Goal: Transaction & Acquisition: Purchase product/service

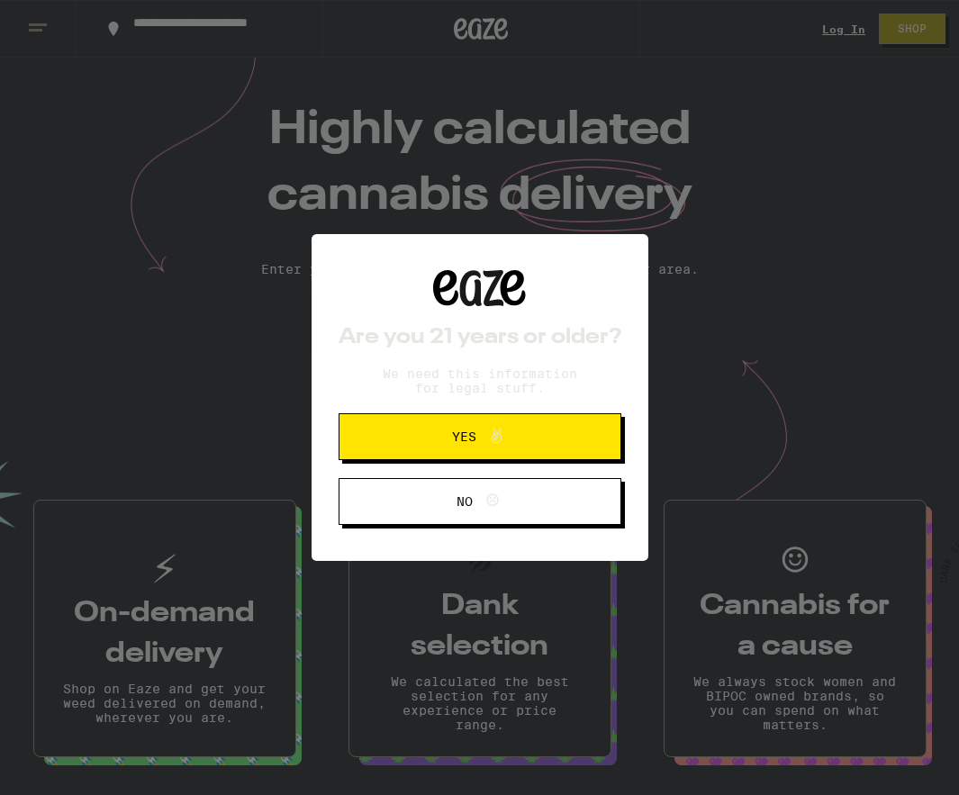
click at [430, 445] on span "Yes" at bounding box center [480, 436] width 137 height 23
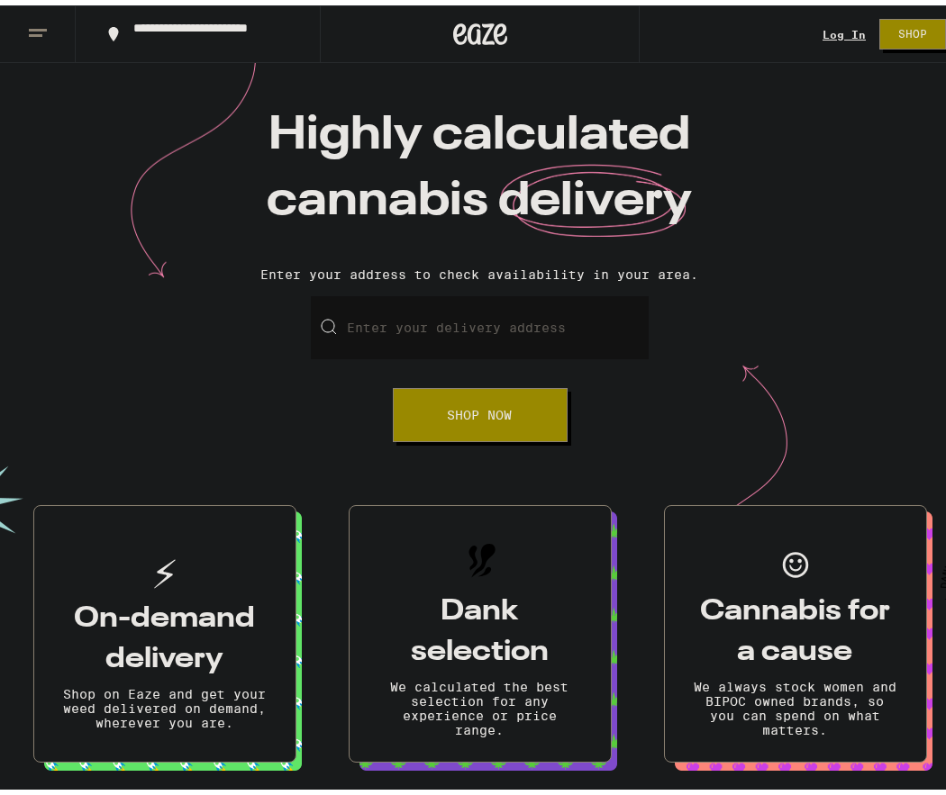
click at [834, 29] on link "Log In" at bounding box center [843, 29] width 43 height 12
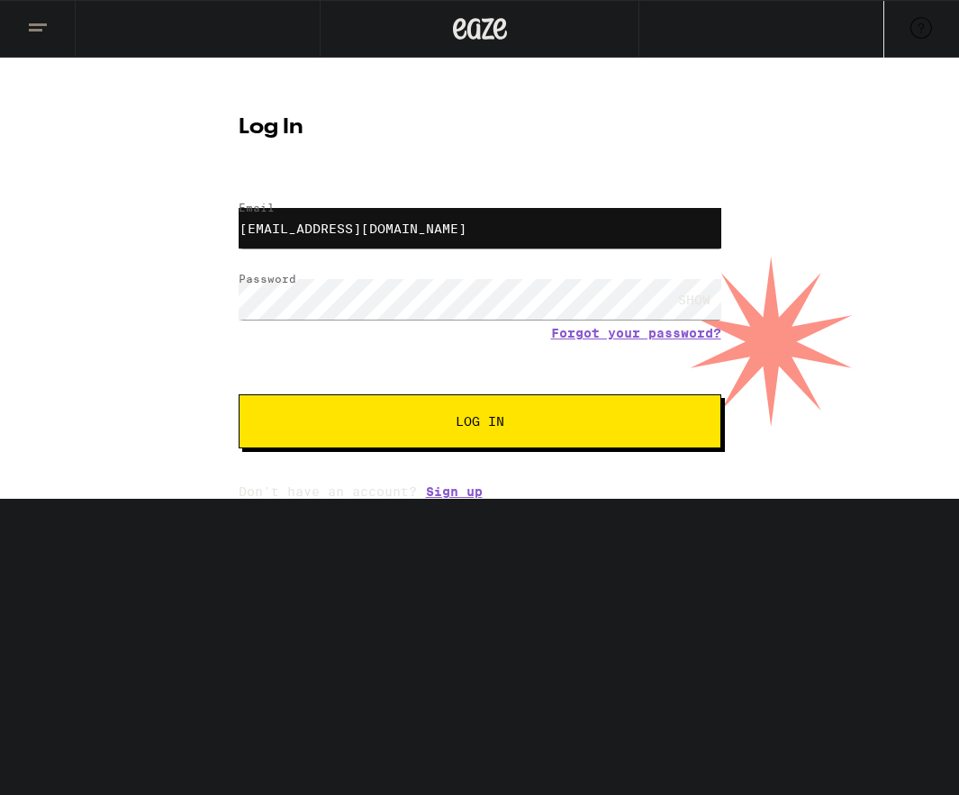
click at [604, 444] on button "Log In" at bounding box center [480, 422] width 483 height 54
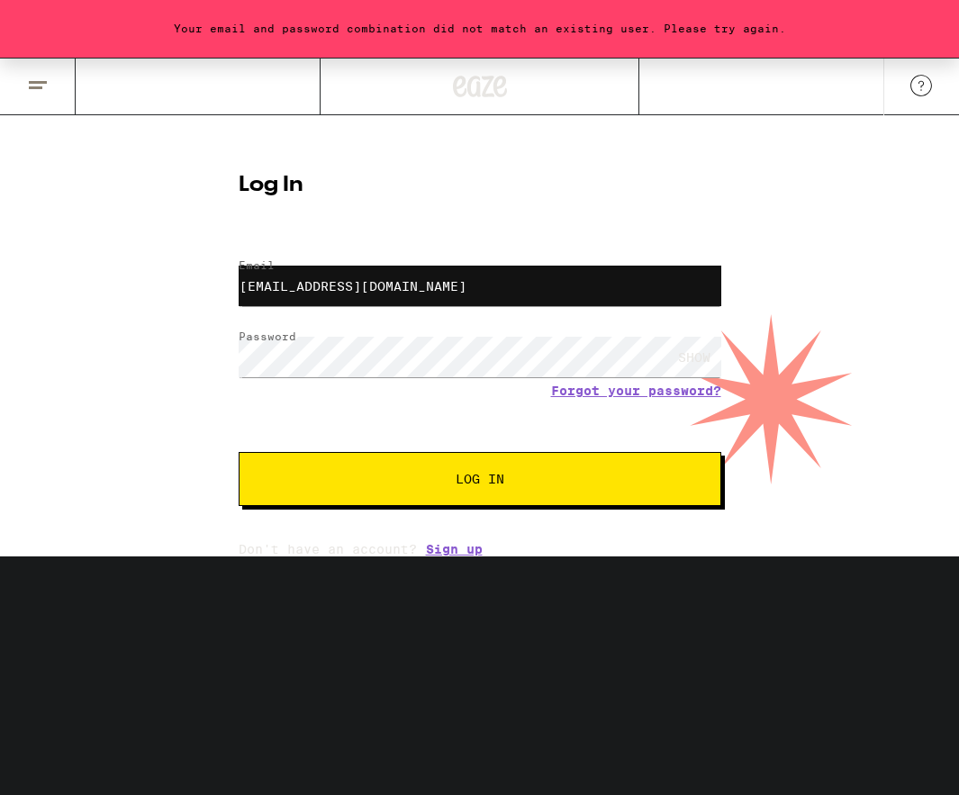
click at [705, 343] on div "SHOW" at bounding box center [694, 357] width 54 height 41
drag, startPoint x: 116, startPoint y: 429, endPoint x: 138, endPoint y: 435, distance: 22.5
click at [116, 429] on div "Your email and password combination did not match an existing user. Please try …" at bounding box center [479, 307] width 959 height 499
click at [534, 298] on input "[EMAIL_ADDRESS][DOMAIN_NAME]" at bounding box center [480, 286] width 483 height 41
drag, startPoint x: 539, startPoint y: 284, endPoint x: 81, endPoint y: 286, distance: 457.6
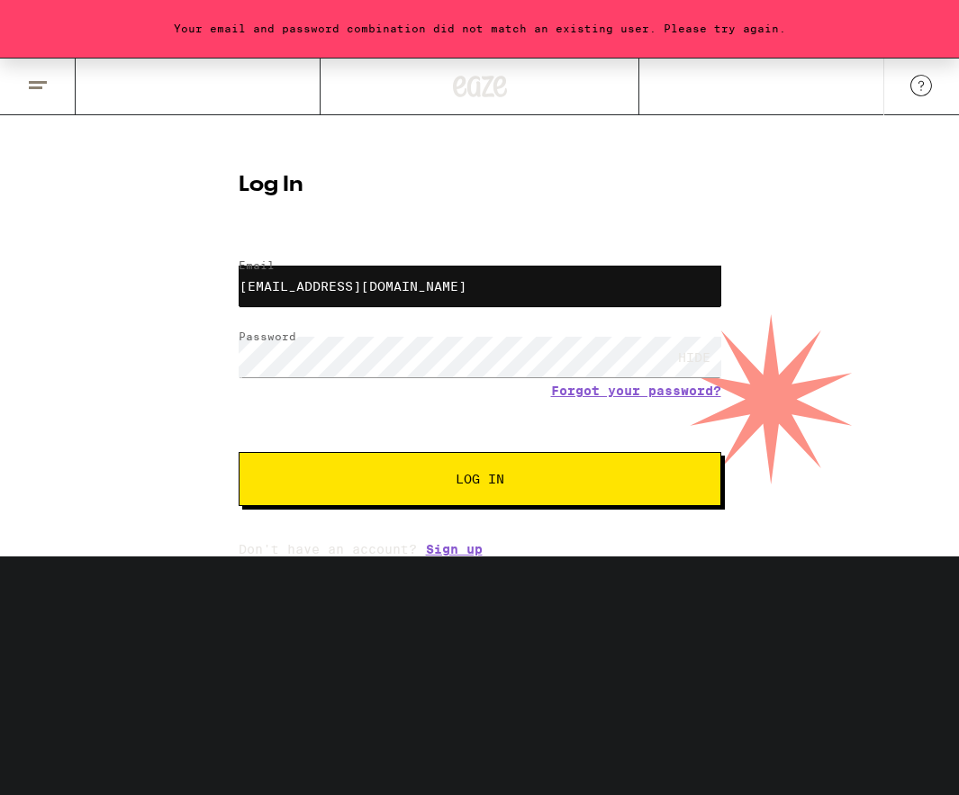
click at [81, 286] on div "Your email and password combination did not match an existing user. Please try …" at bounding box center [479, 307] width 959 height 499
type input "[EMAIL_ADDRESS][DOMAIN_NAME]"
click at [320, 461] on button "Log In" at bounding box center [480, 479] width 483 height 54
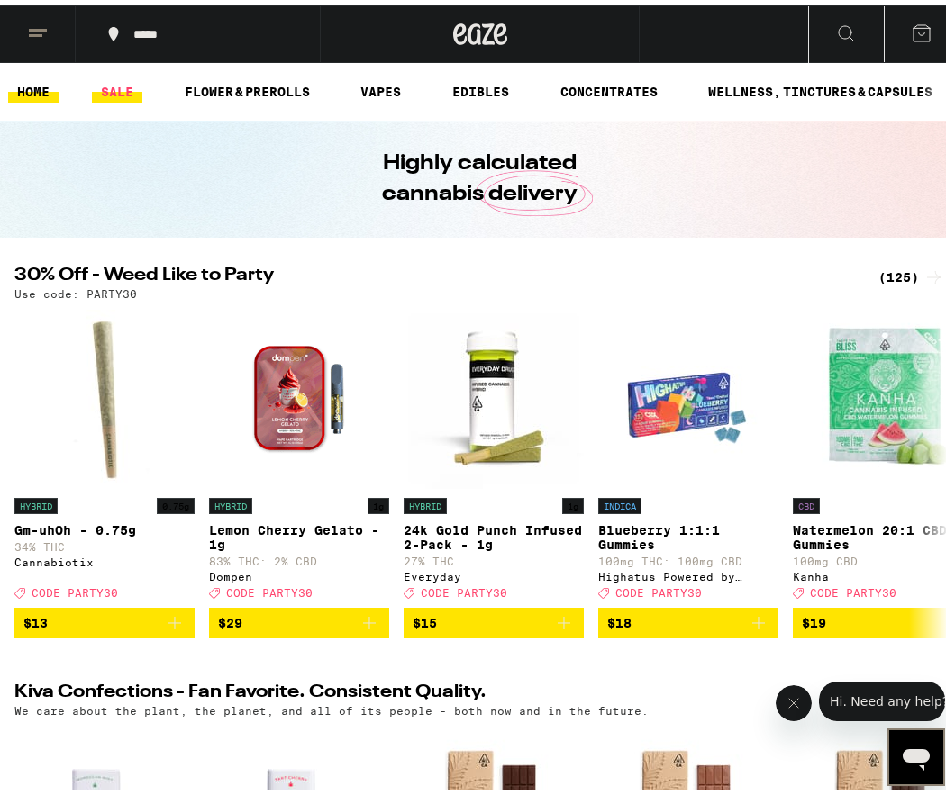
click at [120, 85] on link "SALE" at bounding box center [117, 87] width 50 height 22
click at [113, 88] on link "SALE" at bounding box center [117, 87] width 50 height 22
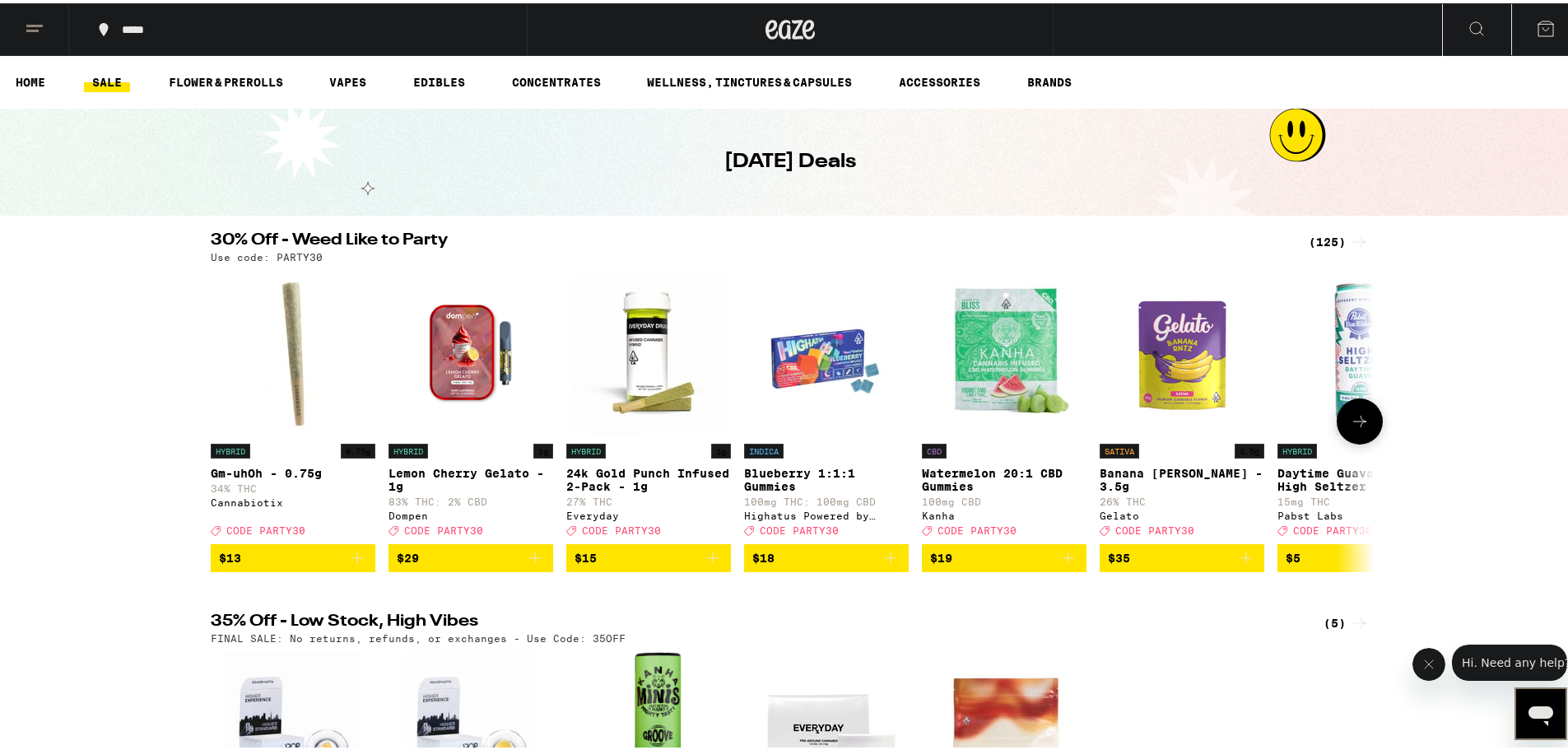
click at [863, 434] on button at bounding box center [1360, 417] width 46 height 46
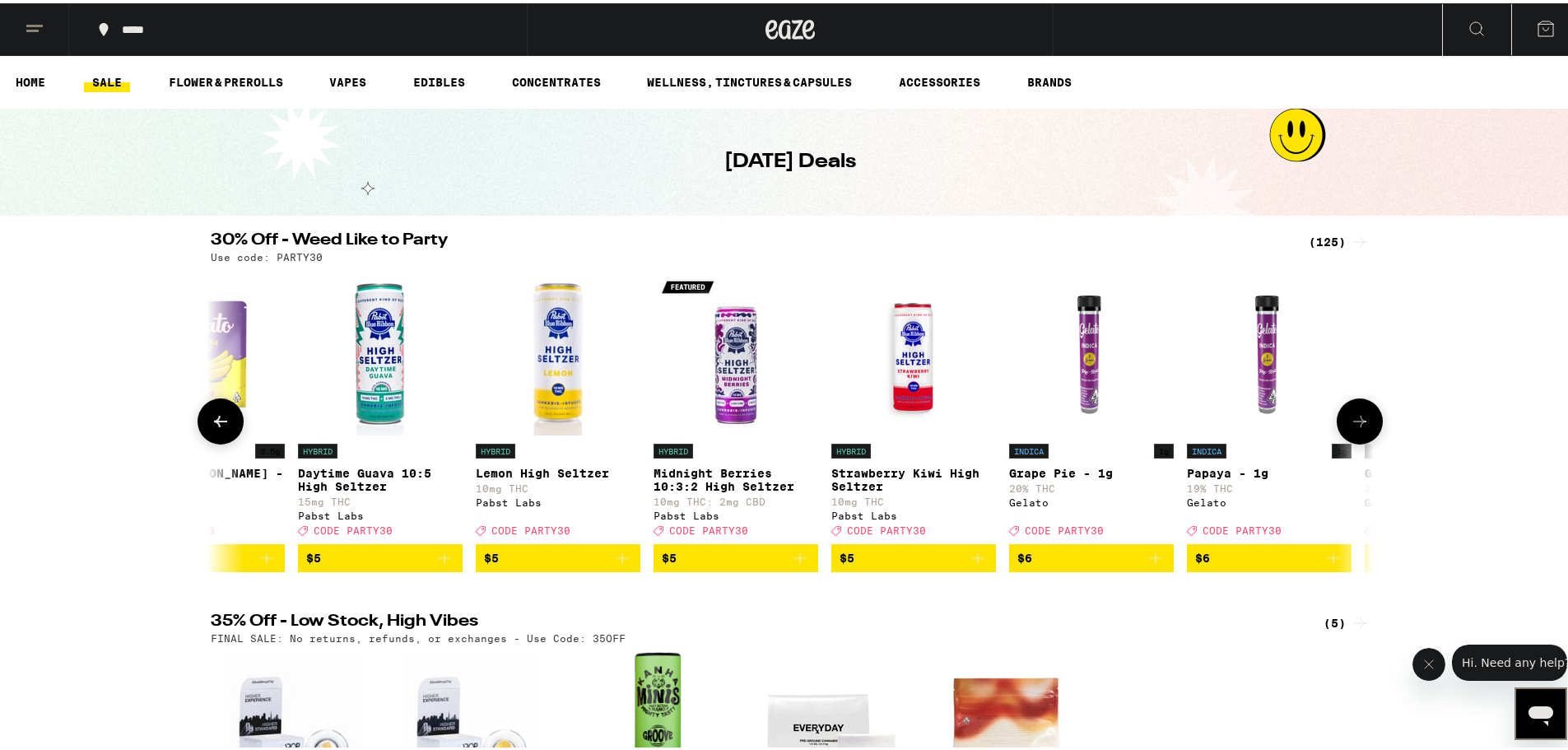
click at [863, 433] on button at bounding box center [1360, 417] width 46 height 46
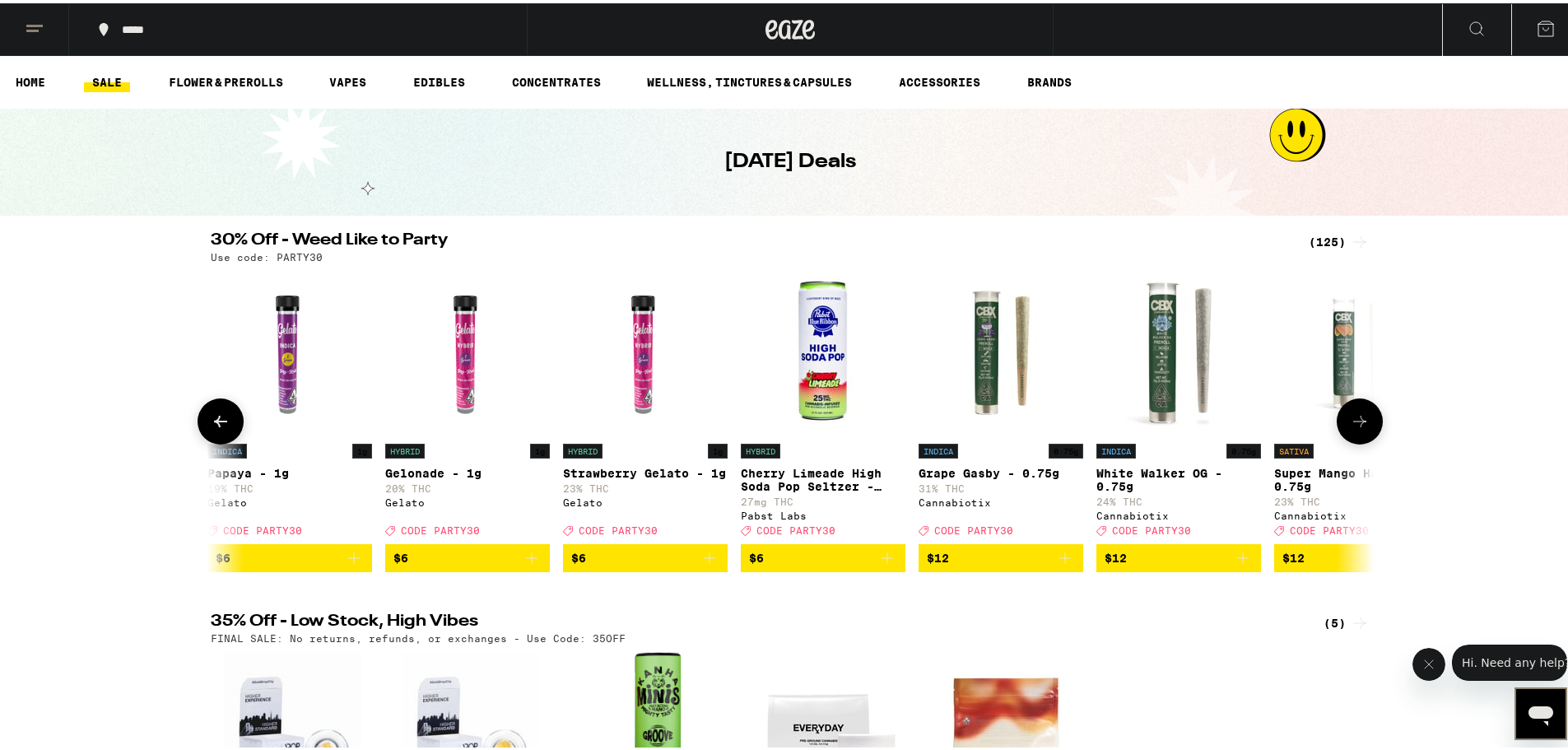
click at [863, 433] on button at bounding box center [1360, 417] width 46 height 46
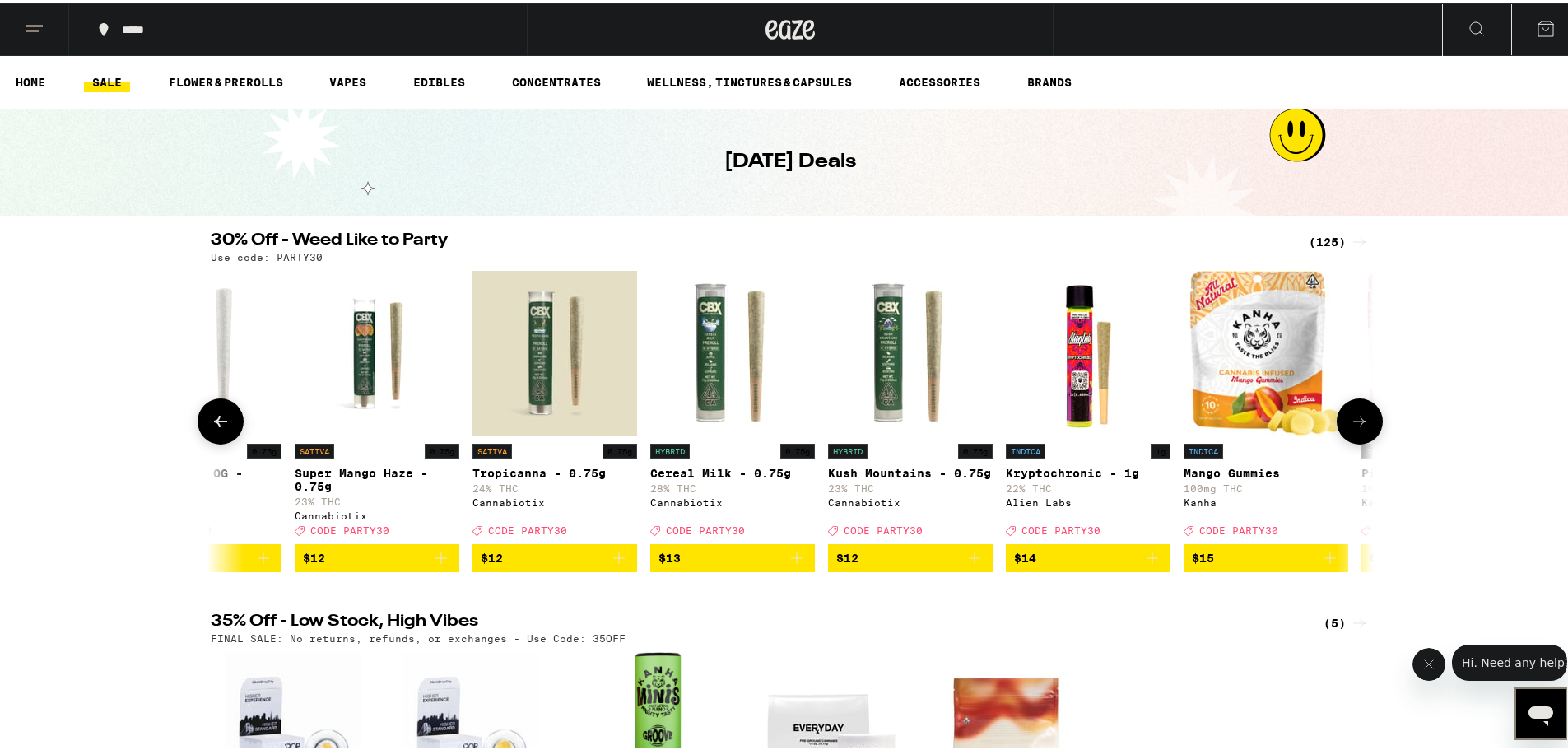
click at [863, 433] on button at bounding box center [1360, 417] width 46 height 46
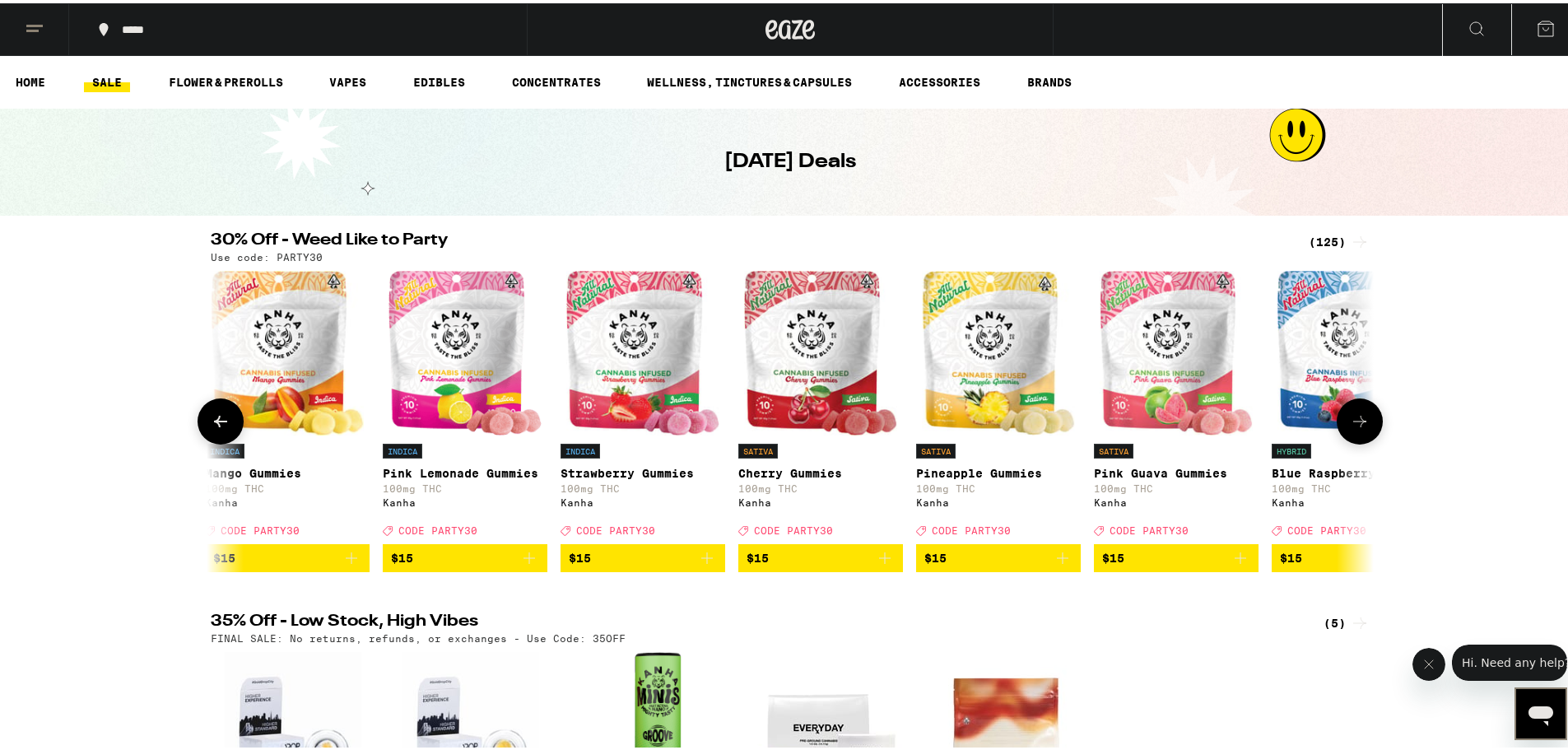
click at [863, 433] on button at bounding box center [1360, 417] width 46 height 46
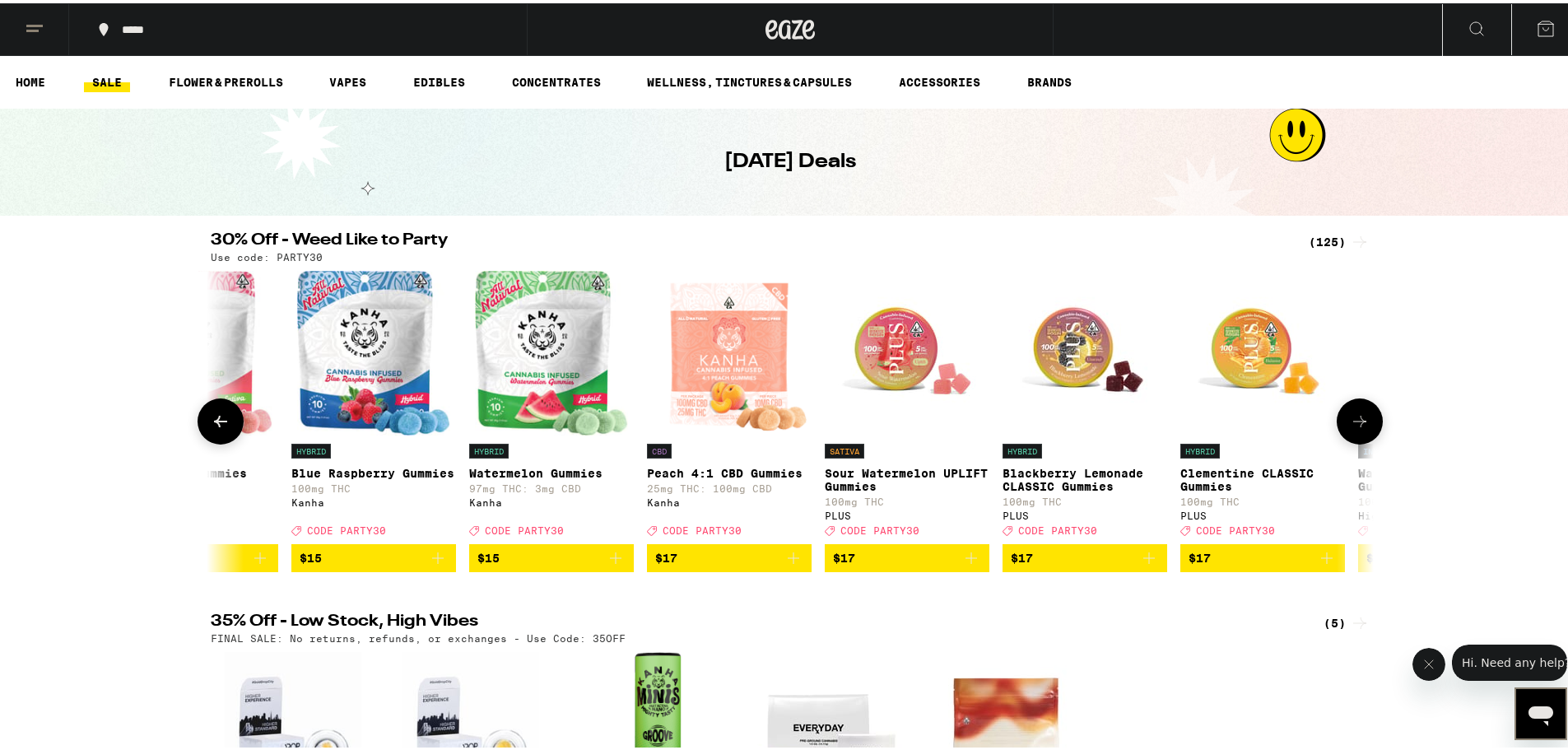
click at [863, 433] on button at bounding box center [1360, 417] width 46 height 46
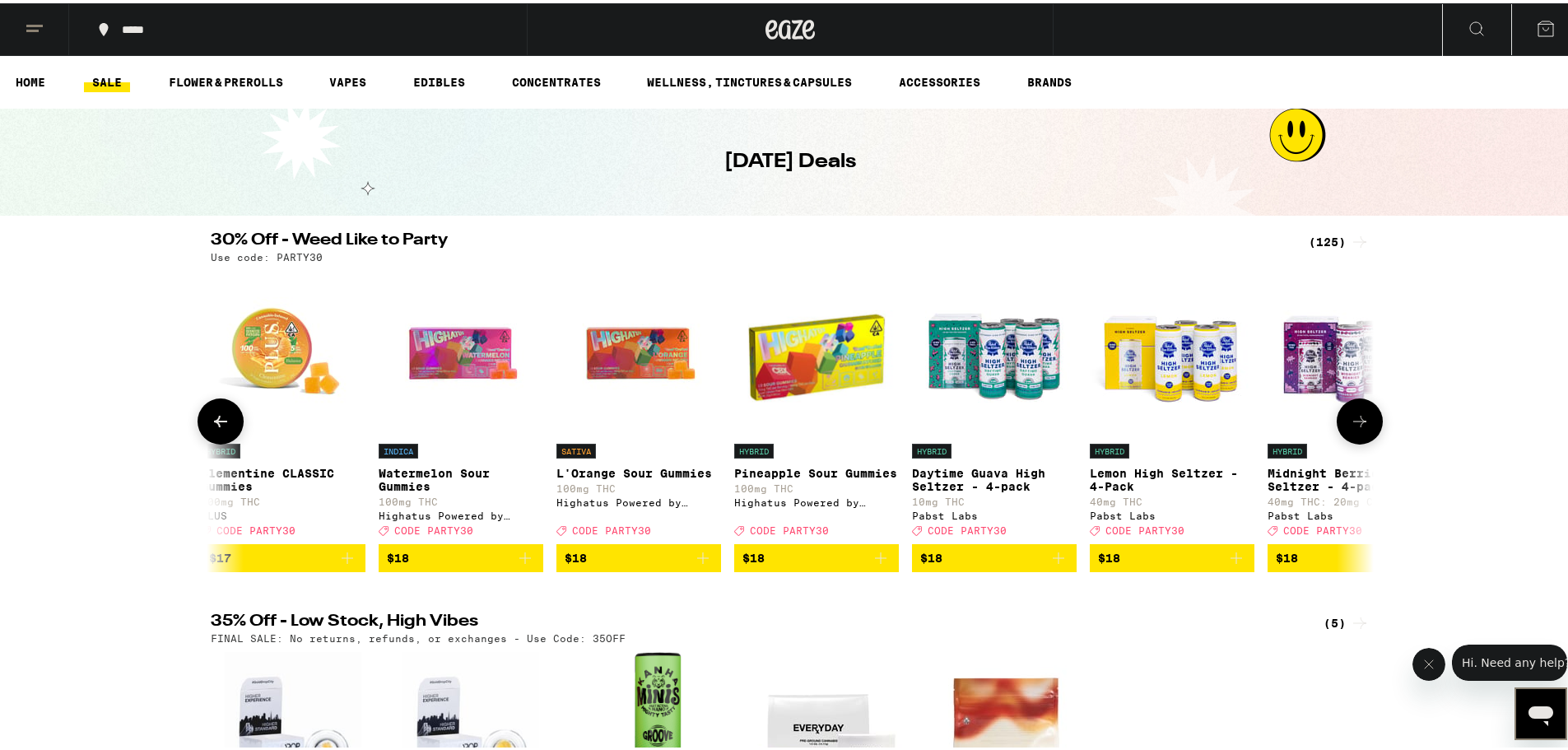
click at [863, 433] on button at bounding box center [1360, 417] width 46 height 46
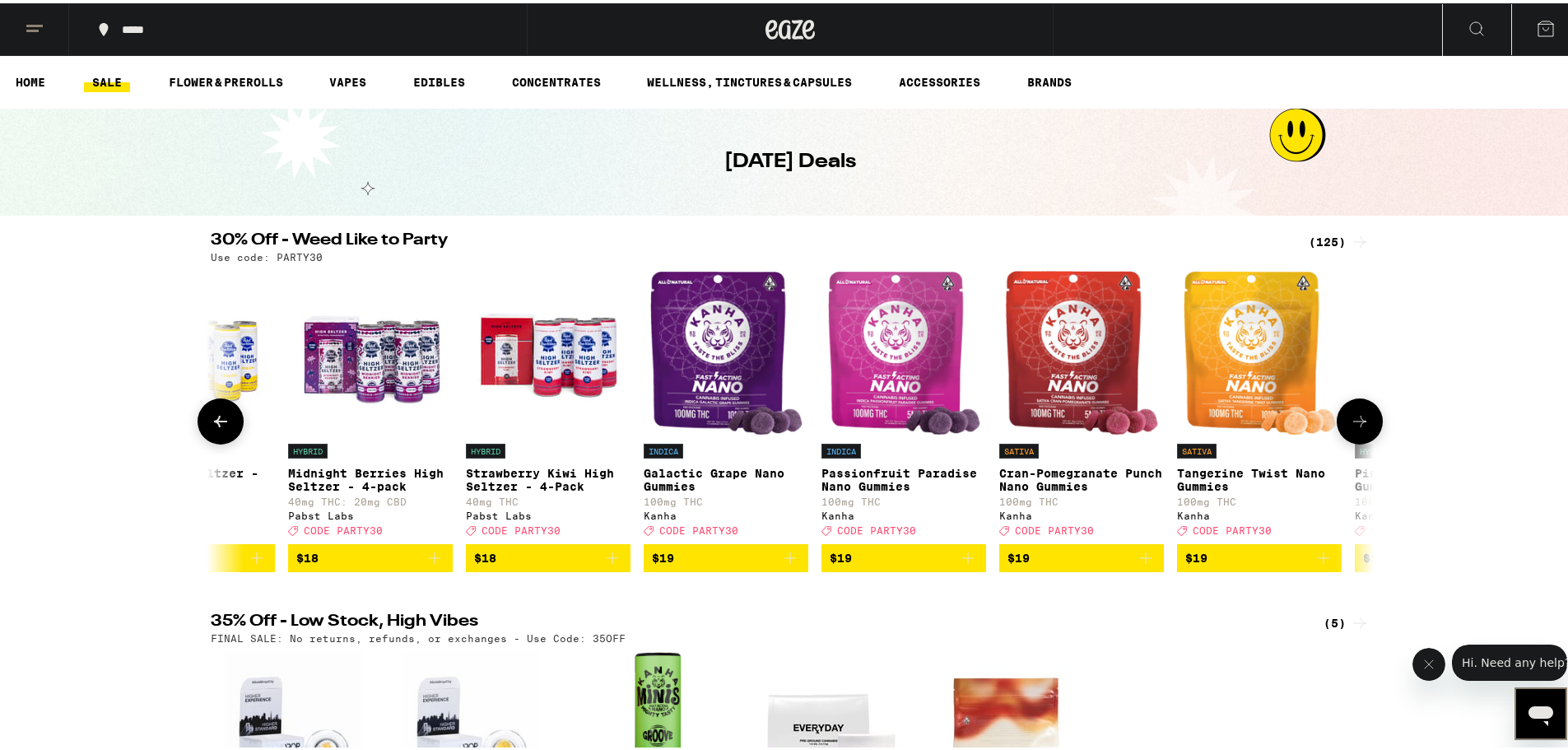
click at [863, 433] on button at bounding box center [1360, 417] width 46 height 46
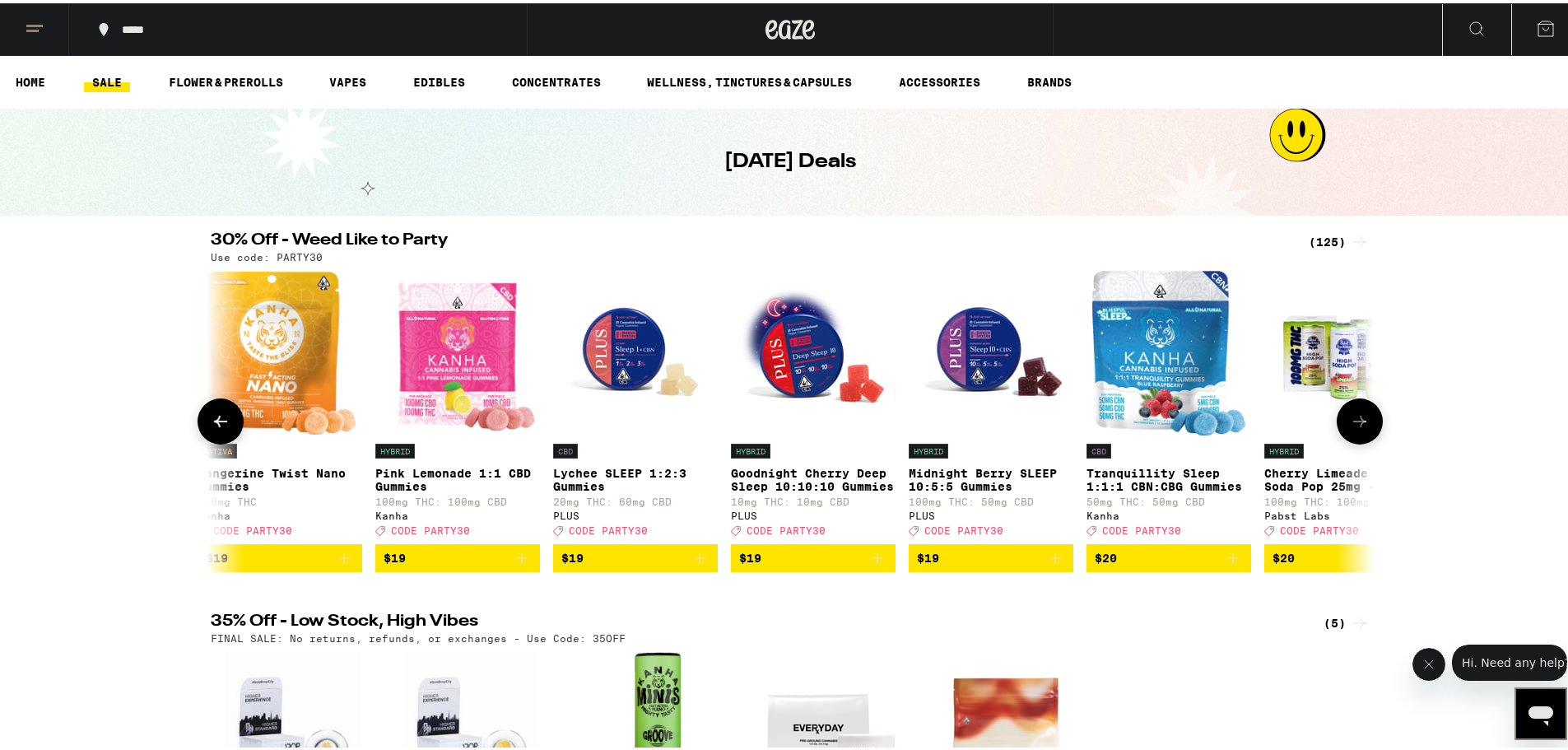
click at [863, 433] on button at bounding box center [1360, 417] width 46 height 46
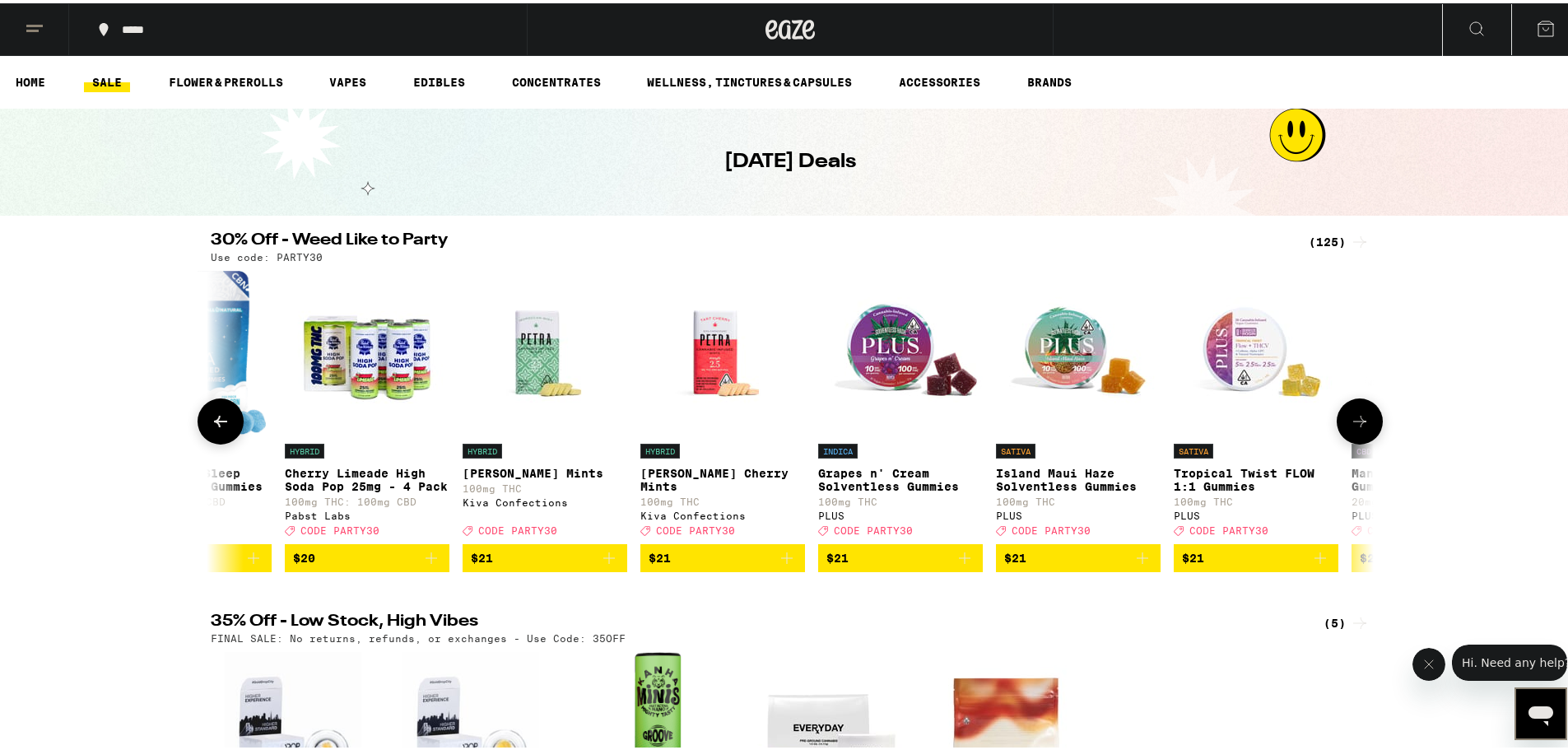
click at [863, 433] on button at bounding box center [1360, 417] width 46 height 46
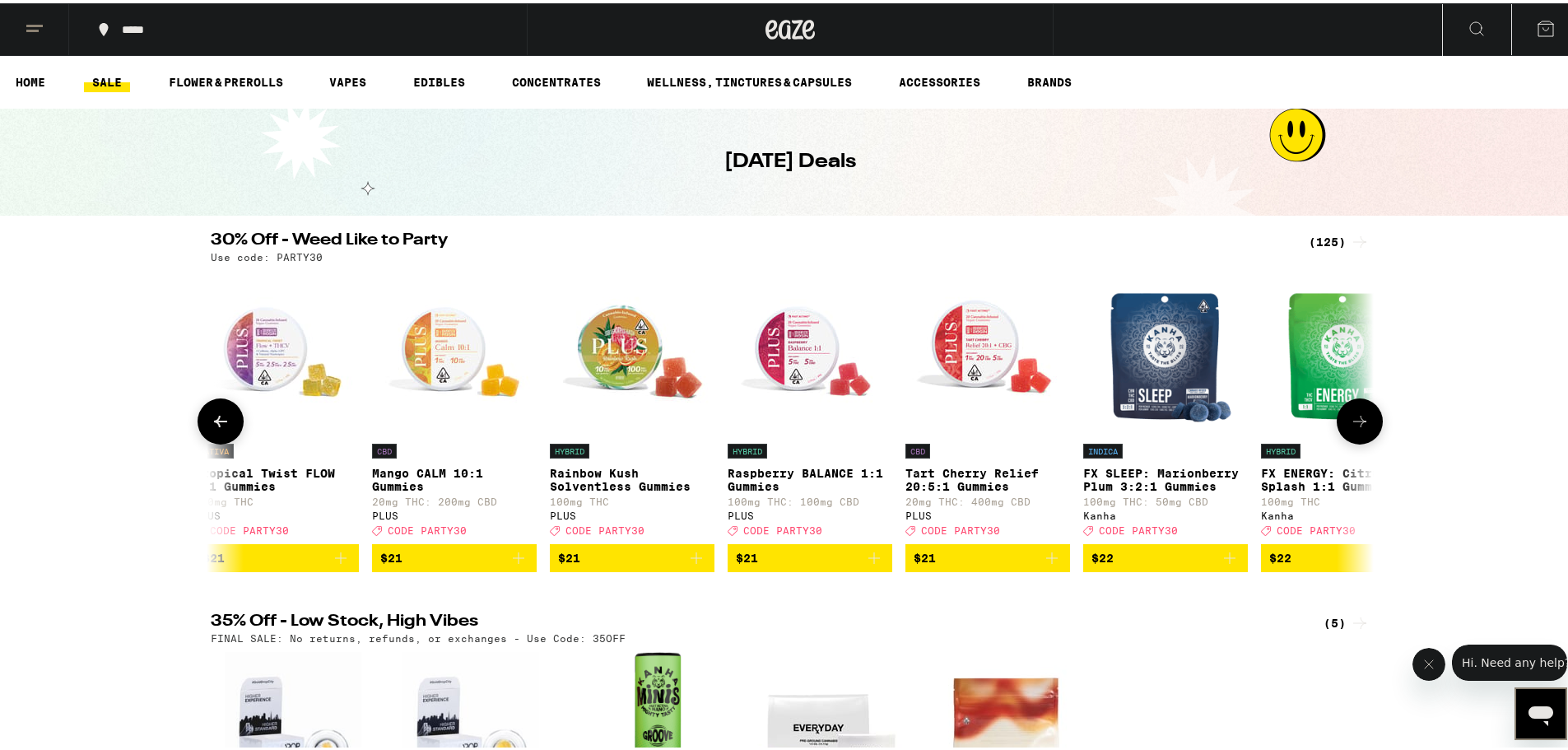
click at [863, 424] on icon at bounding box center [1360, 417] width 13 height 12
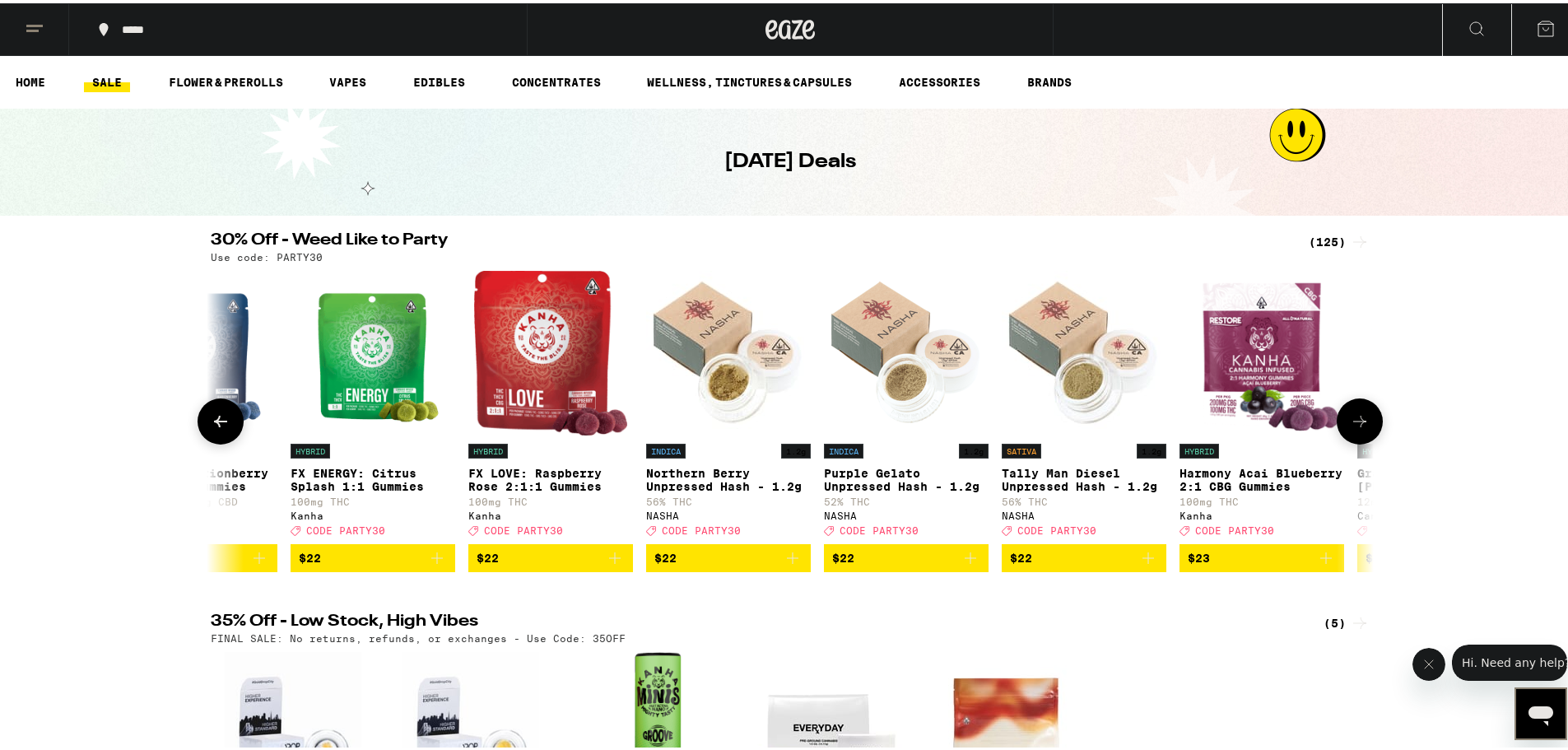
scroll to position [0, 10773]
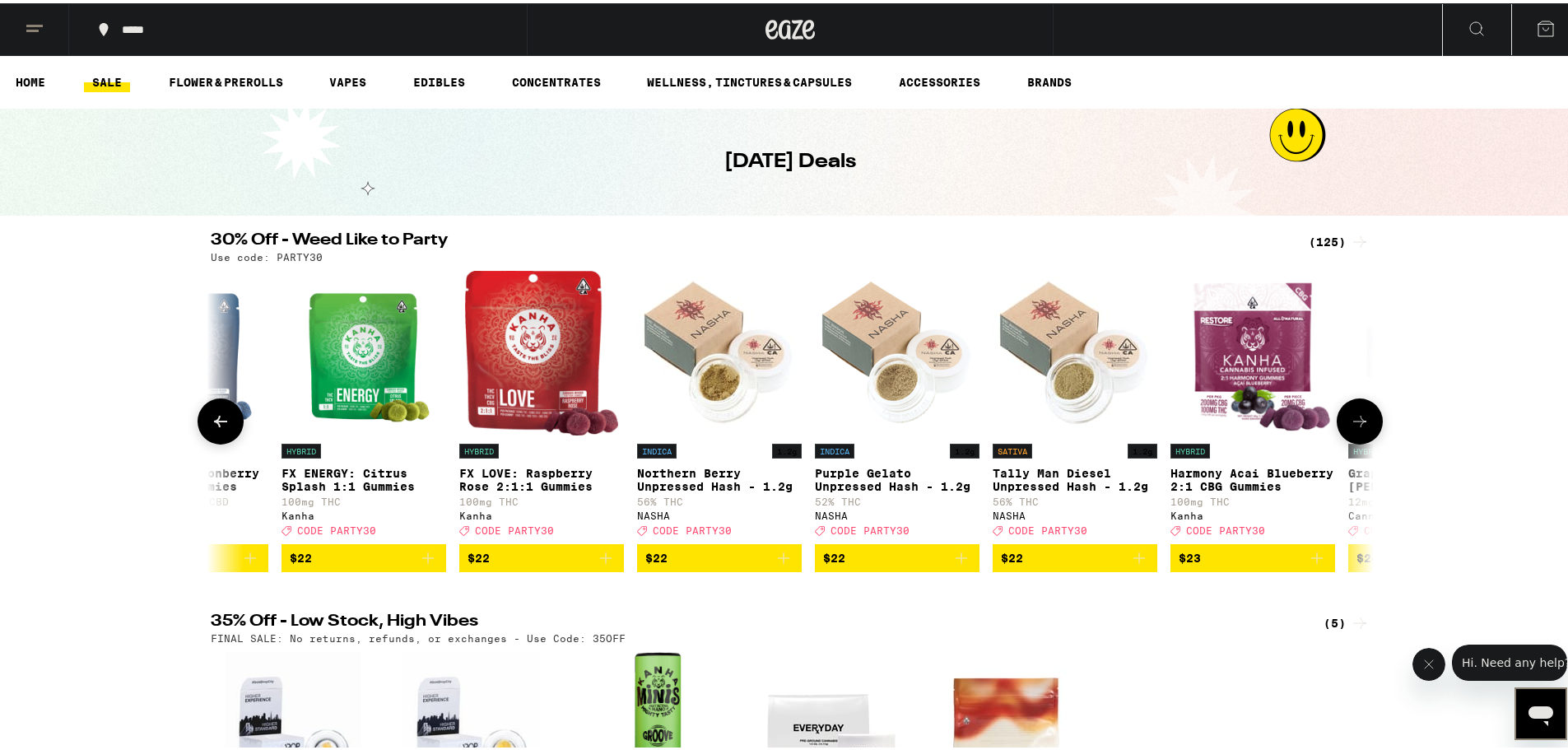
click at [863, 428] on icon at bounding box center [1360, 418] width 20 height 20
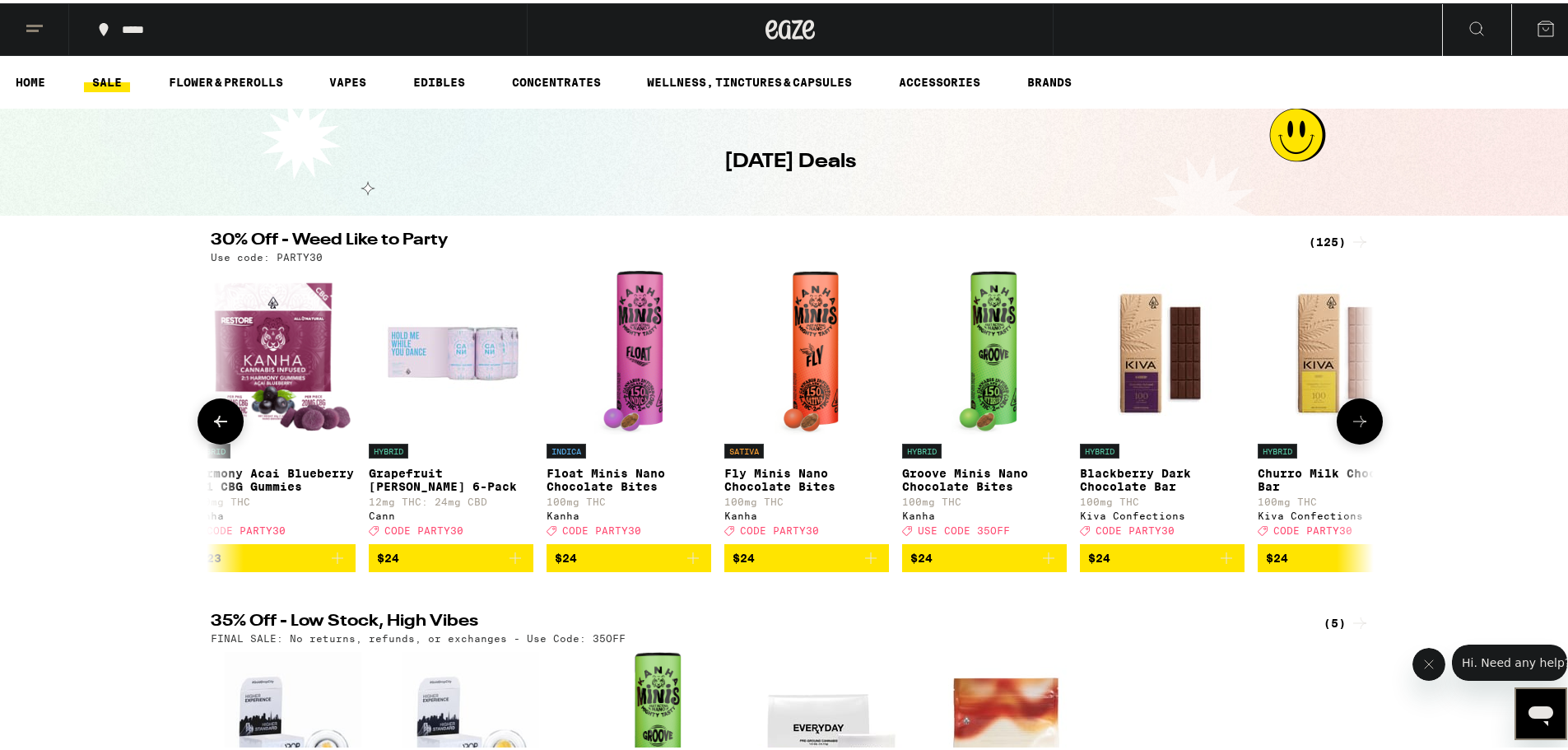
click at [863, 428] on icon at bounding box center [1360, 418] width 20 height 20
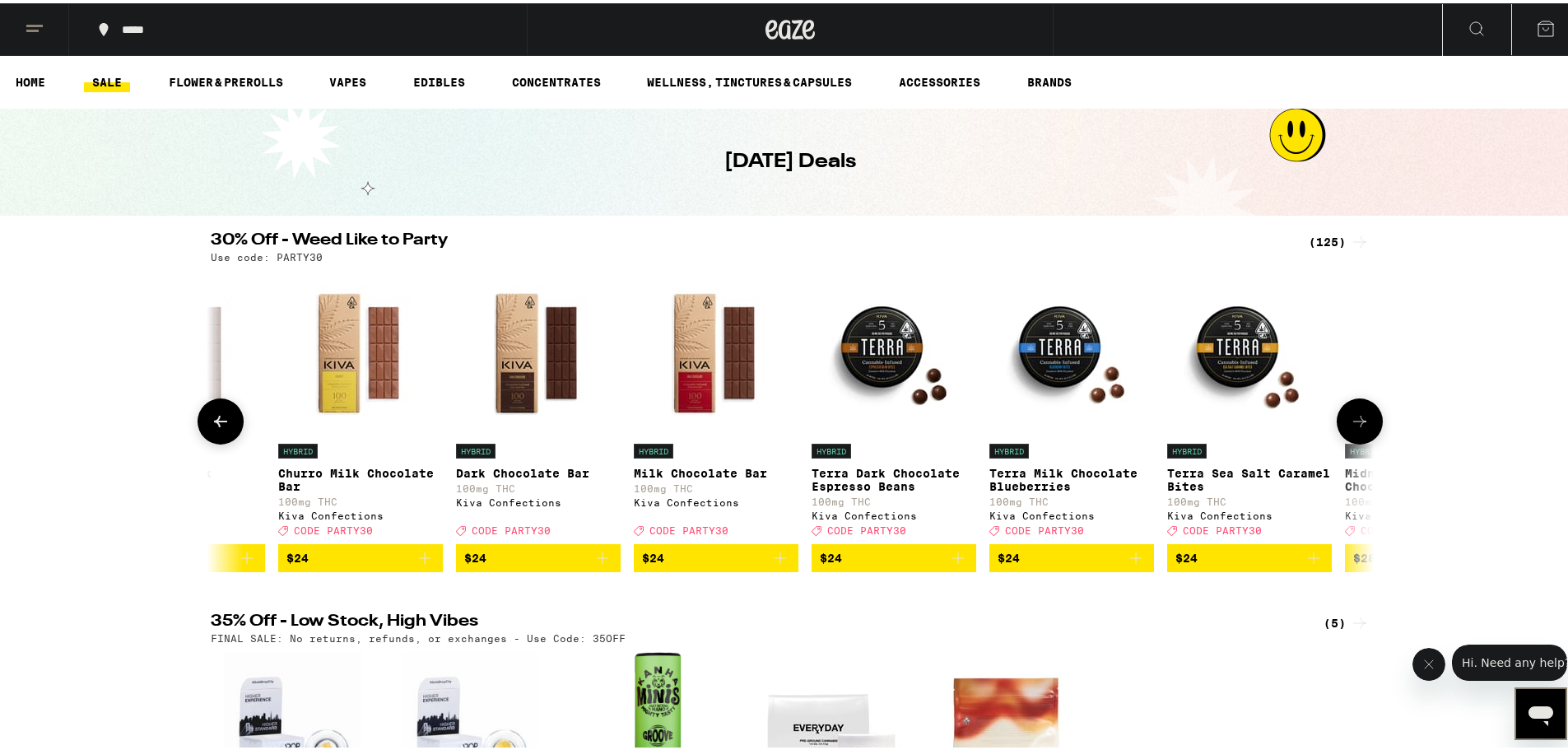
click at [214, 428] on icon at bounding box center [221, 418] width 20 height 20
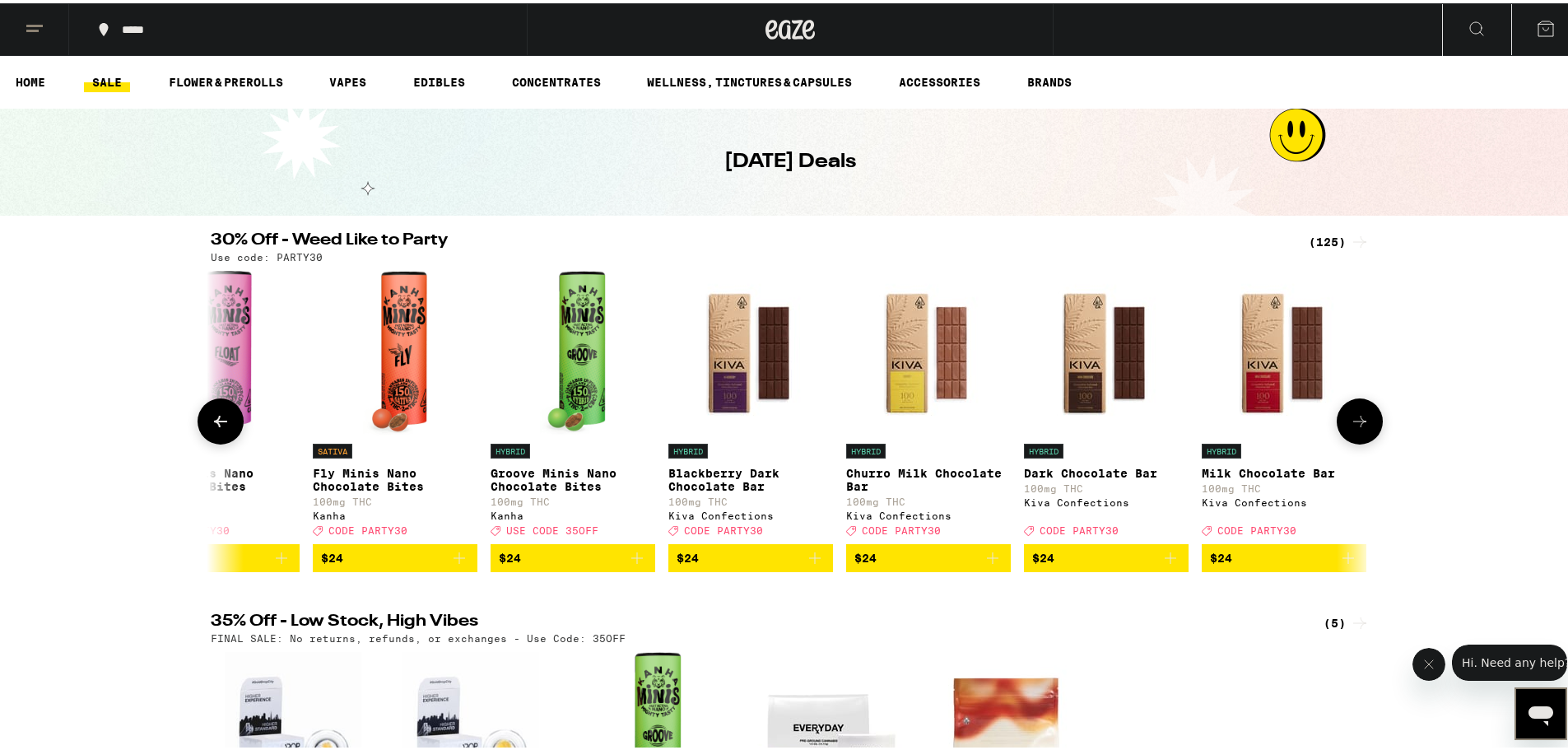
click at [214, 428] on icon at bounding box center [221, 418] width 20 height 20
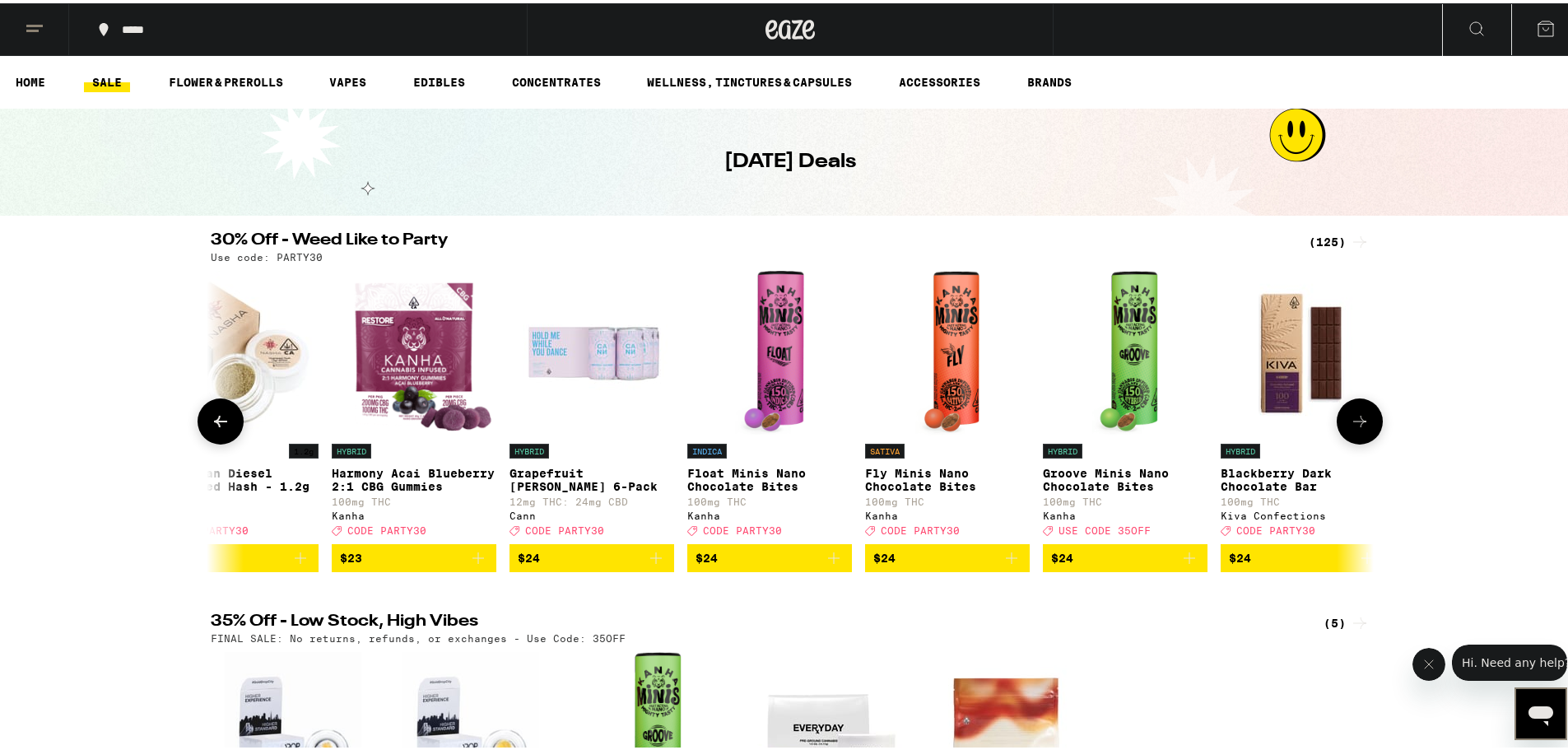
click at [214, 428] on icon at bounding box center [221, 418] width 20 height 20
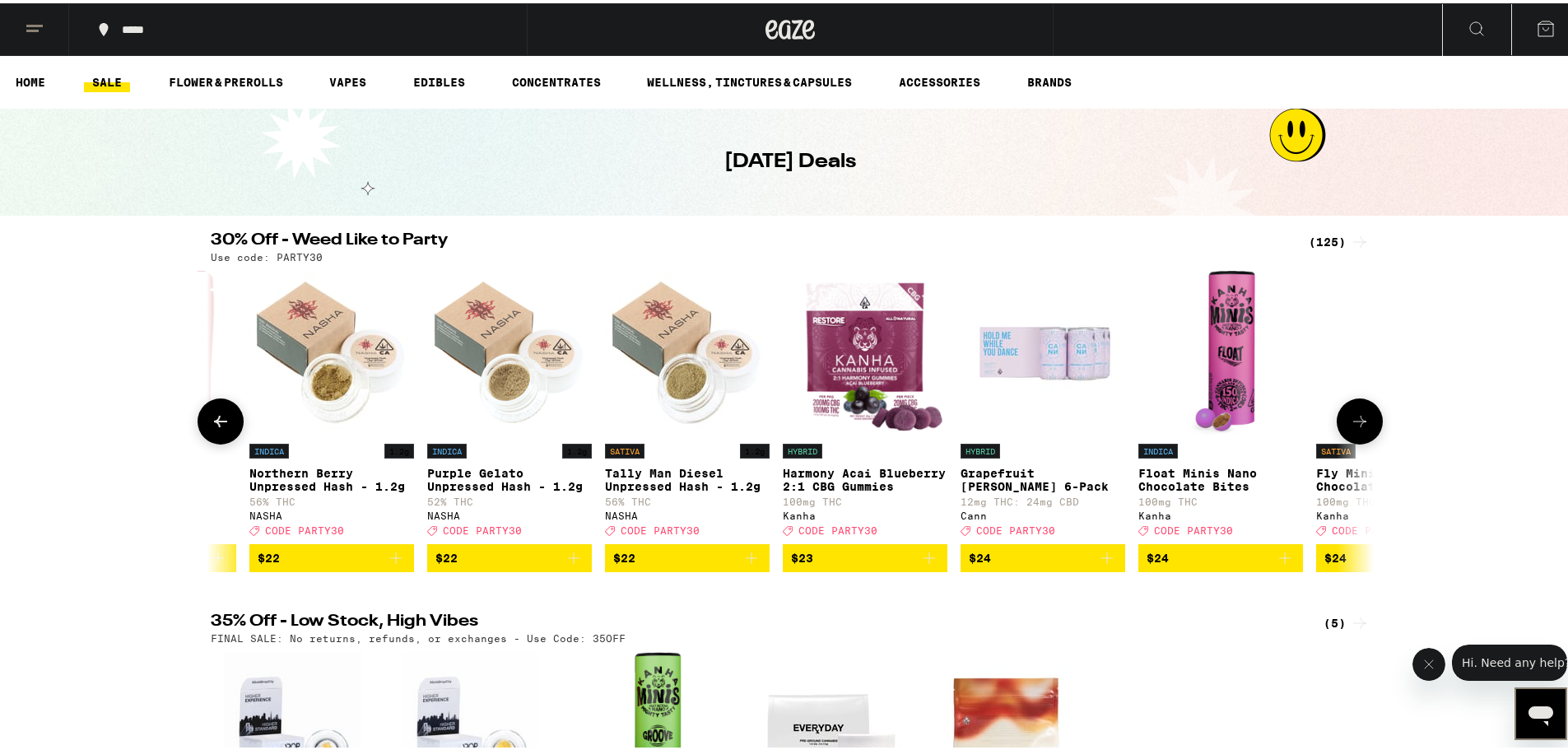
click at [214, 428] on icon at bounding box center [221, 418] width 20 height 20
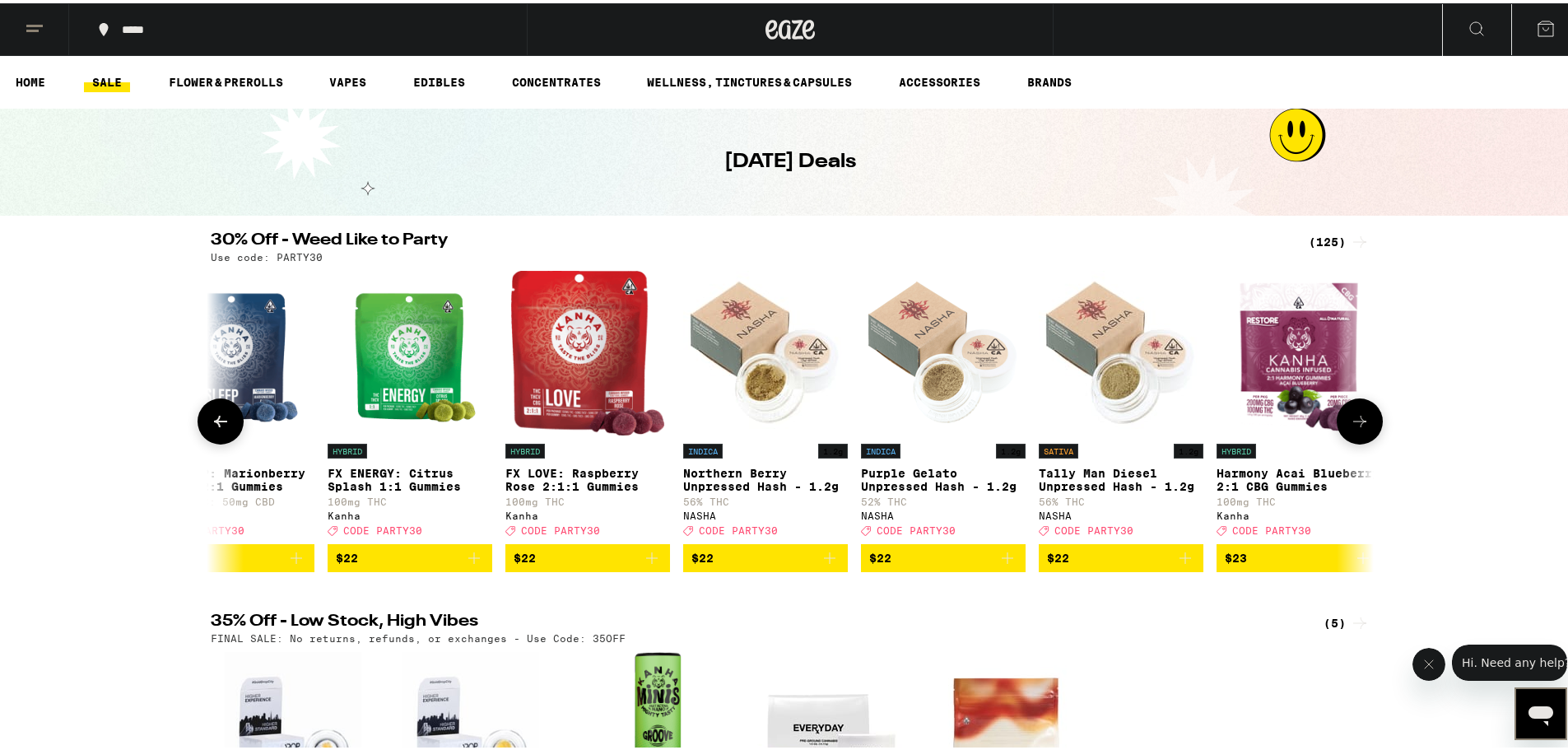
click at [214, 428] on icon at bounding box center [221, 418] width 20 height 20
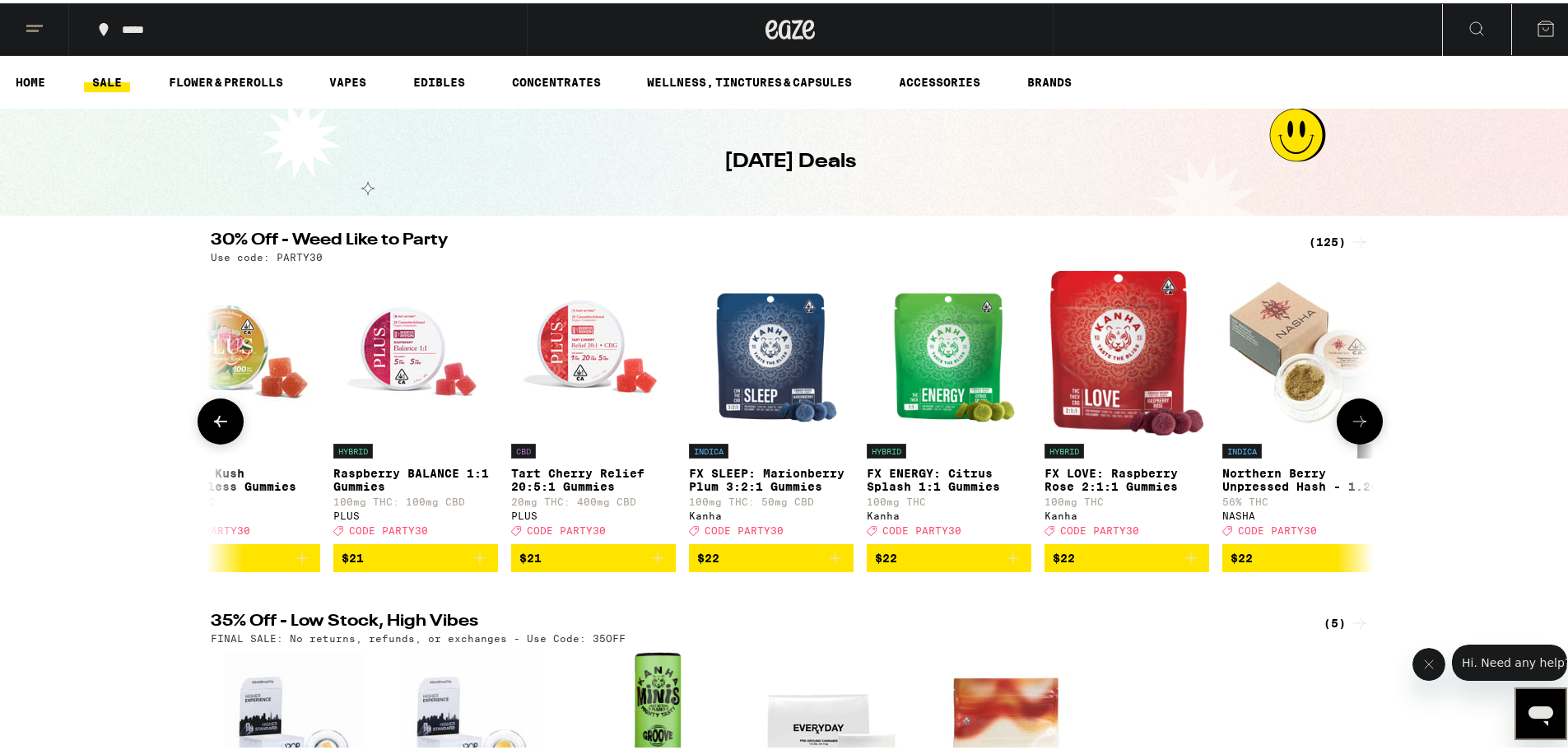
click at [214, 428] on icon at bounding box center [221, 418] width 20 height 20
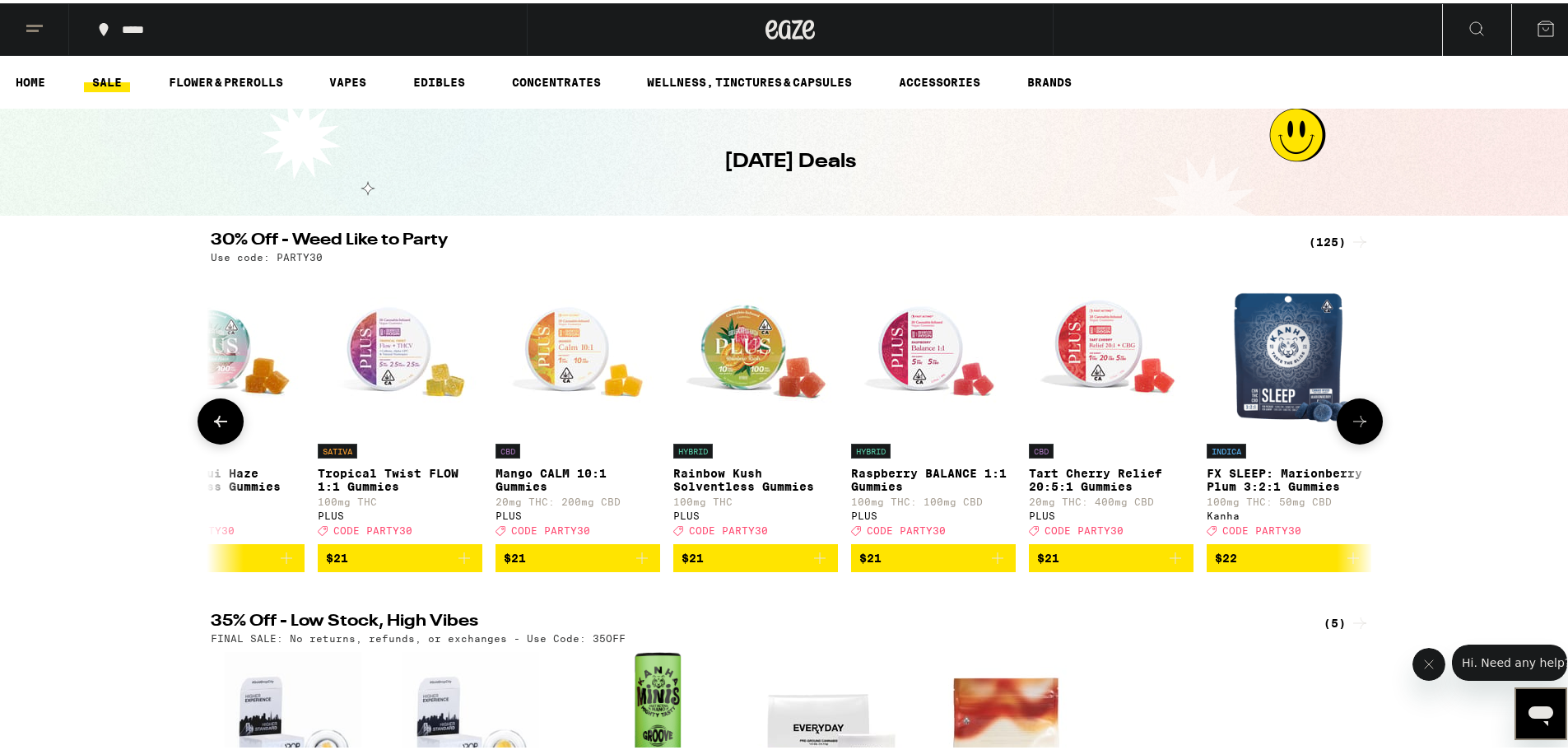
click at [214, 428] on icon at bounding box center [221, 418] width 20 height 20
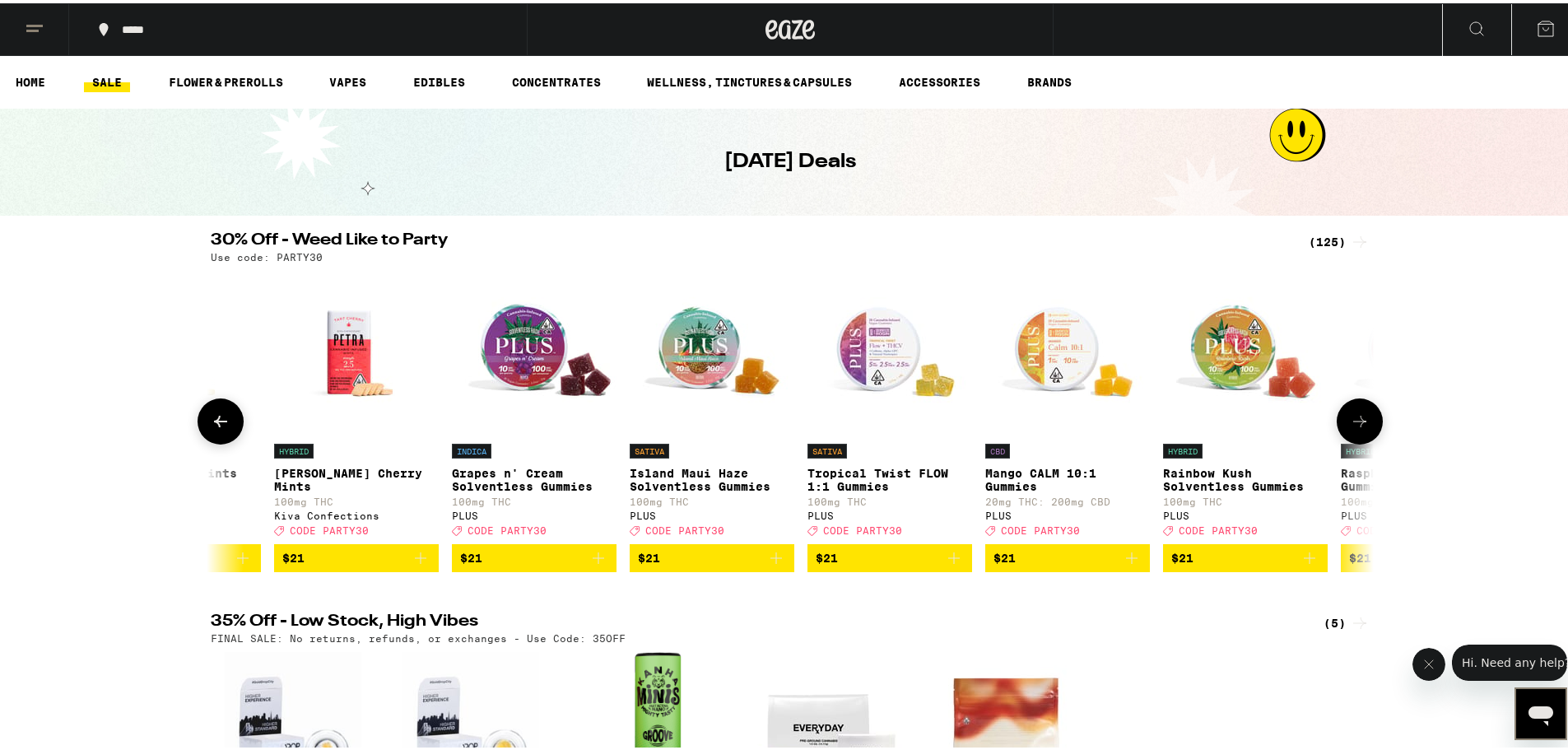
click at [214, 428] on icon at bounding box center [221, 418] width 20 height 20
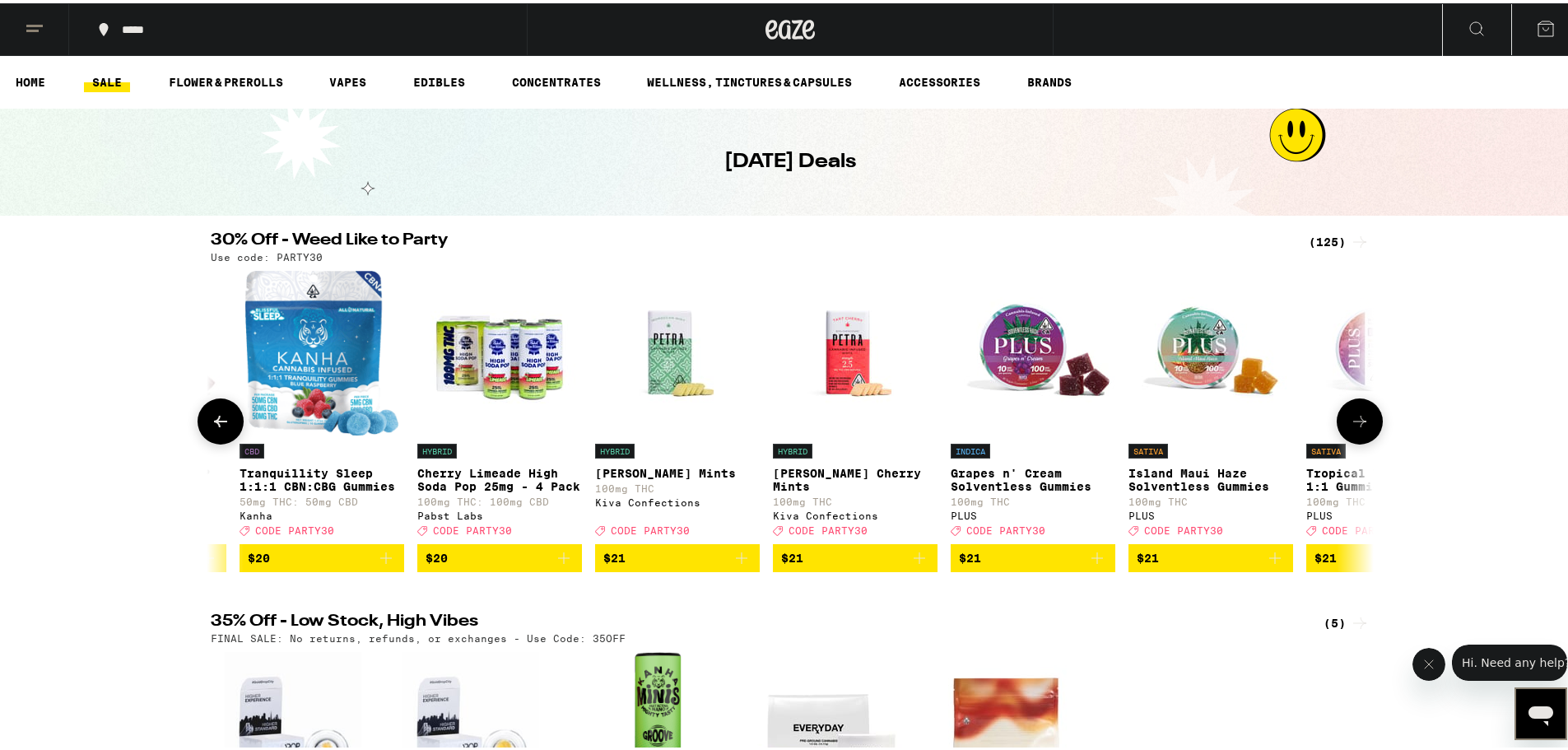
click at [214, 428] on icon at bounding box center [221, 418] width 20 height 20
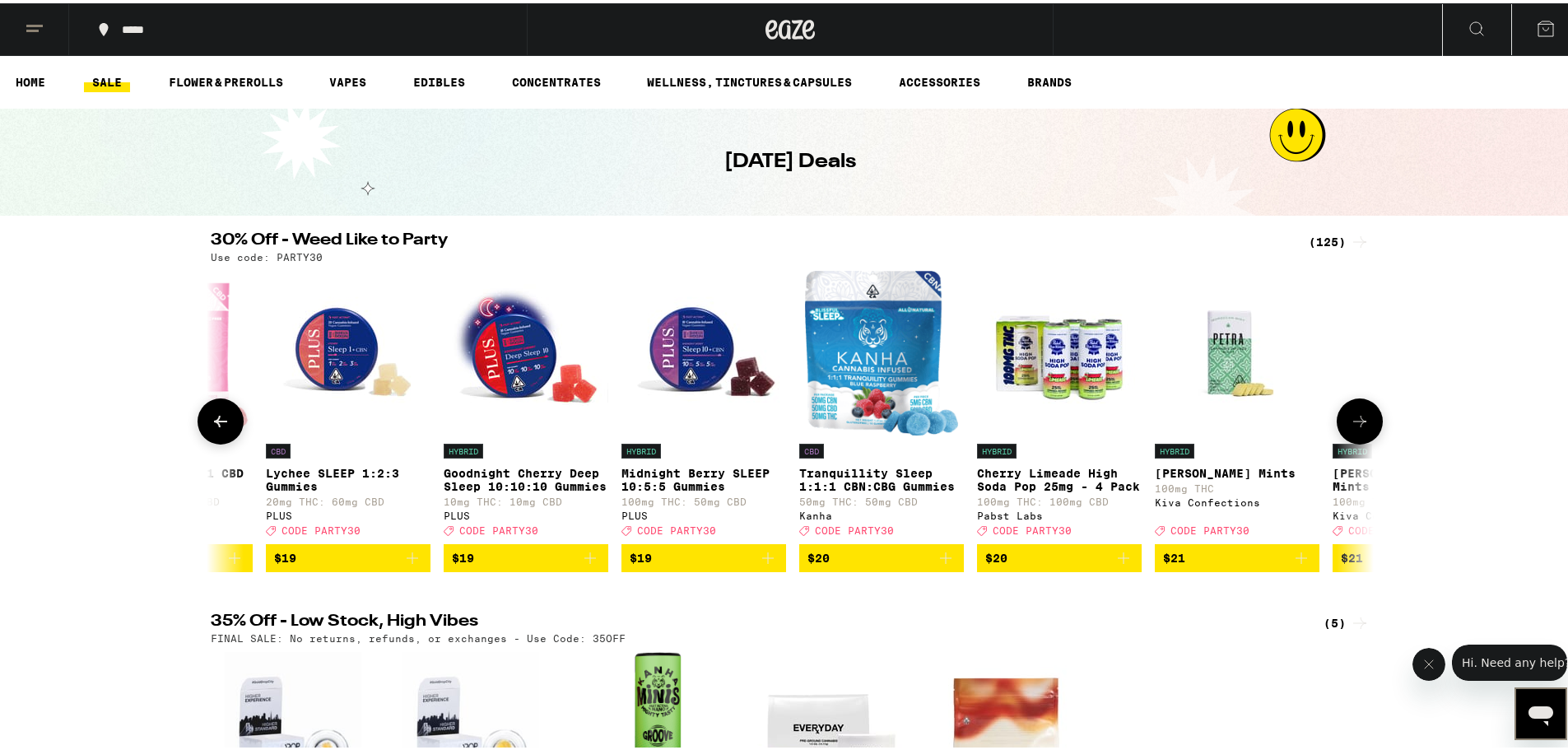
click at [214, 428] on icon at bounding box center [221, 418] width 20 height 20
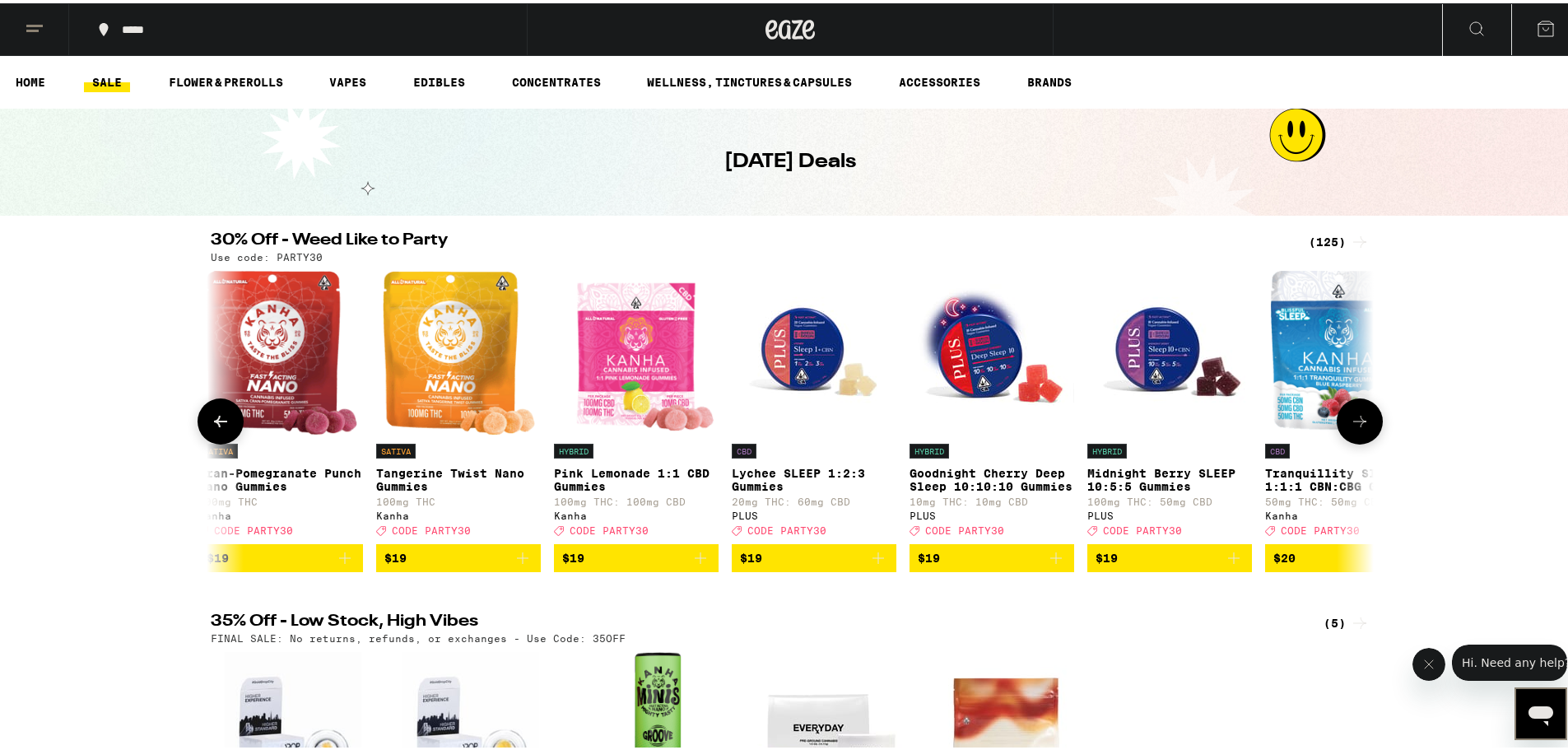
click at [214, 428] on icon at bounding box center [221, 418] width 20 height 20
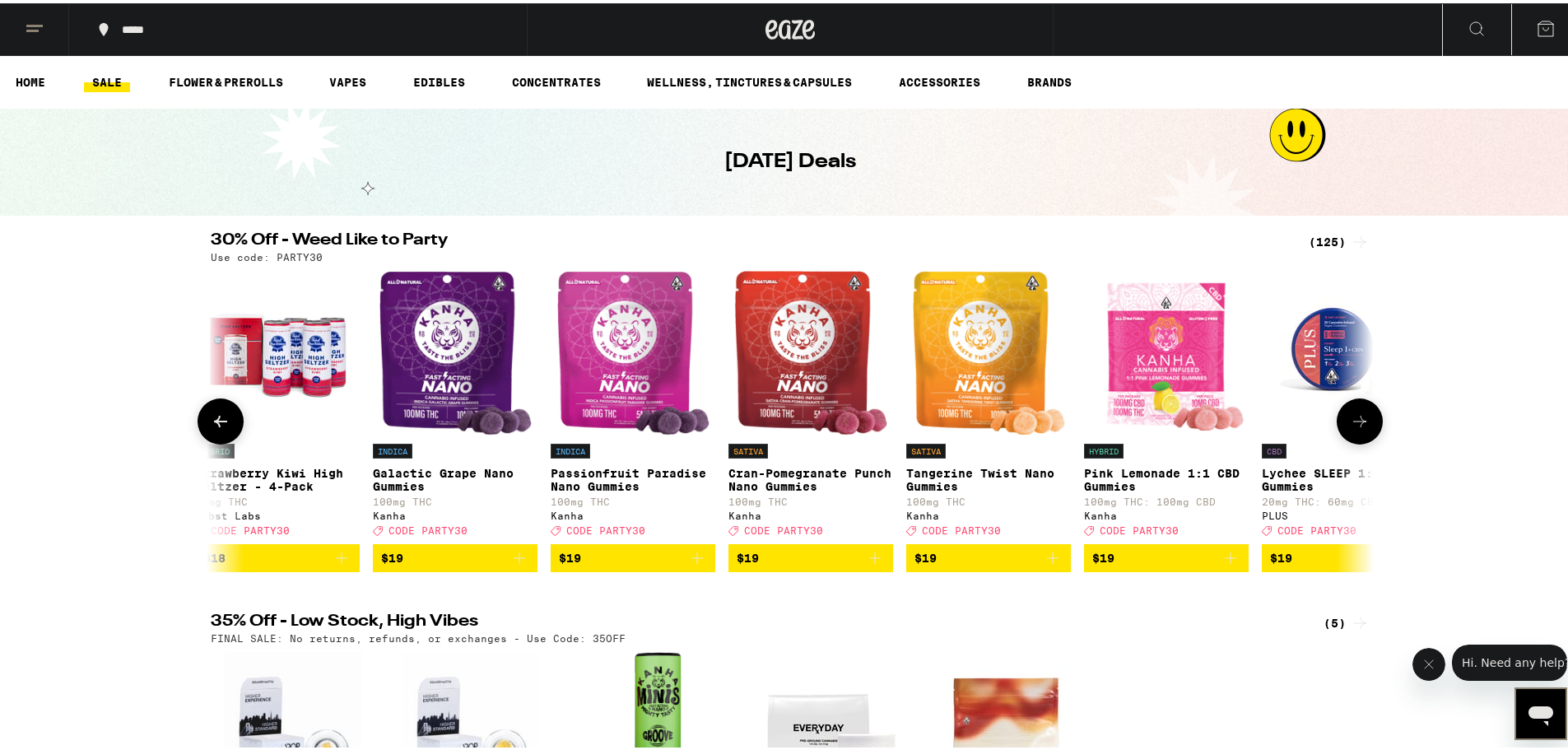
click at [214, 428] on icon at bounding box center [221, 418] width 20 height 20
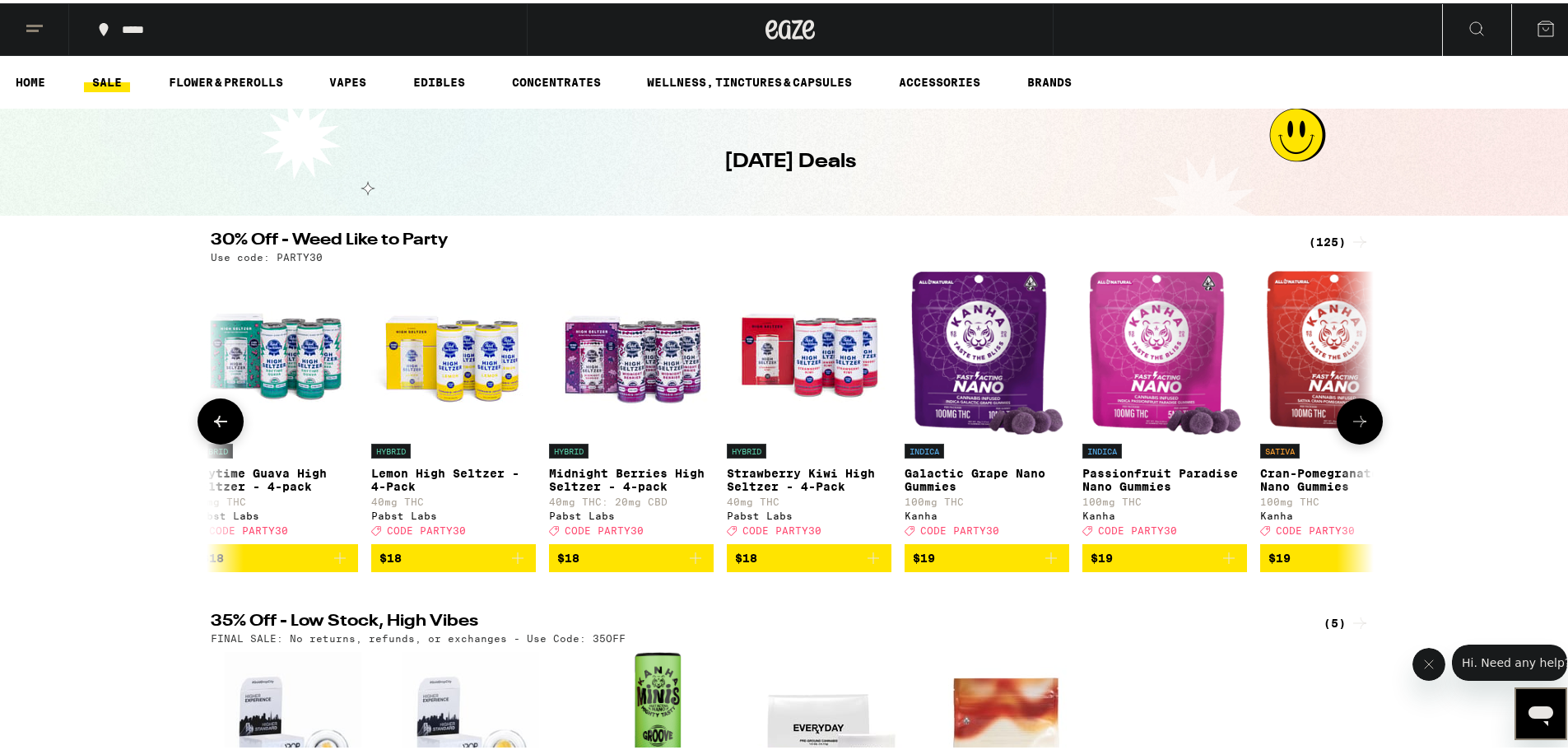
click at [214, 428] on icon at bounding box center [221, 418] width 20 height 20
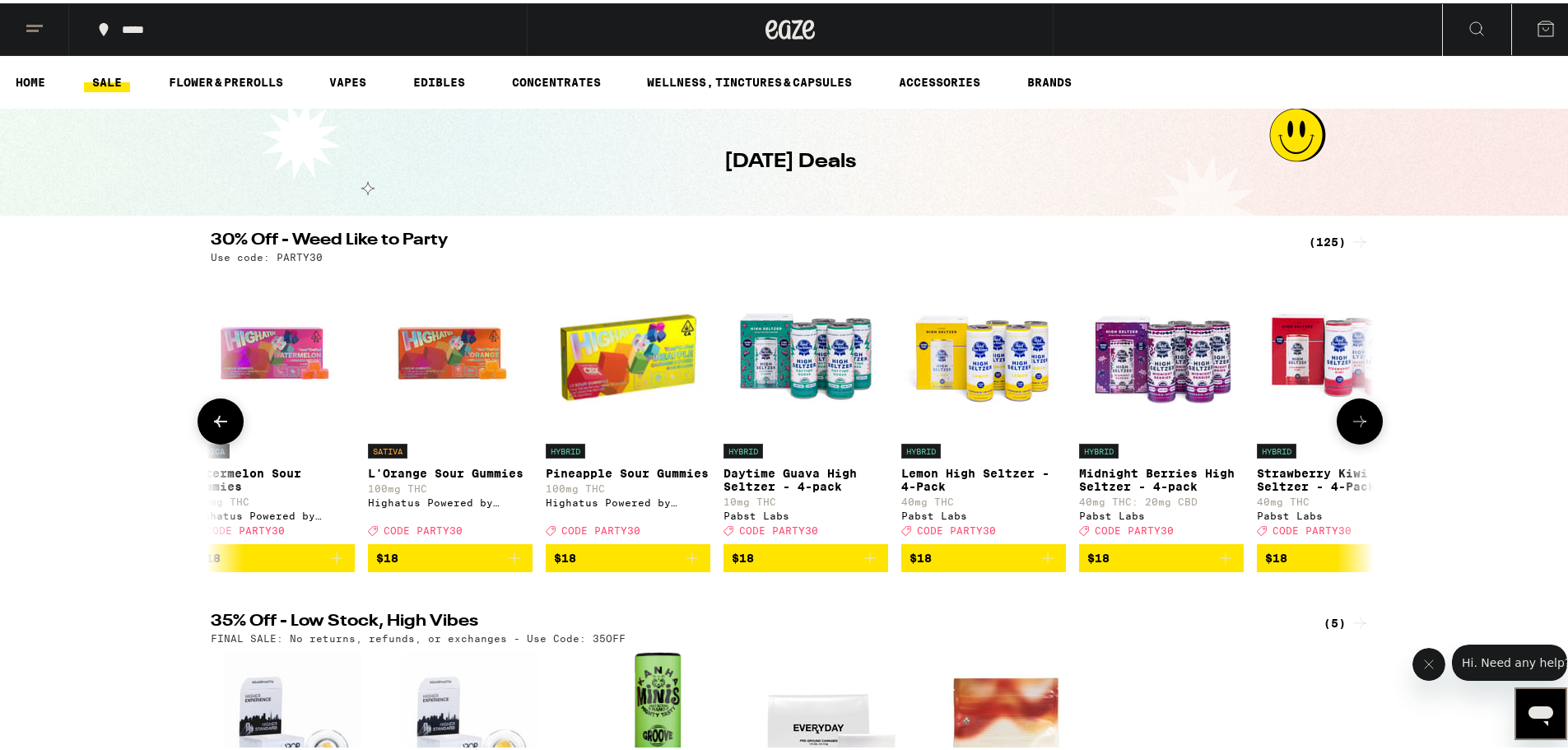
click at [214, 428] on icon at bounding box center [221, 418] width 20 height 20
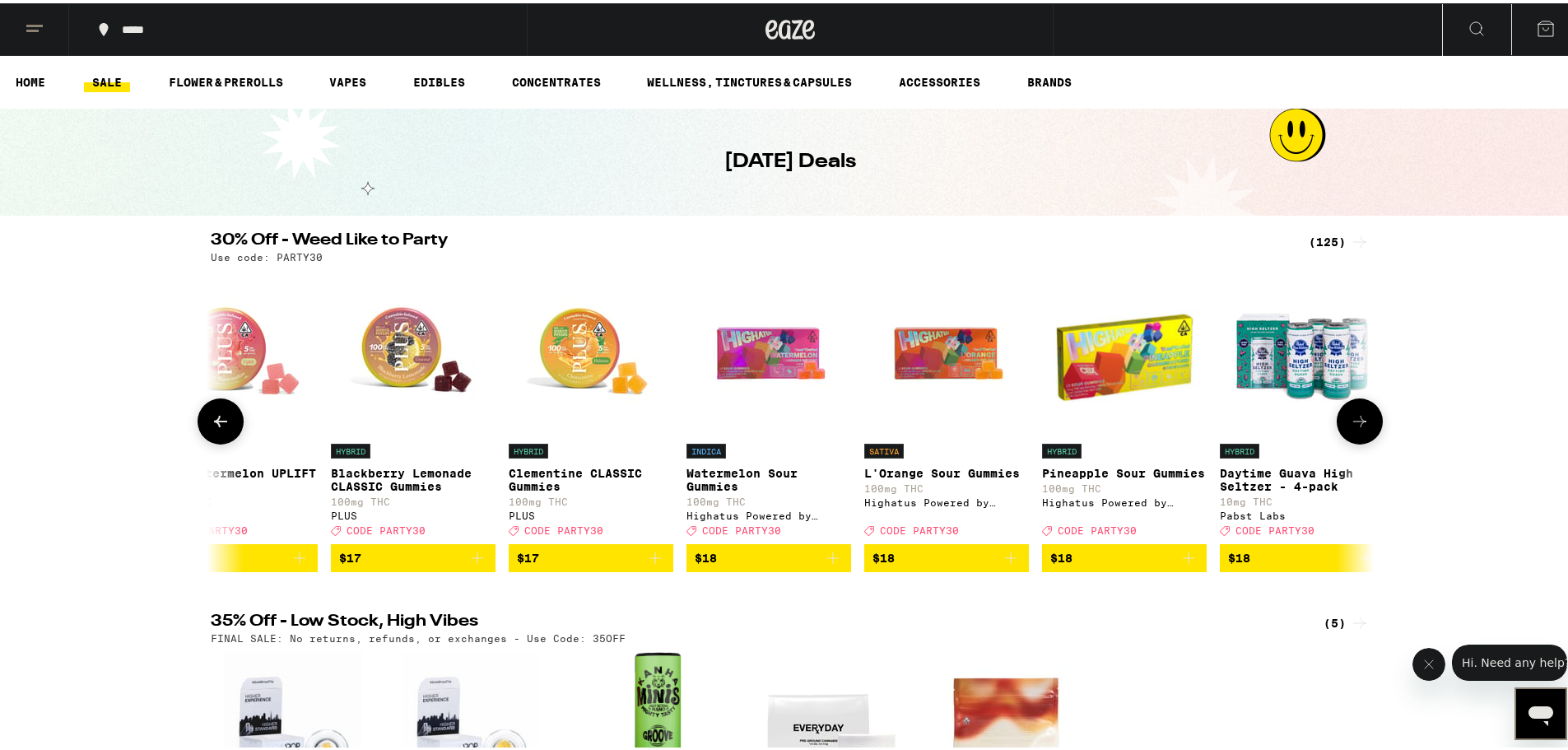
click at [214, 428] on icon at bounding box center [221, 418] width 20 height 20
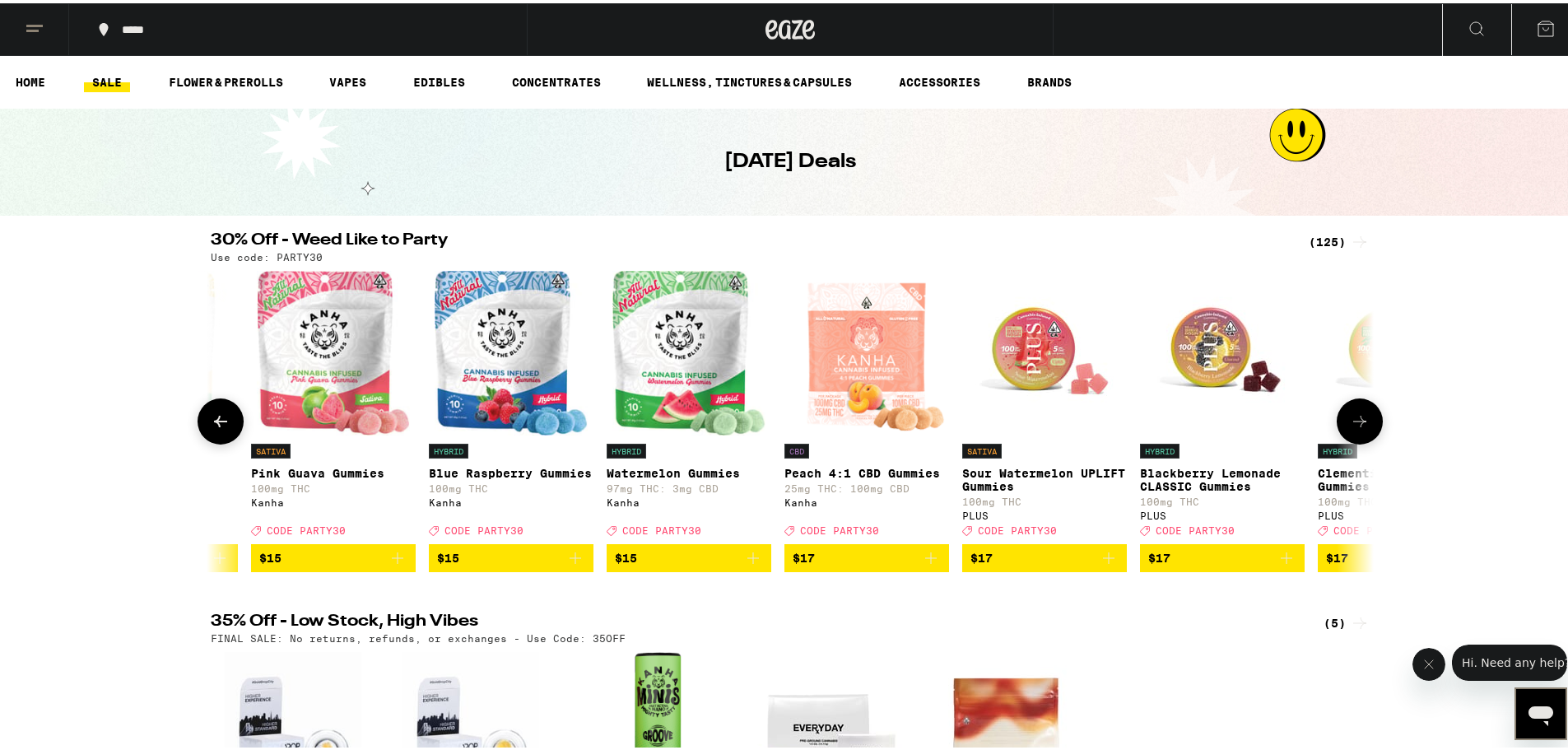
click at [214, 428] on icon at bounding box center [221, 418] width 20 height 20
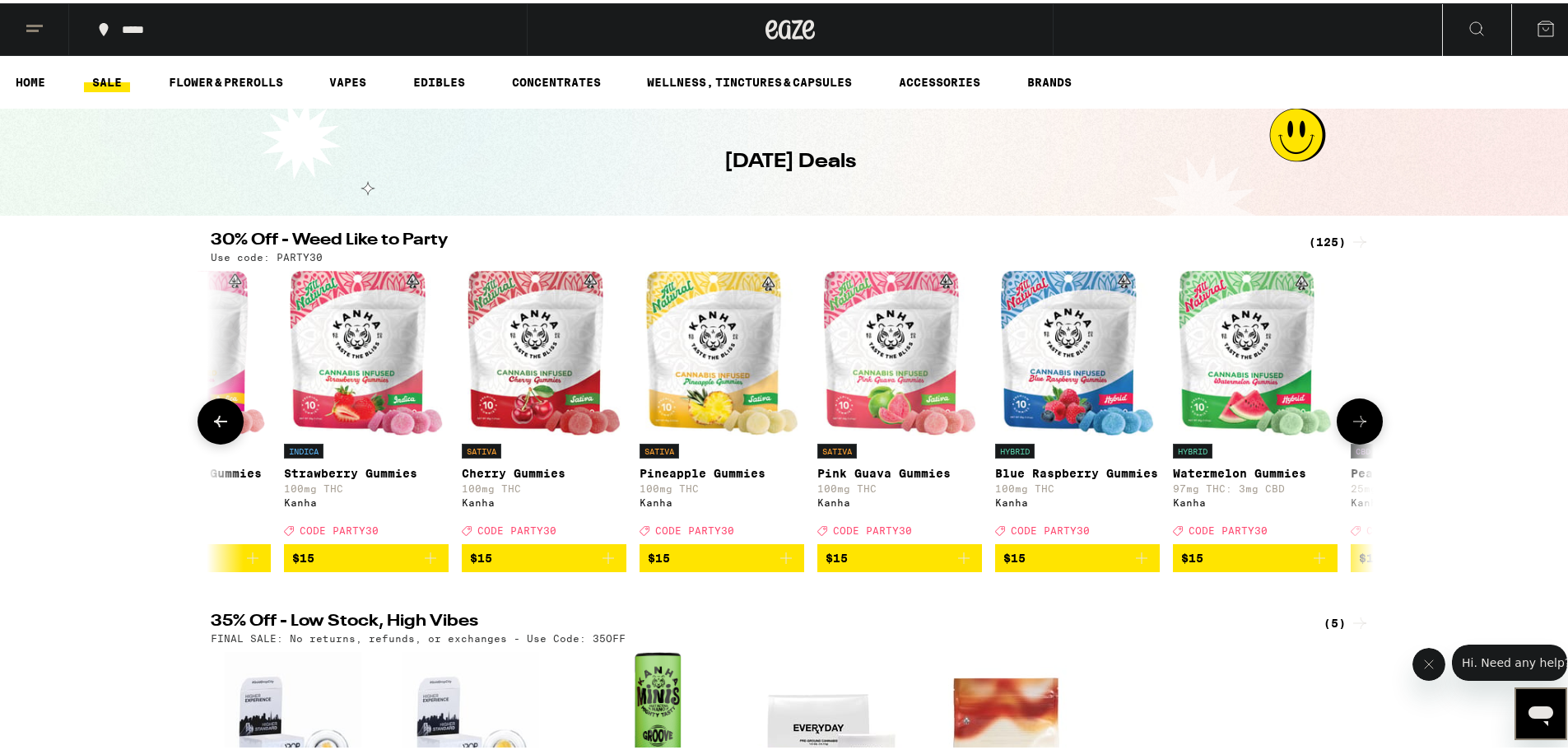
click at [214, 428] on icon at bounding box center [221, 418] width 20 height 20
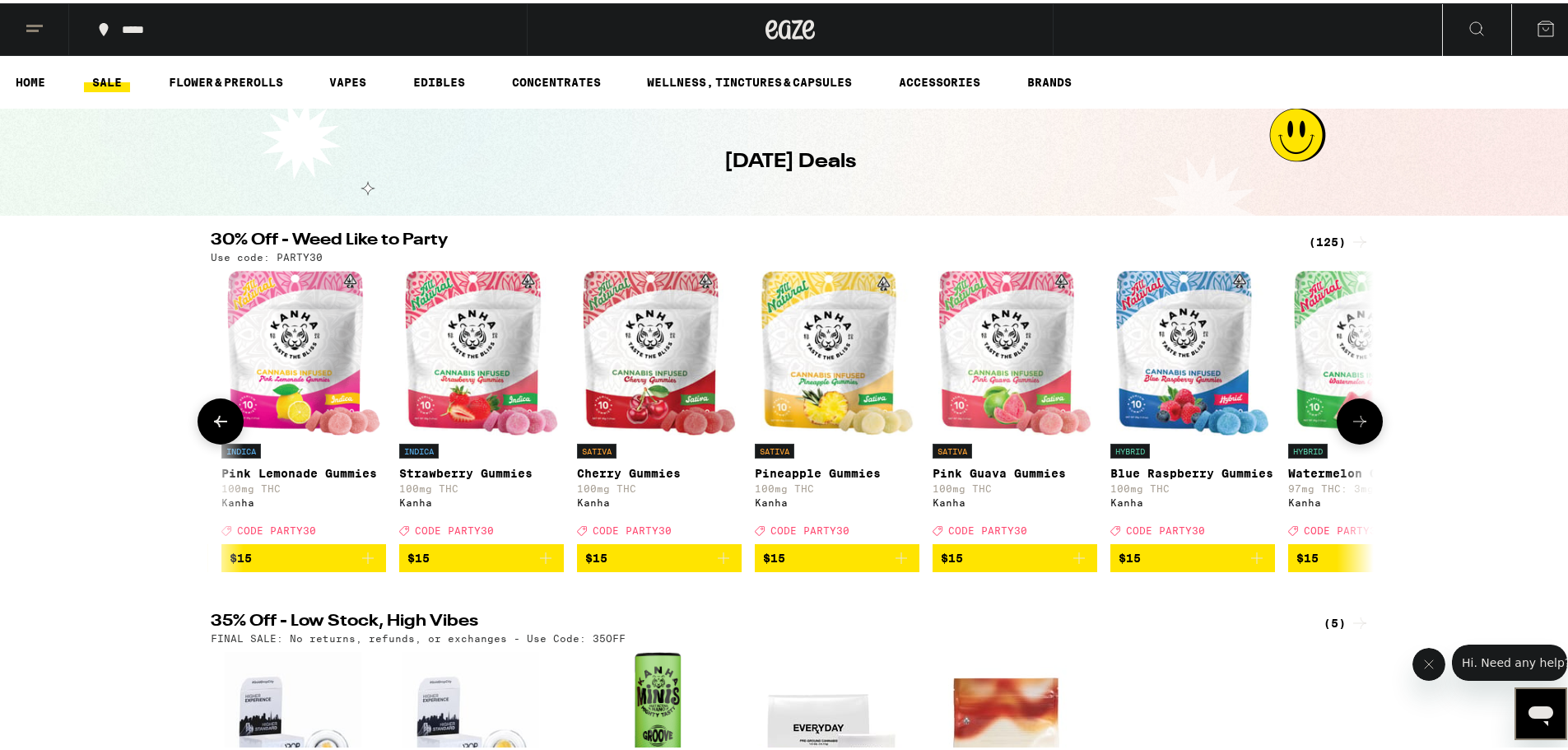
click at [214, 428] on icon at bounding box center [221, 418] width 20 height 20
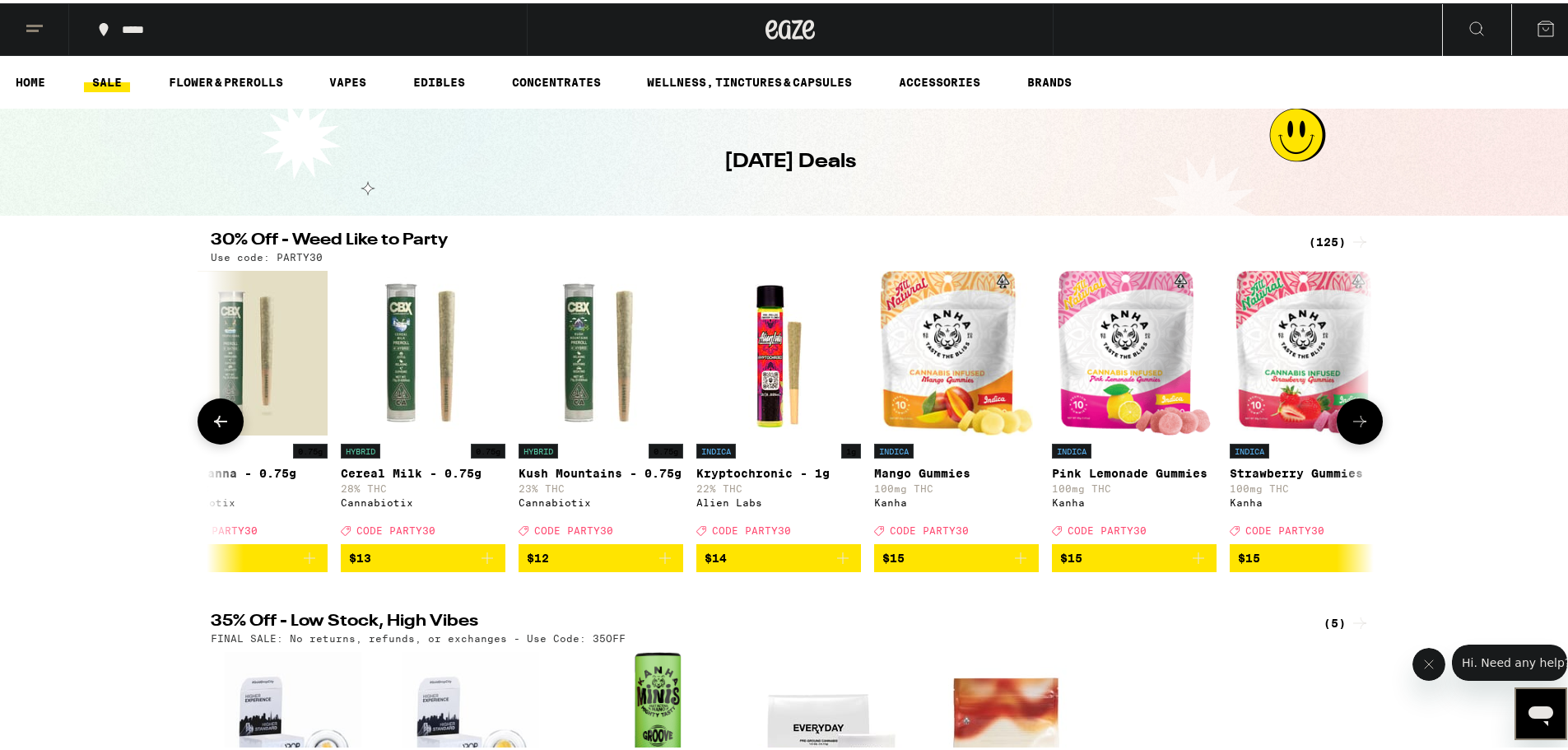
click at [214, 428] on icon at bounding box center [221, 418] width 20 height 20
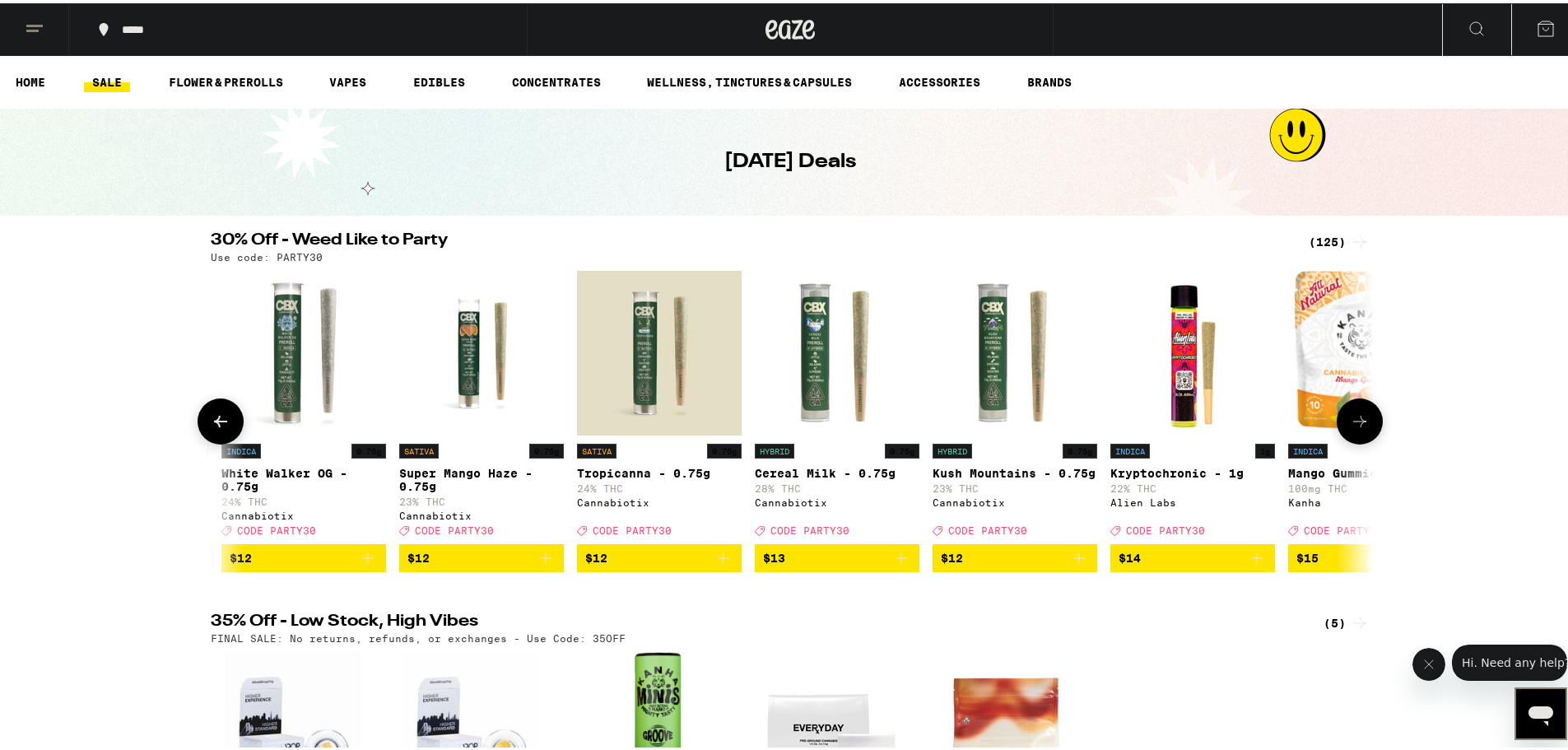
click at [214, 428] on icon at bounding box center [221, 418] width 20 height 20
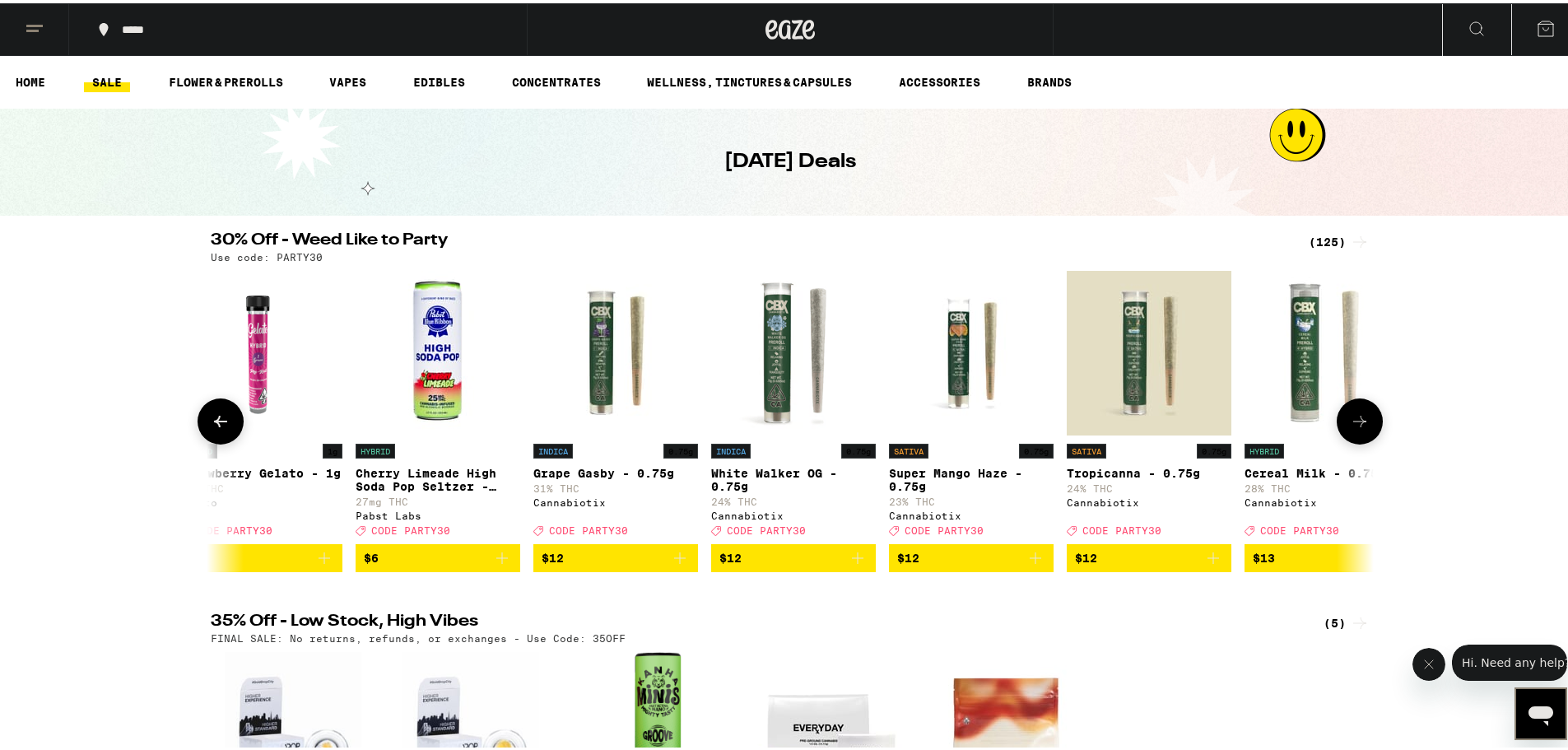
click at [214, 428] on icon at bounding box center [221, 418] width 20 height 20
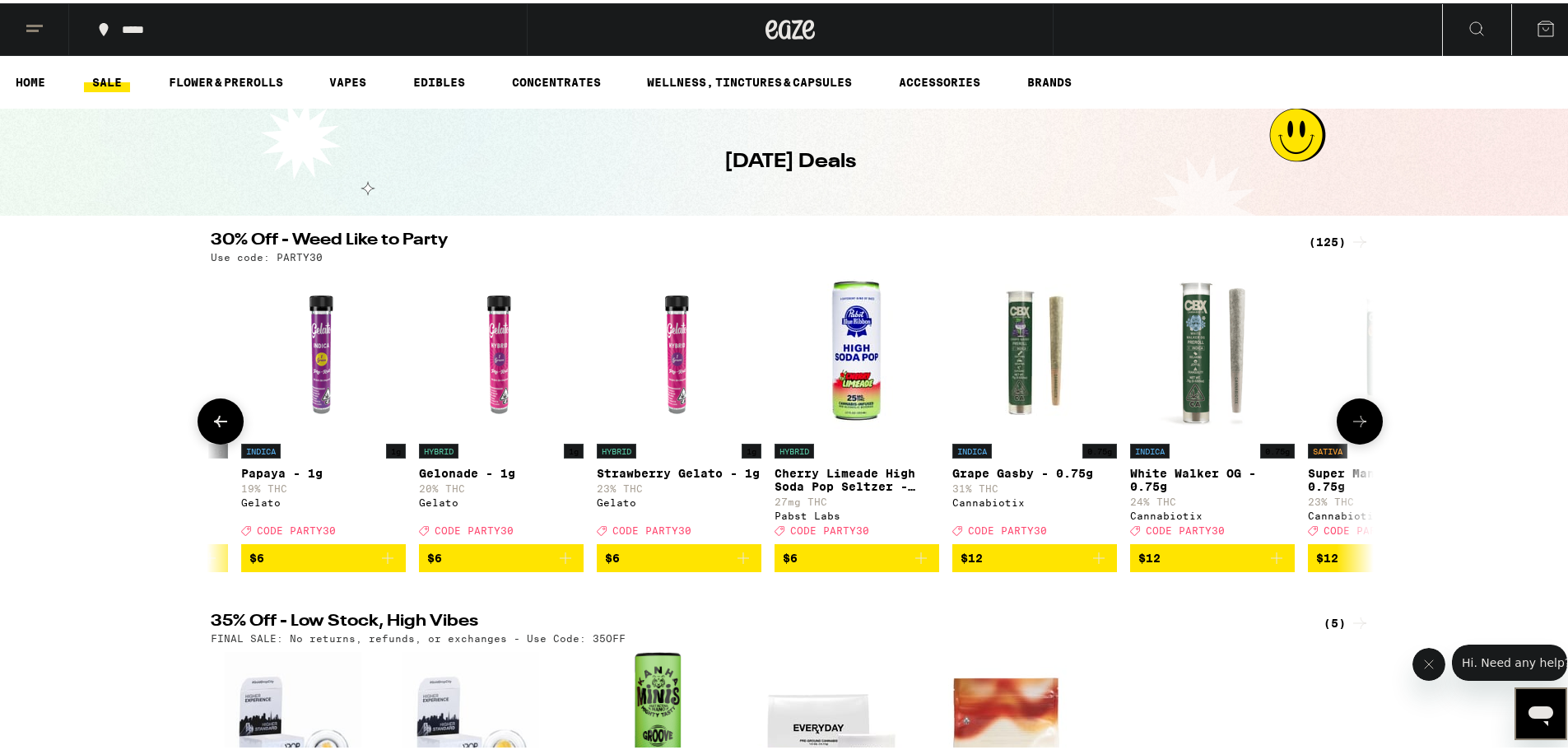
click at [214, 428] on icon at bounding box center [221, 418] width 20 height 20
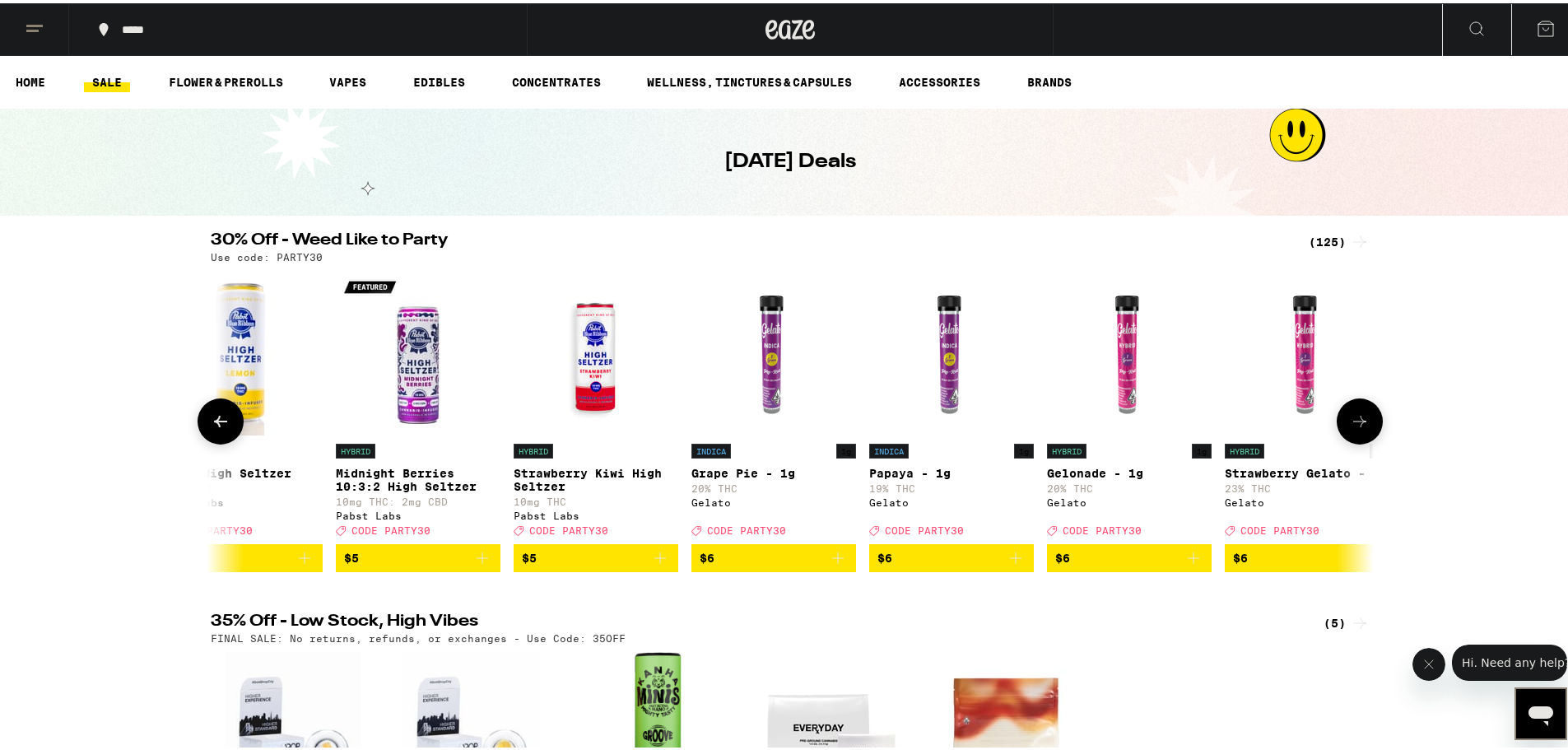
click at [214, 428] on icon at bounding box center [221, 418] width 20 height 20
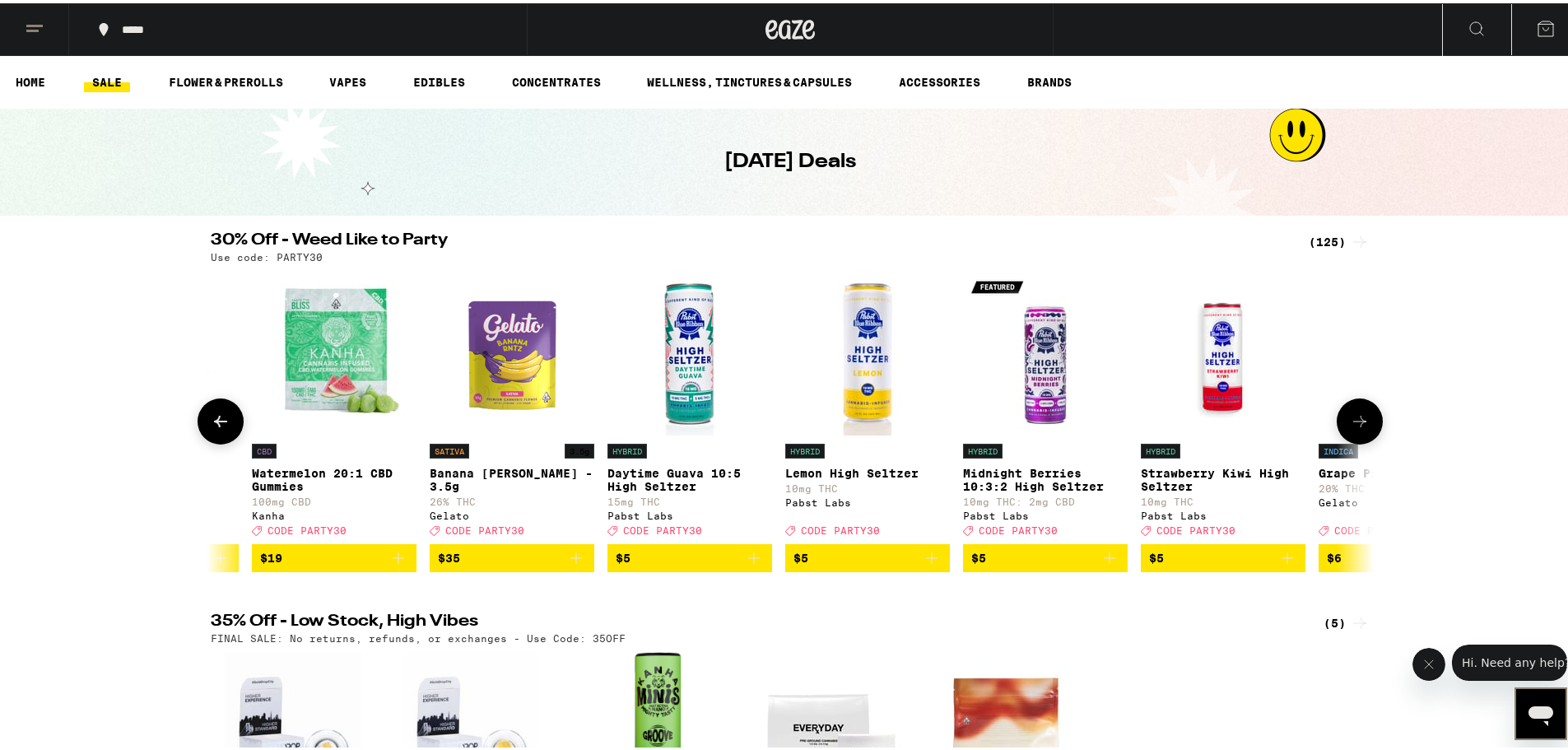
click at [214, 428] on icon at bounding box center [221, 418] width 20 height 20
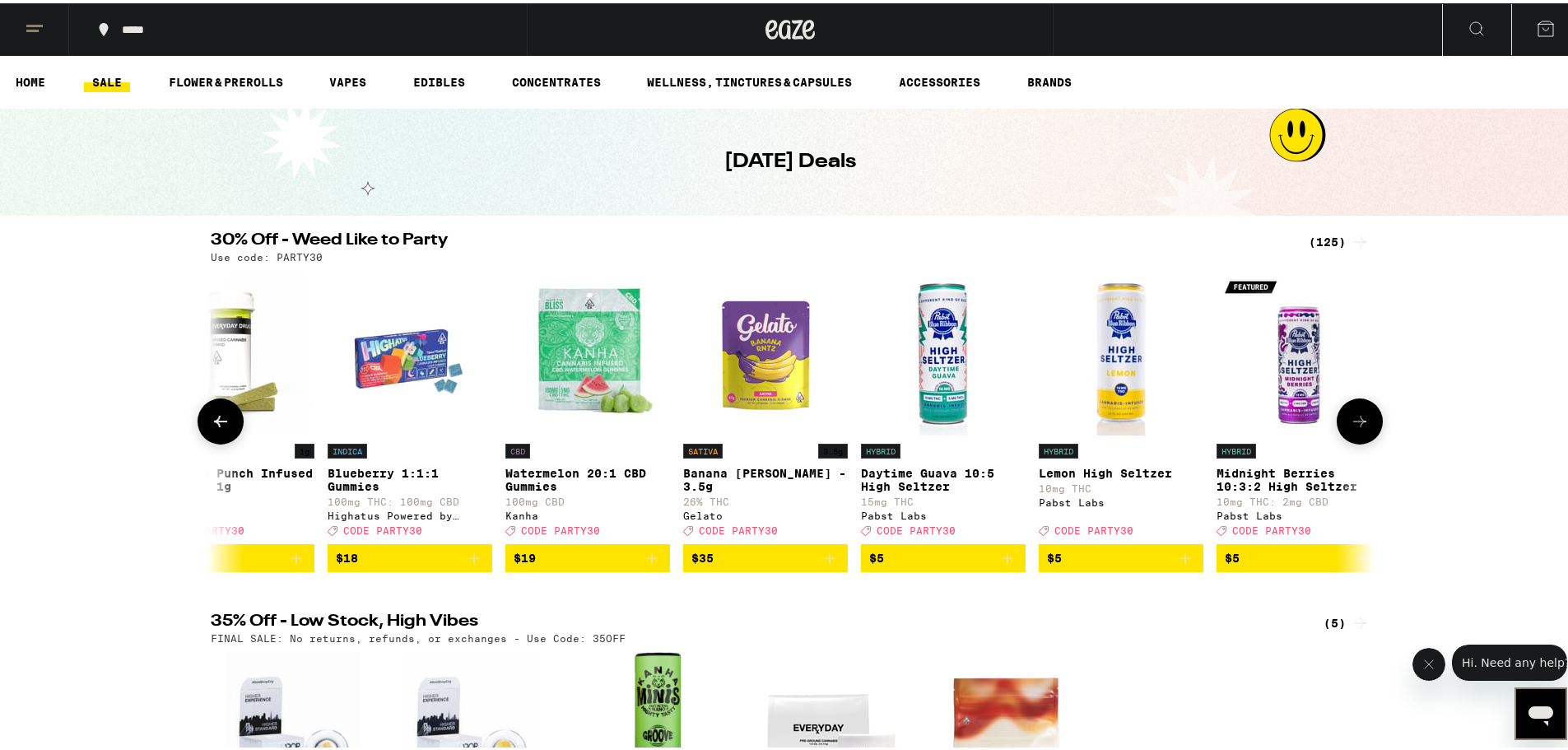
click at [214, 428] on icon at bounding box center [221, 418] width 20 height 20
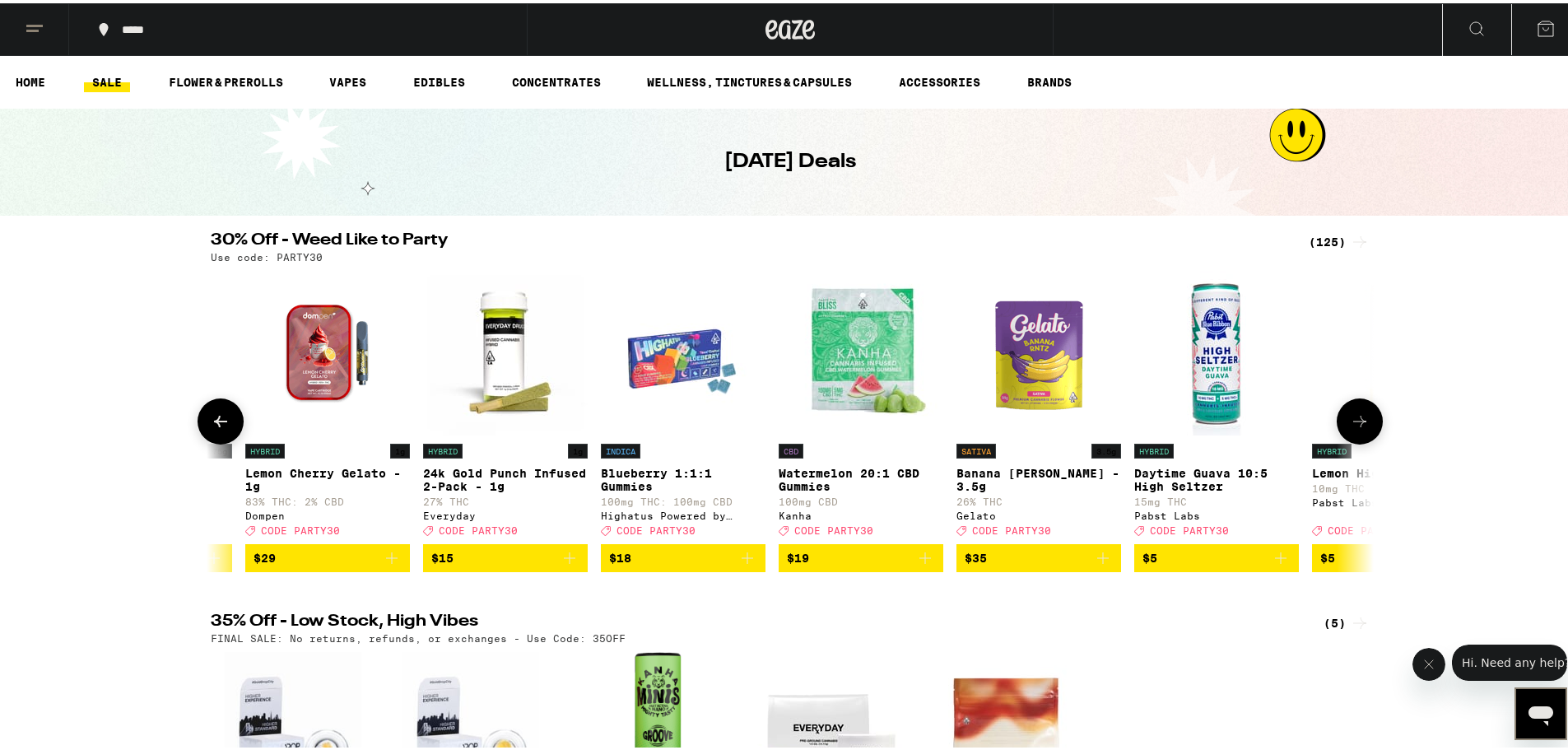
scroll to position [0, 9]
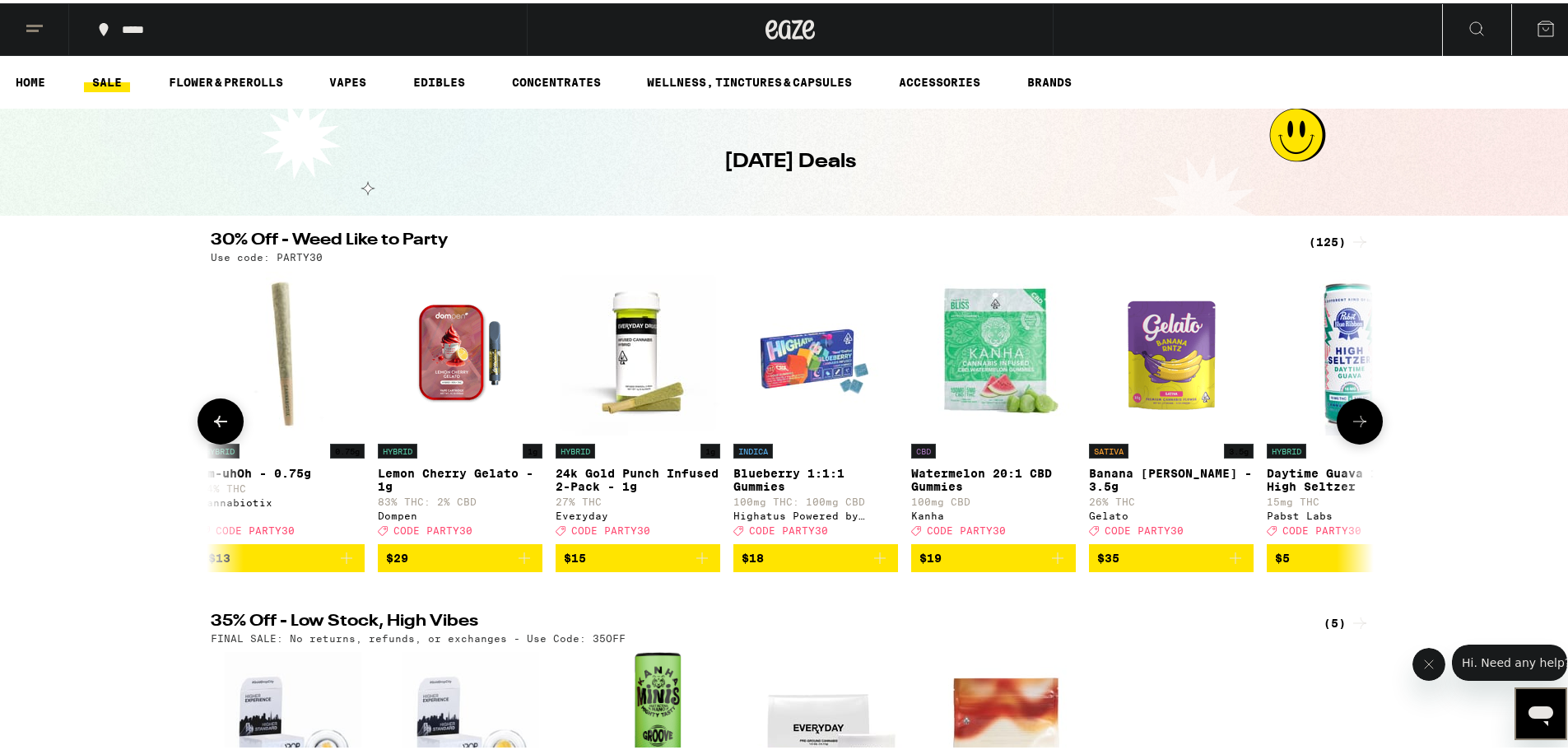
click at [214, 428] on icon at bounding box center [221, 418] width 20 height 20
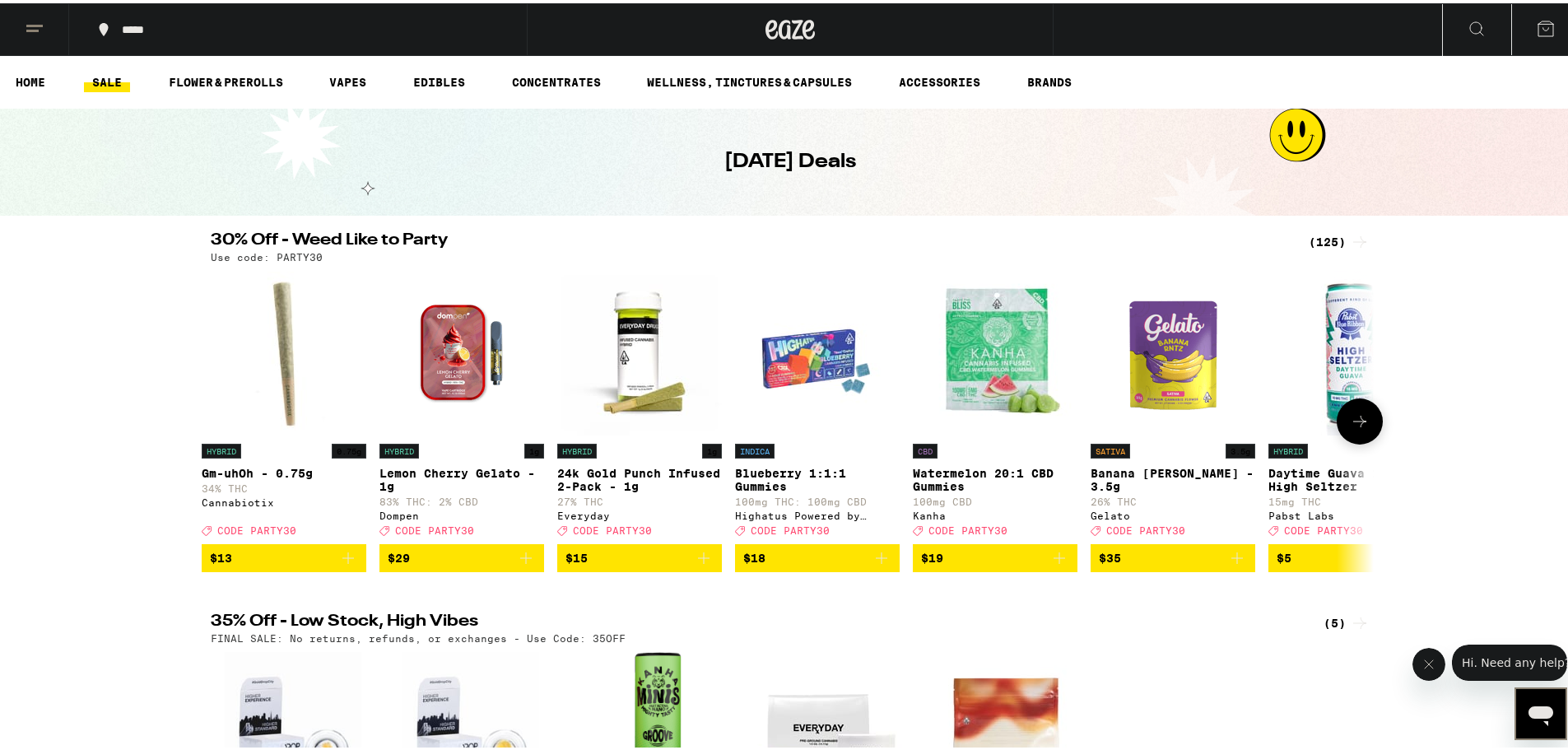
scroll to position [0, 0]
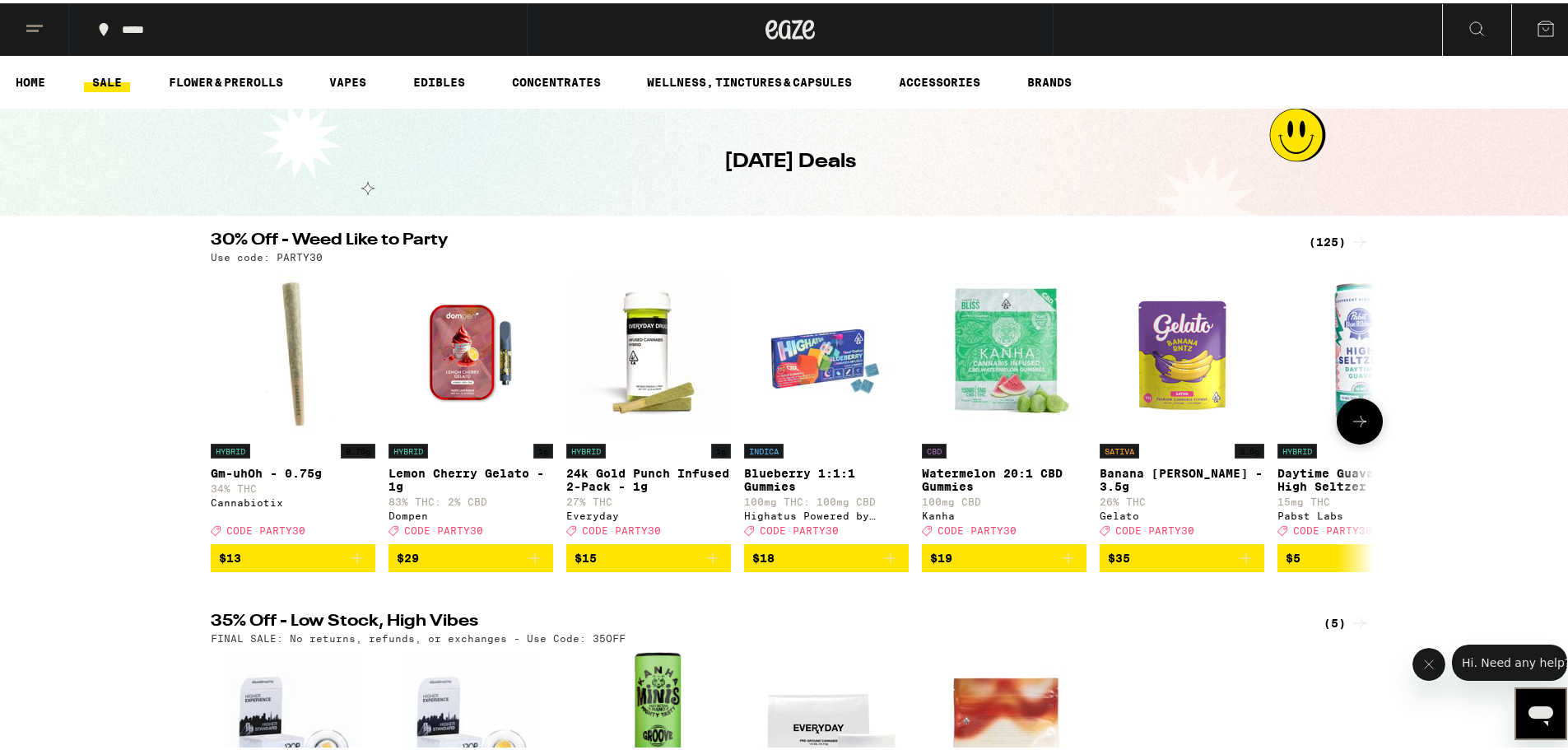
click at [863, 437] on button at bounding box center [1360, 417] width 46 height 46
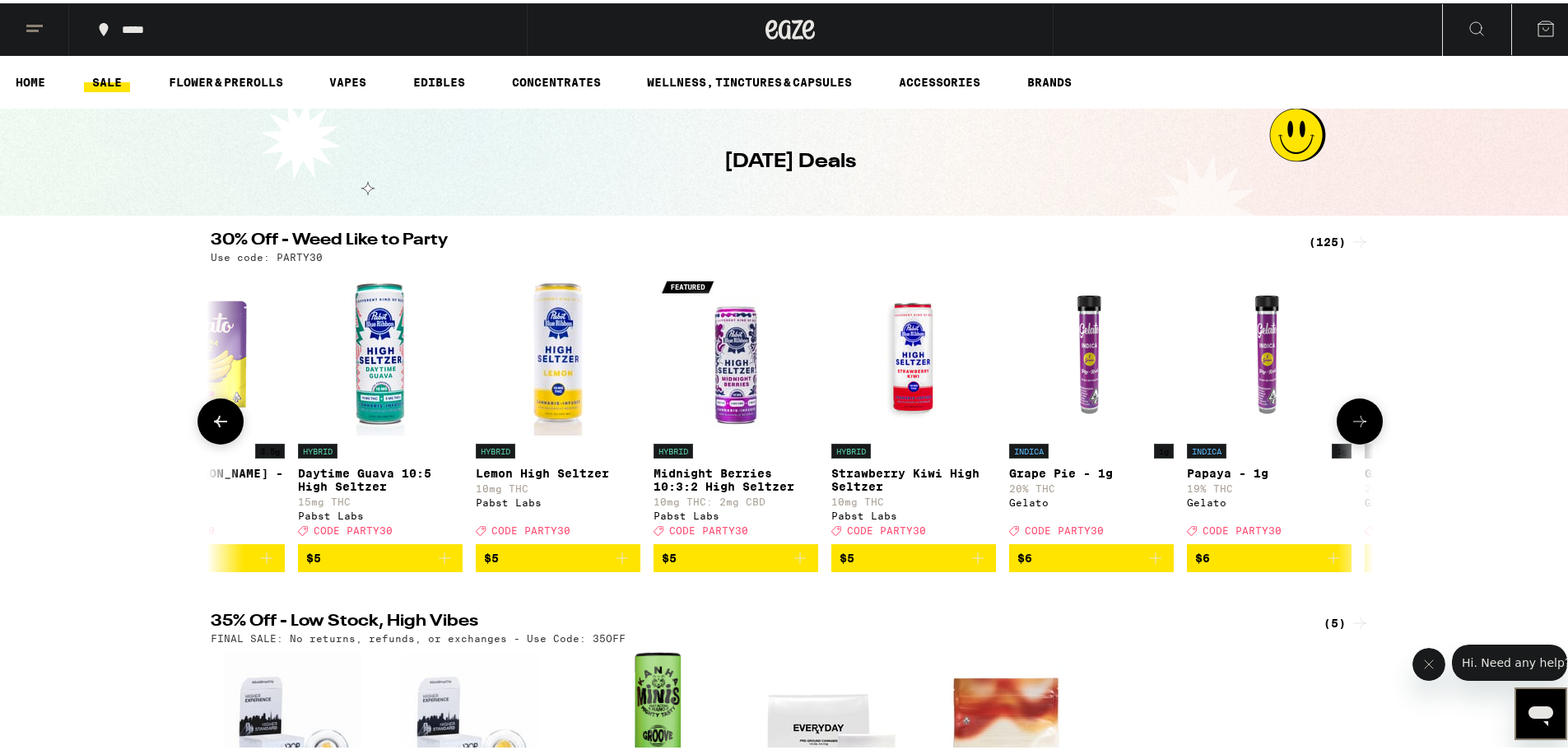
click at [211, 428] on icon at bounding box center [221, 418] width 20 height 20
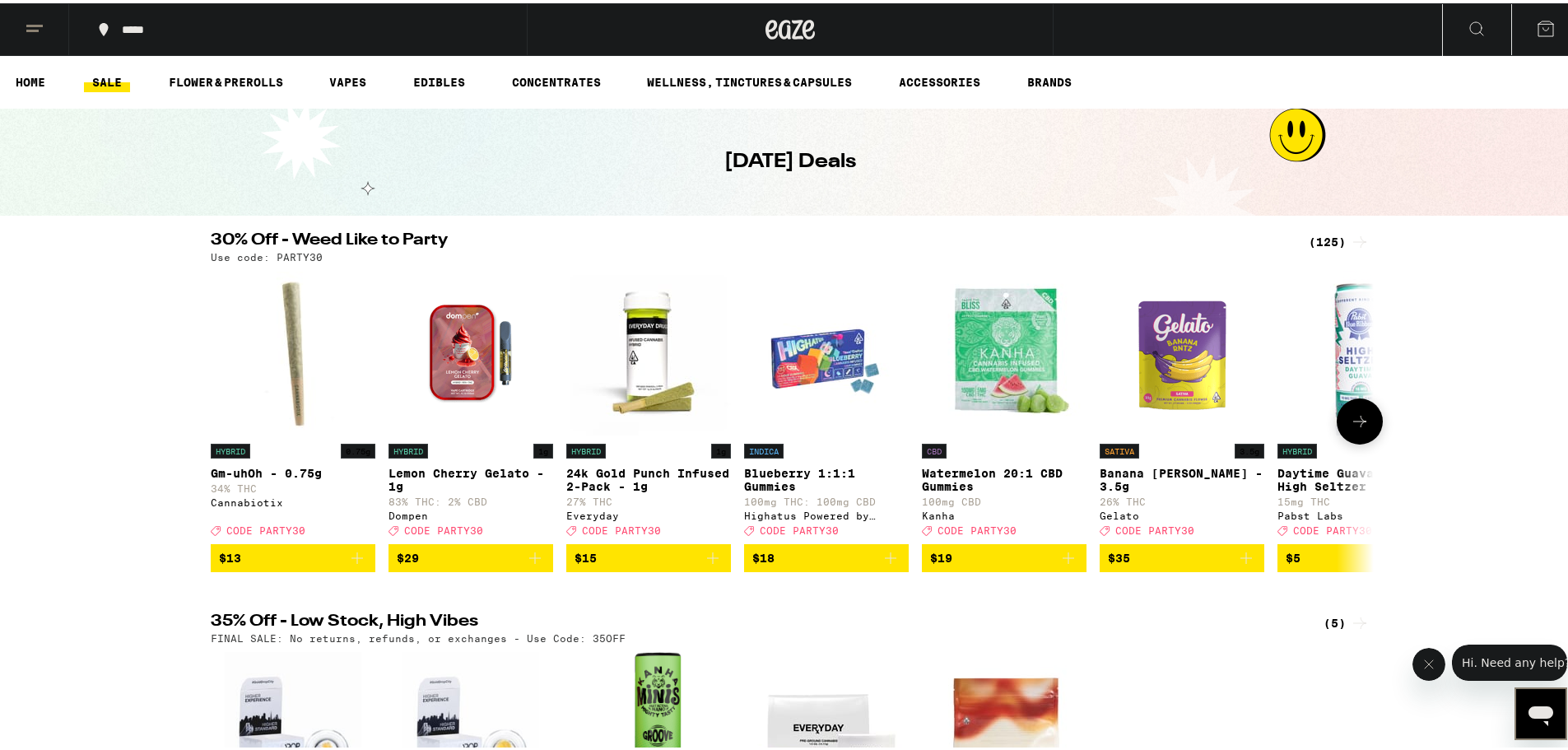
click at [863, 560] on icon "Add to bag" at bounding box center [1245, 555] width 12 height 12
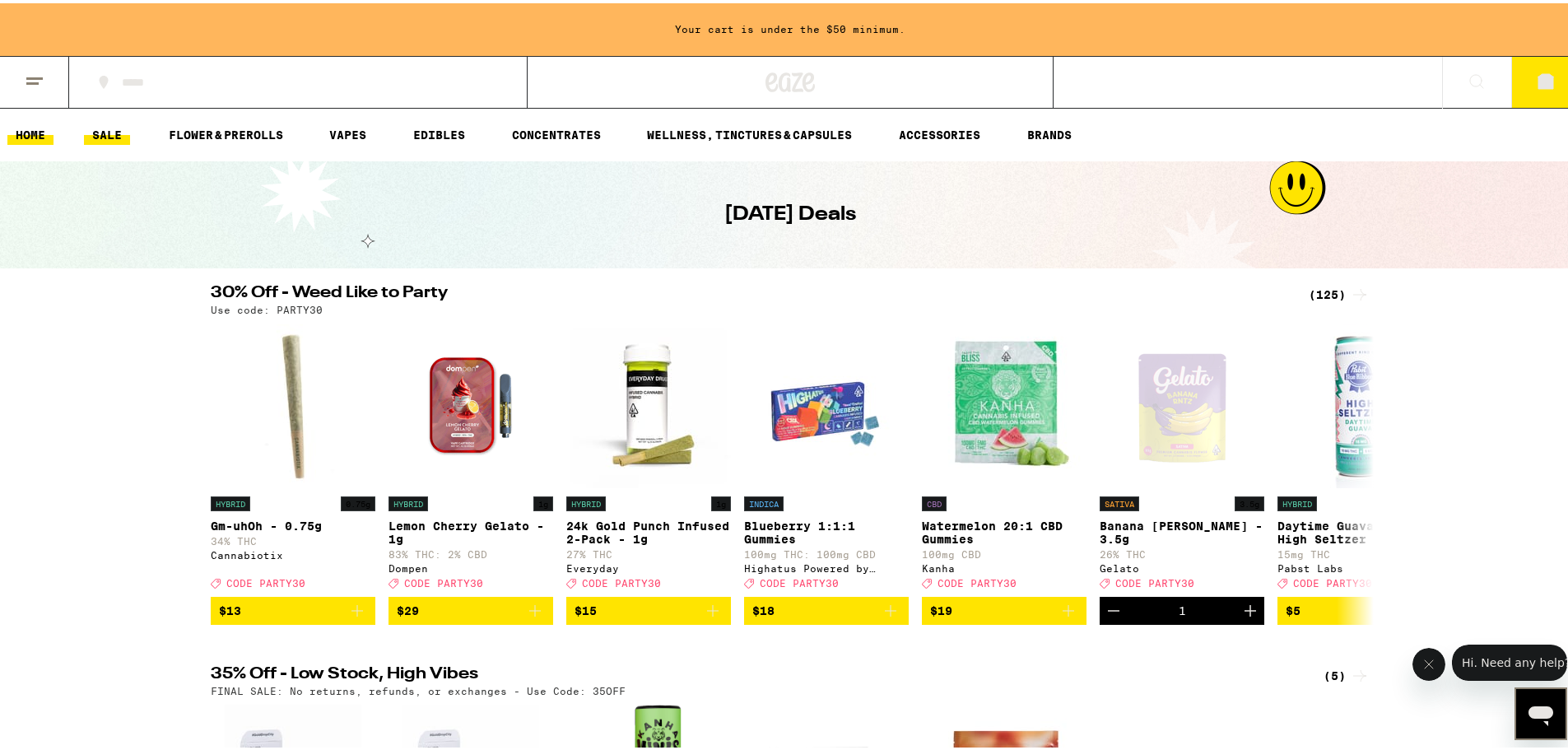
click at [29, 136] on link "HOME" at bounding box center [30, 132] width 46 height 20
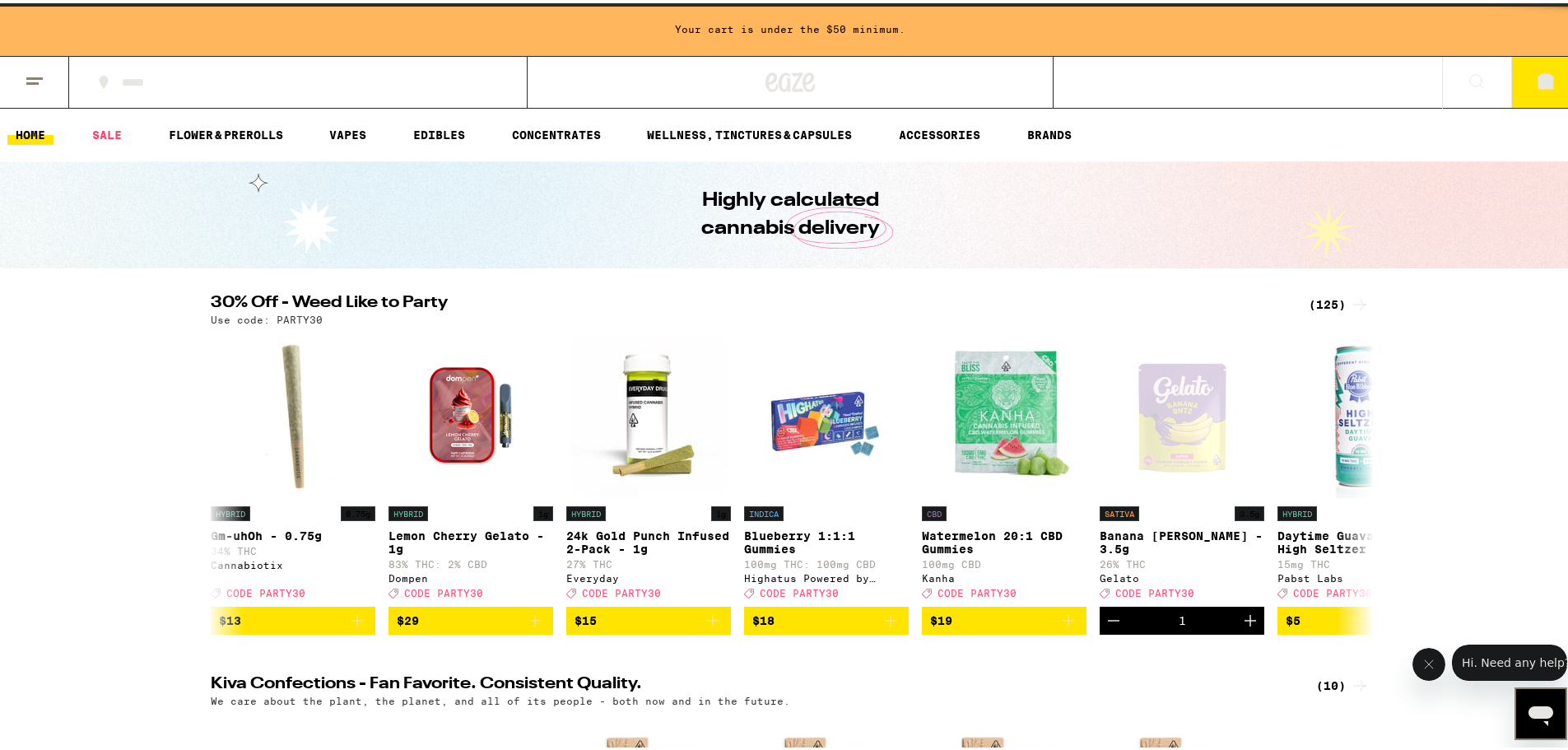
click at [863, 77] on button at bounding box center [1477, 79] width 69 height 52
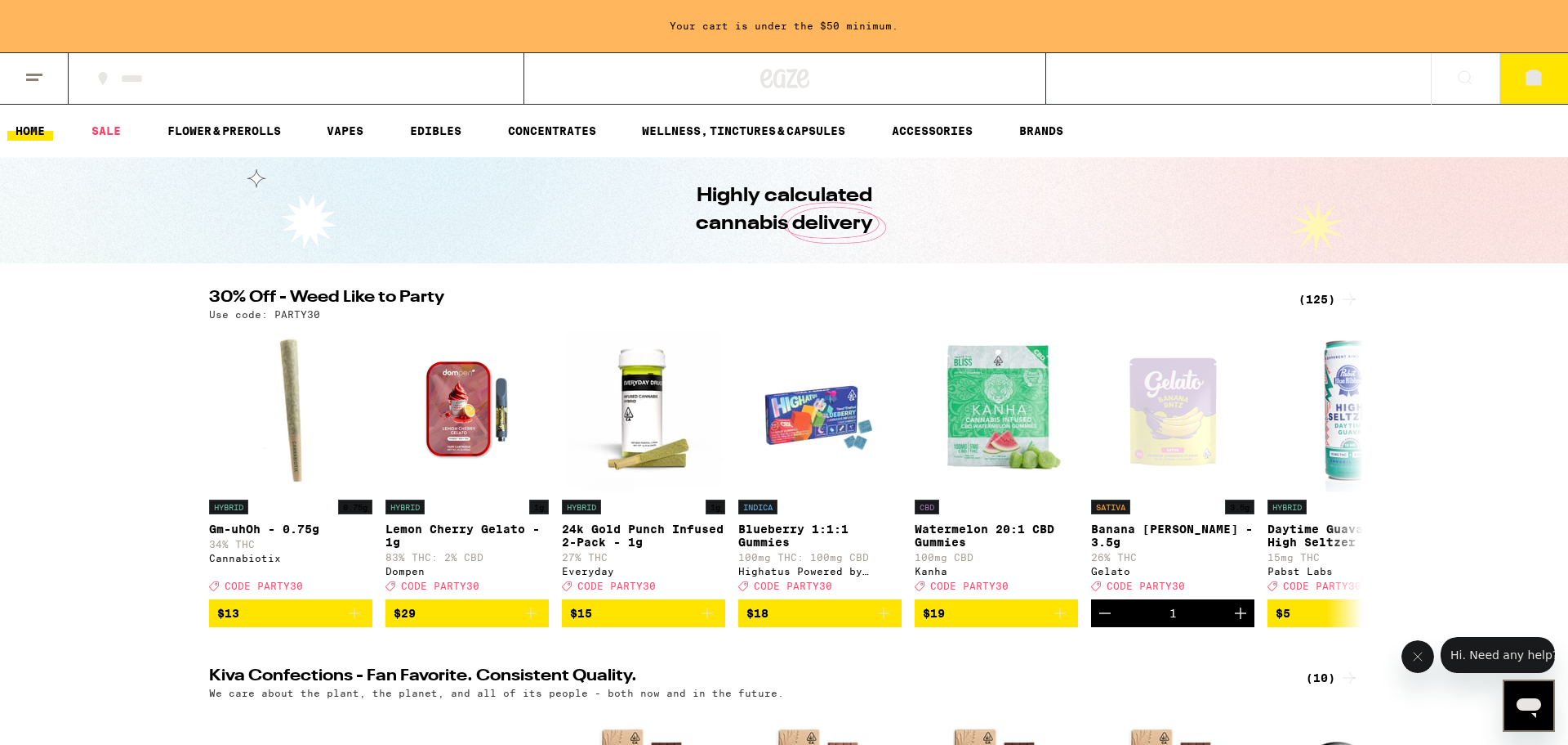
click at [857, 75] on div "Search for Products Popular Categories Buy It Again Sale Flower & Prerolls Vape…" at bounding box center [784, 372] width 1568 height 745
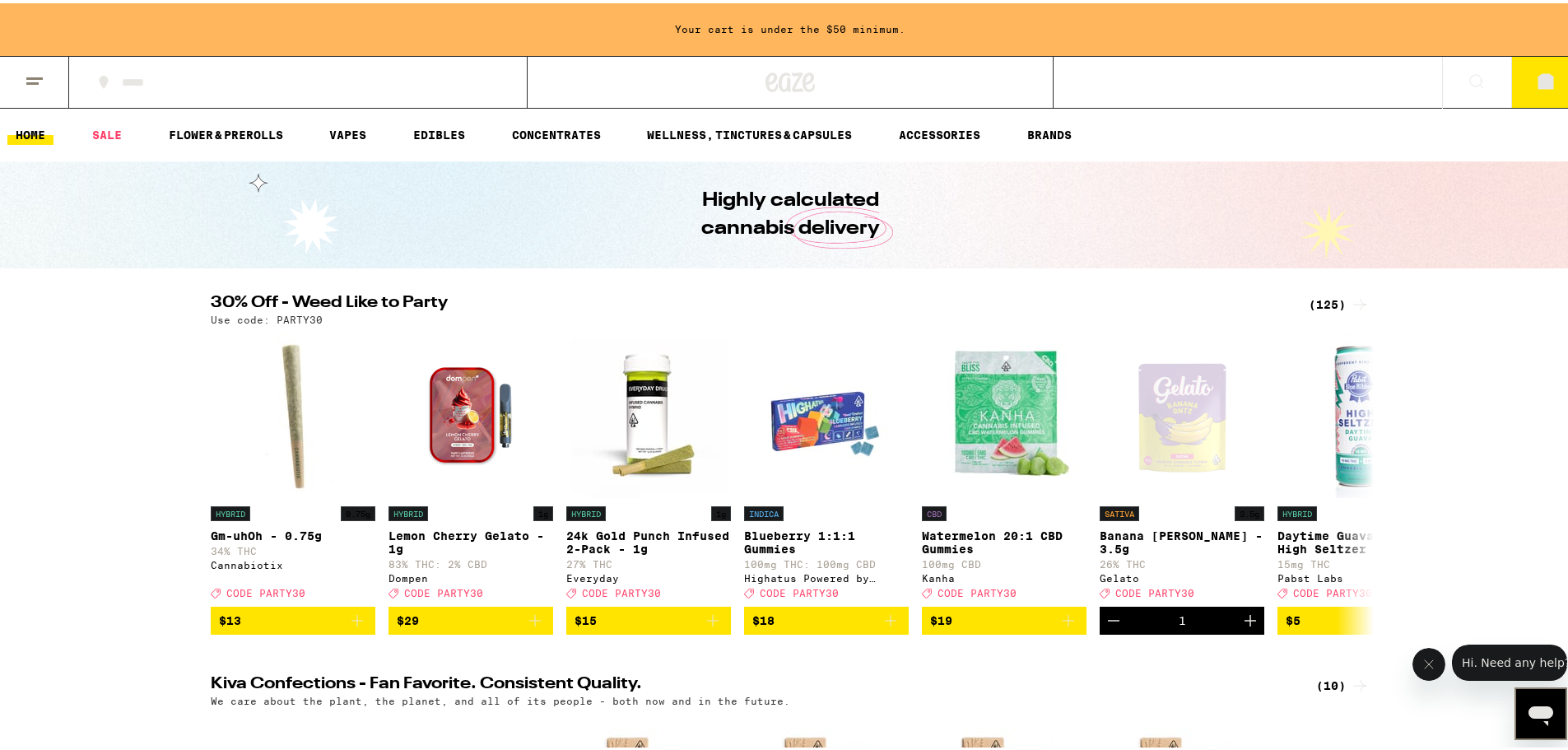
click at [863, 78] on icon at bounding box center [1477, 79] width 20 height 20
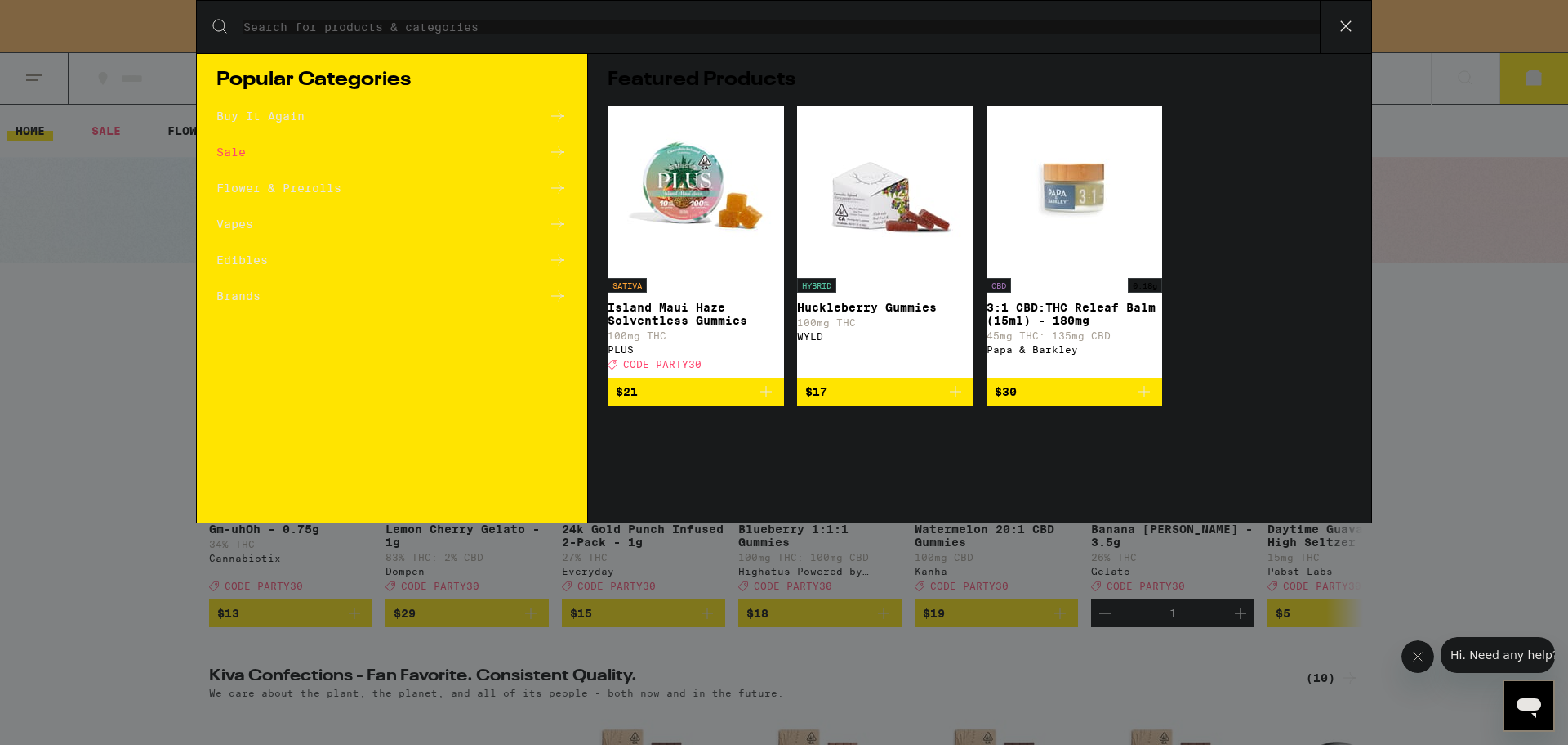
click at [513, 21] on input "Search for Products" at bounding box center [782, 27] width 1077 height 15
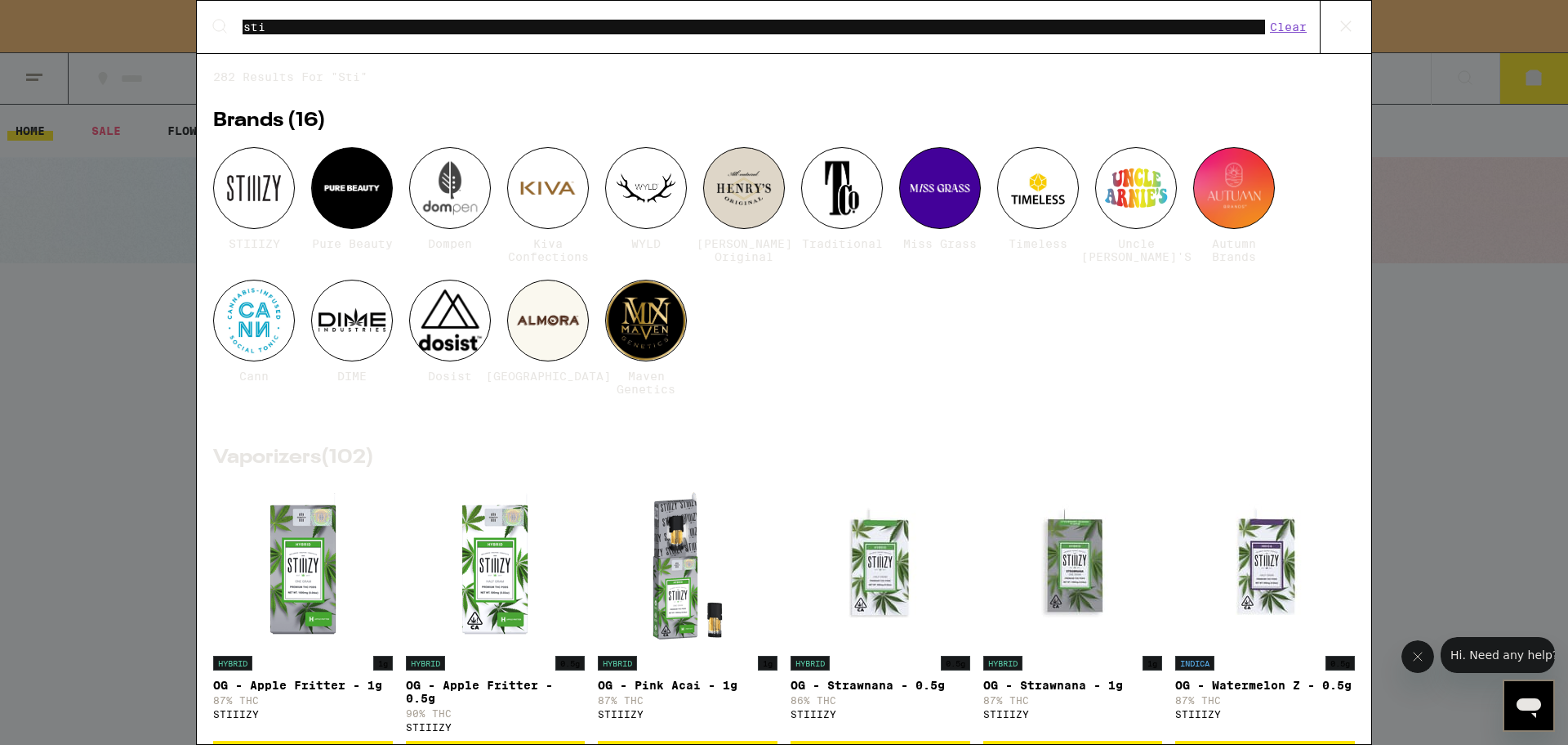
type input "sti"
click at [260, 191] on div at bounding box center [254, 188] width 82 height 82
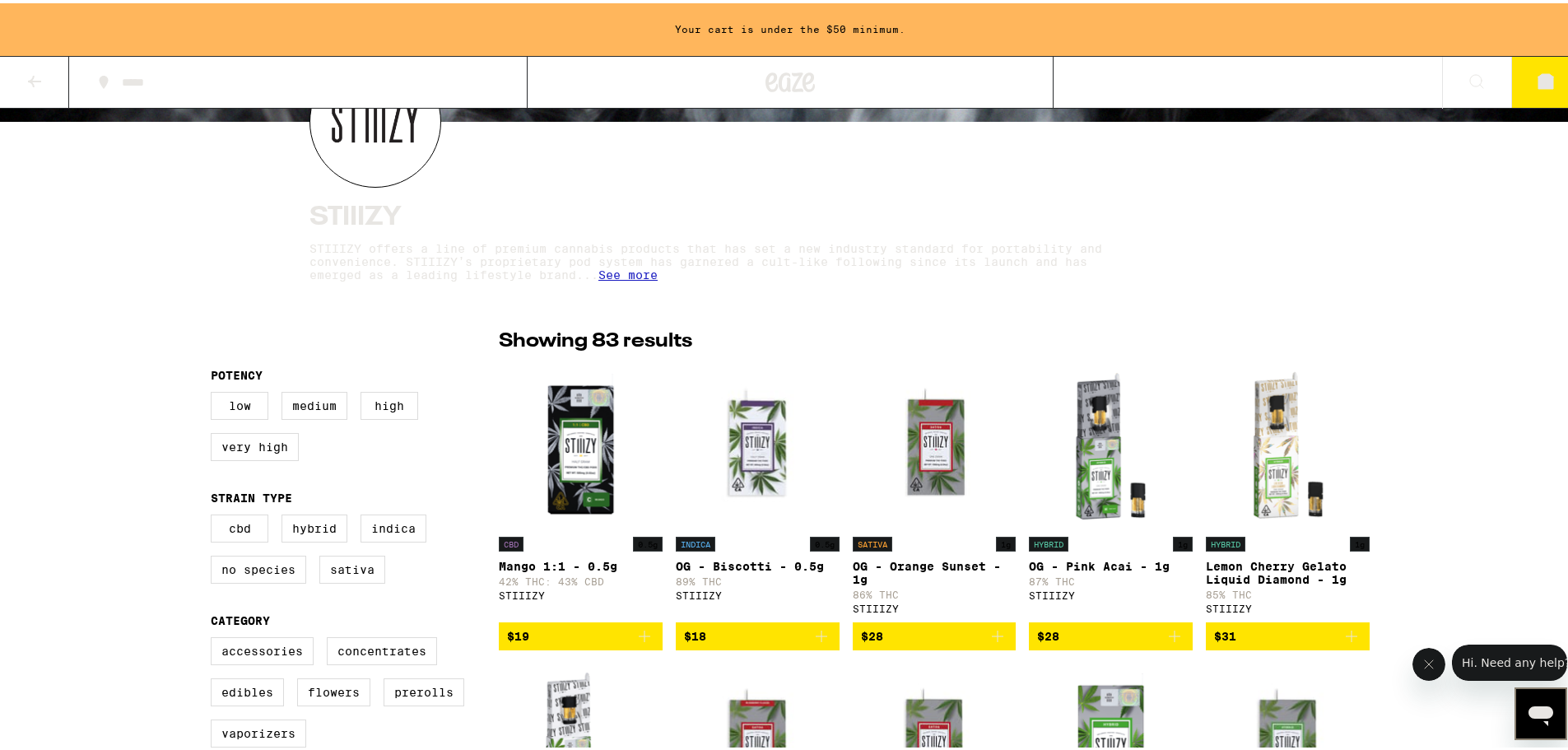
scroll to position [438, 0]
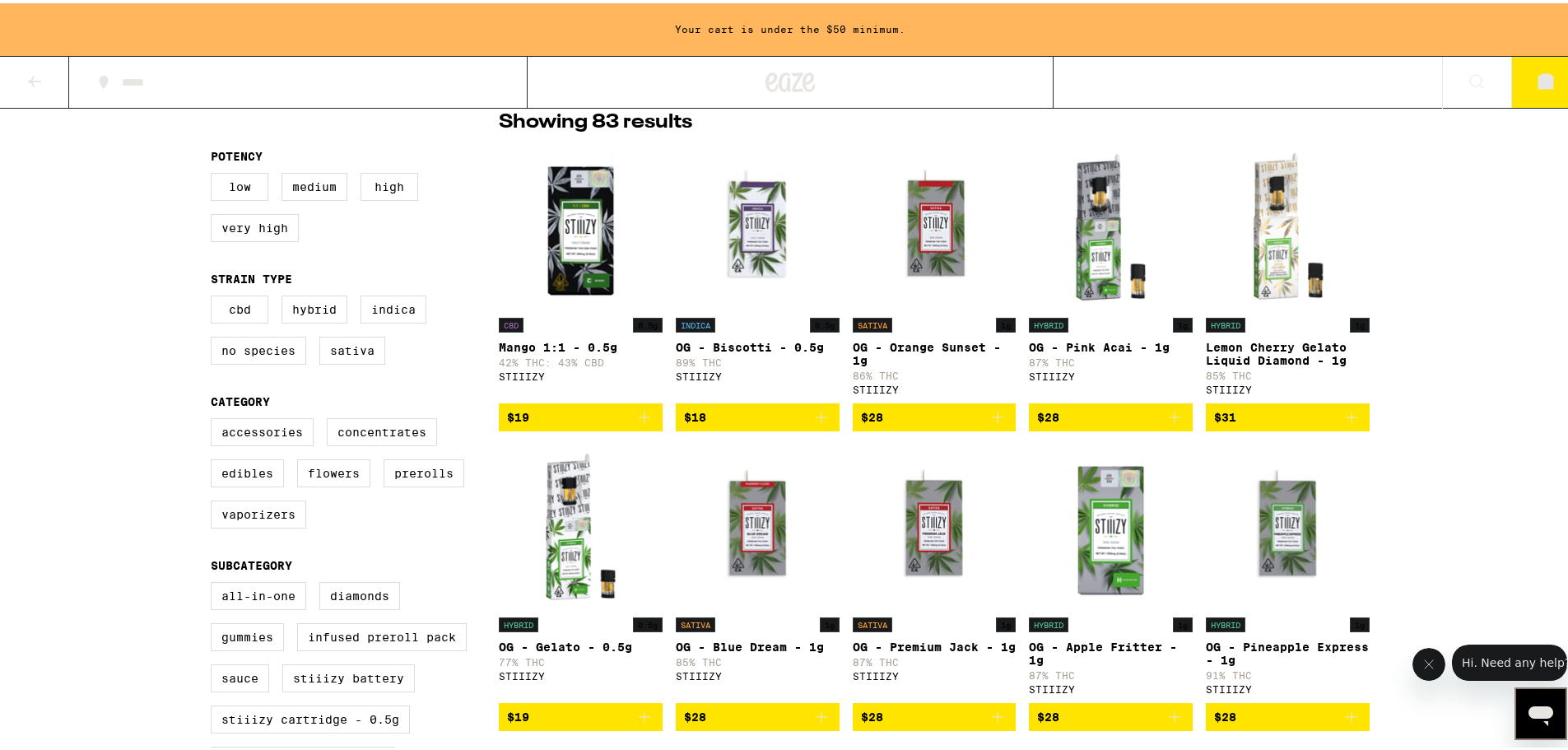
click at [863, 422] on icon "Add to bag" at bounding box center [998, 414] width 20 height 20
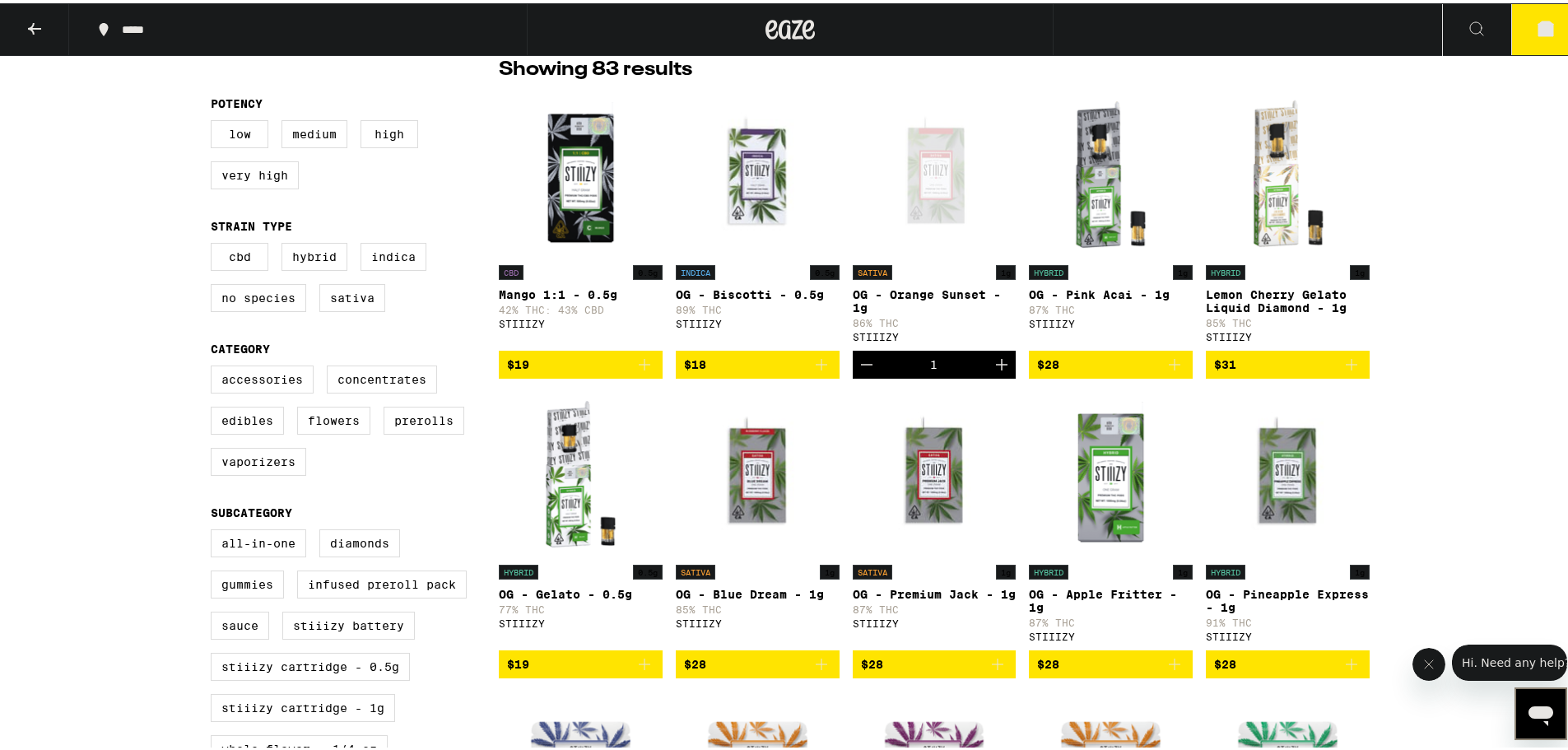
scroll to position [386, 0]
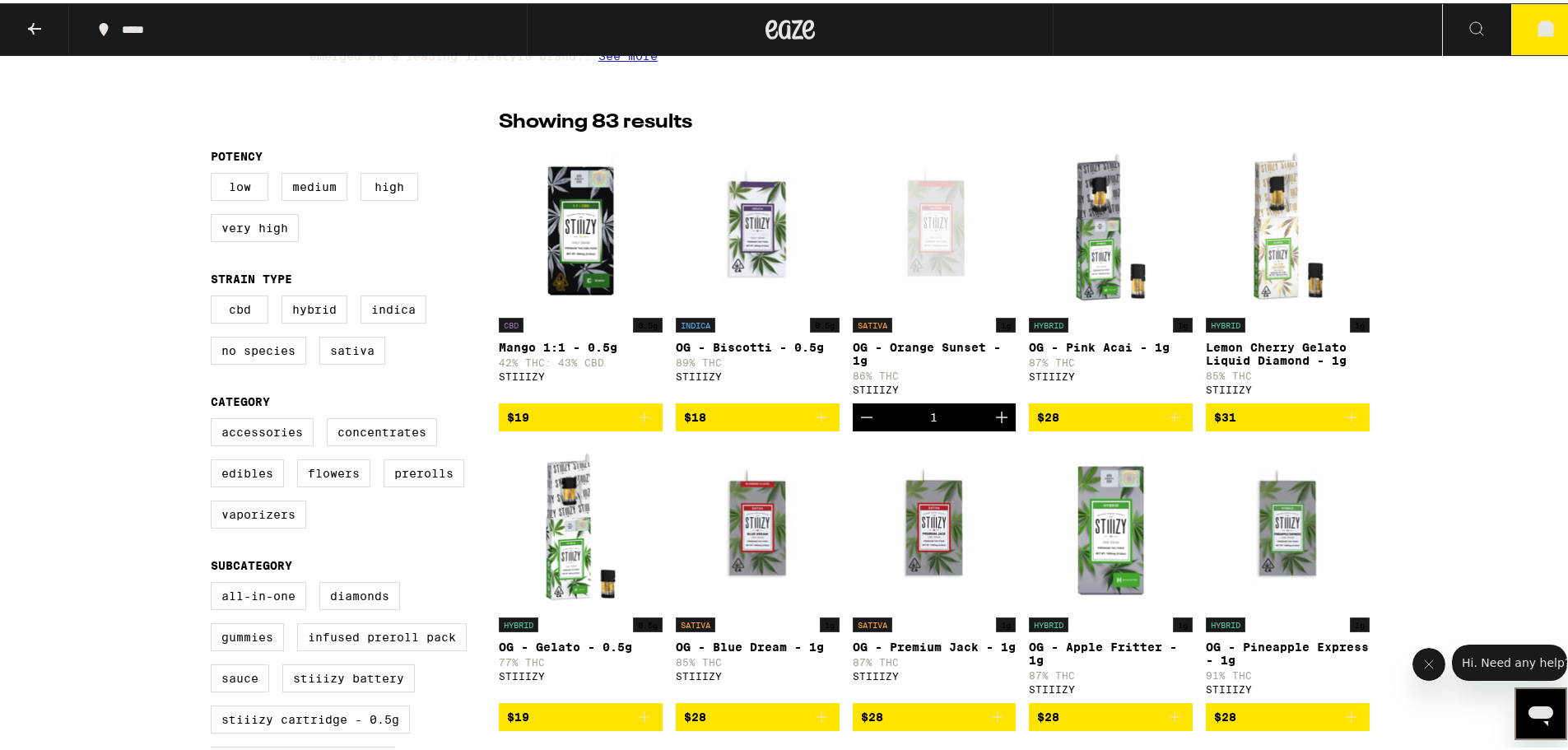
click at [863, 30] on icon at bounding box center [1545, 26] width 15 height 15
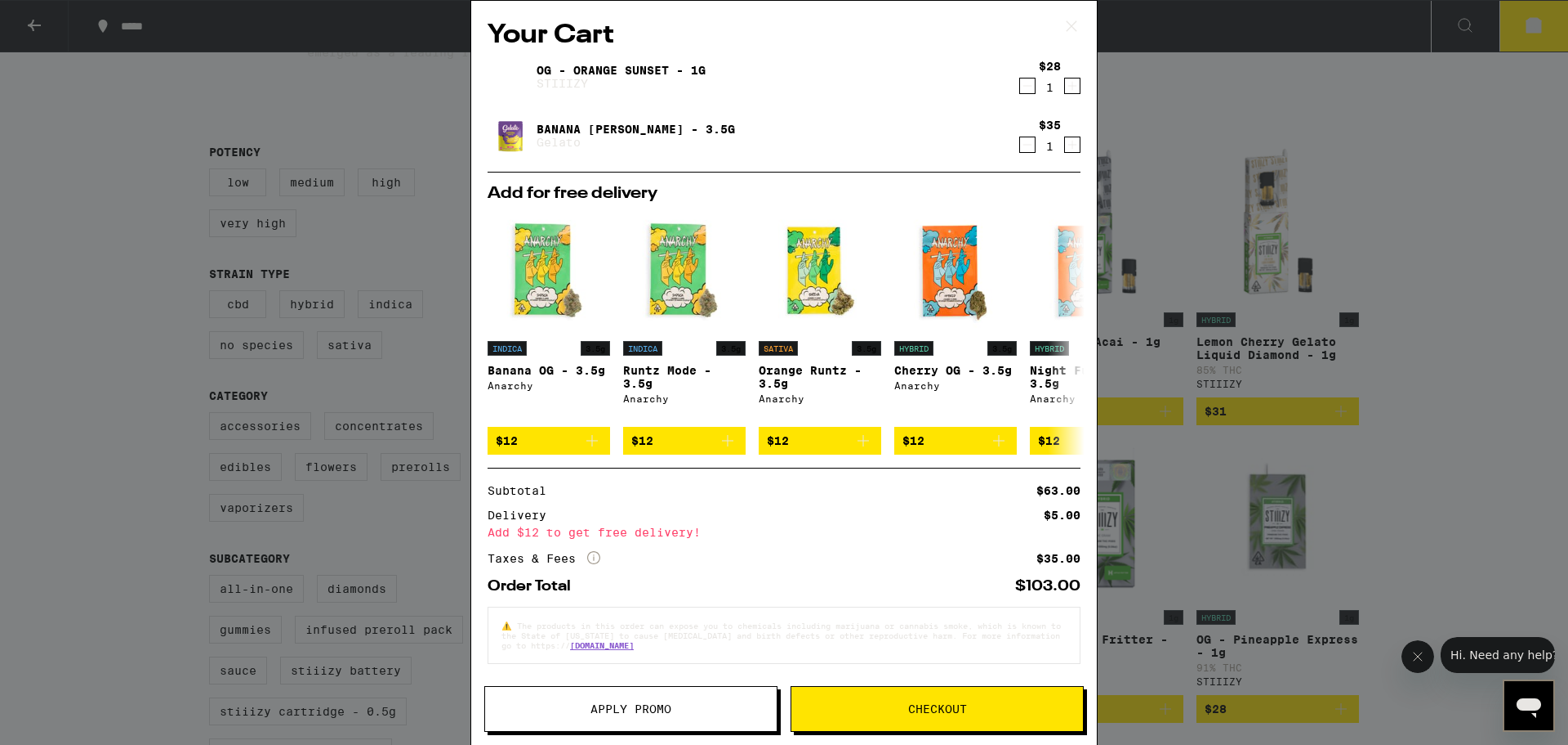
click at [721, 538] on div "Add $12 to get free delivery!" at bounding box center [784, 532] width 593 height 12
click at [857, 495] on div "Your Cart OG - Orange Sunset - 1g STIIIZY $28 1 Banana [PERSON_NAME] - 3.5g Gel…" at bounding box center [784, 372] width 1568 height 745
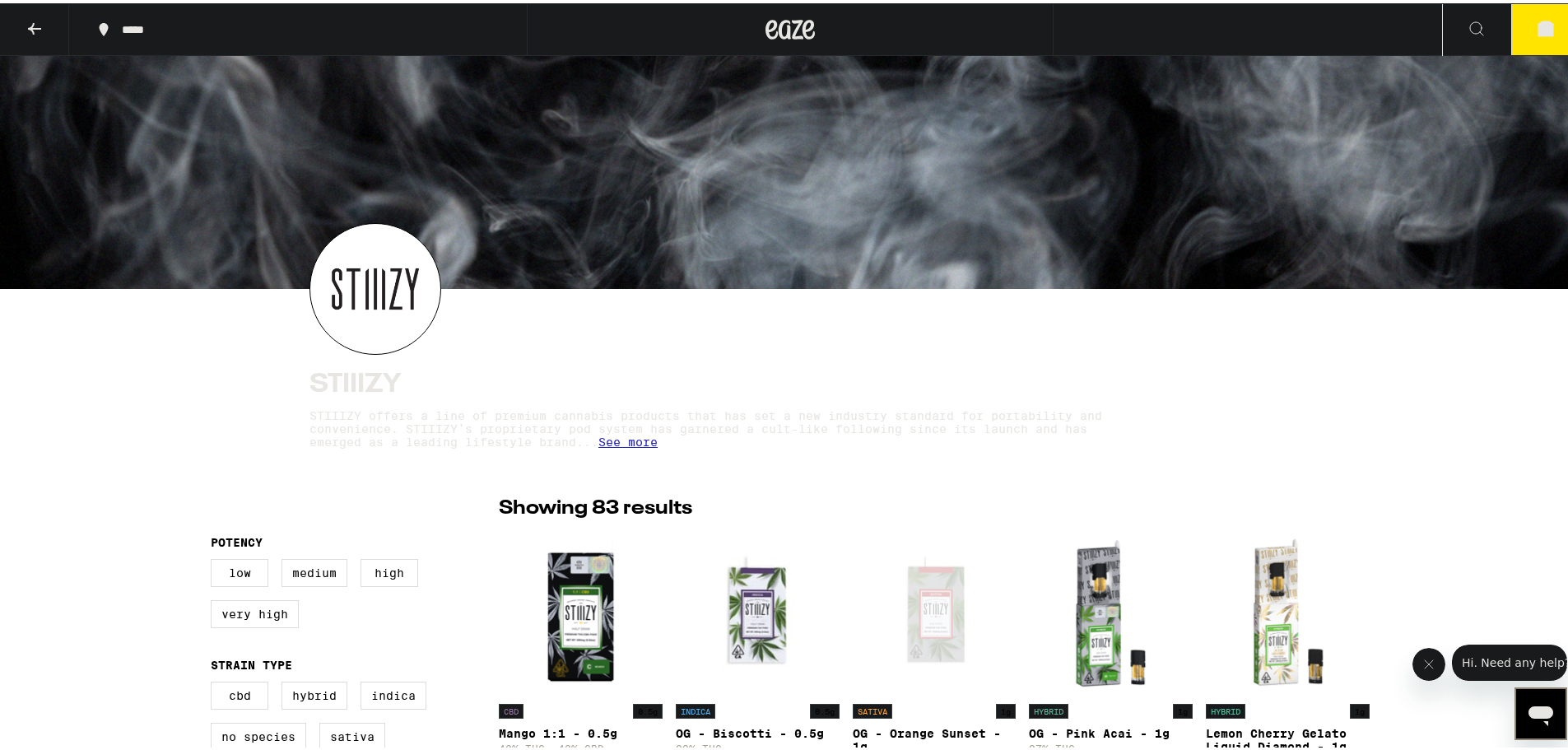
click at [21, 13] on button at bounding box center [35, 26] width 69 height 52
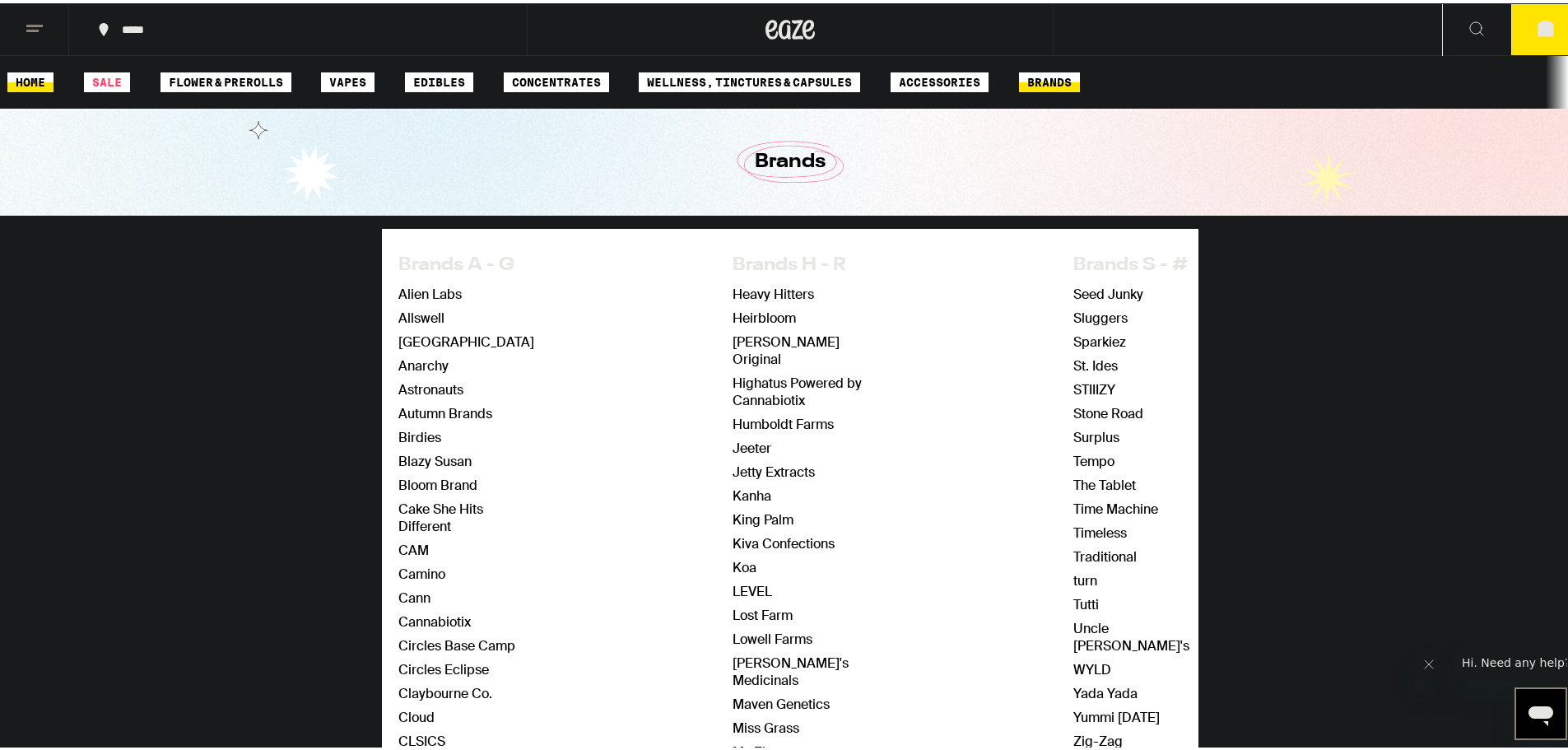
click at [26, 77] on link "HOME" at bounding box center [30, 79] width 46 height 20
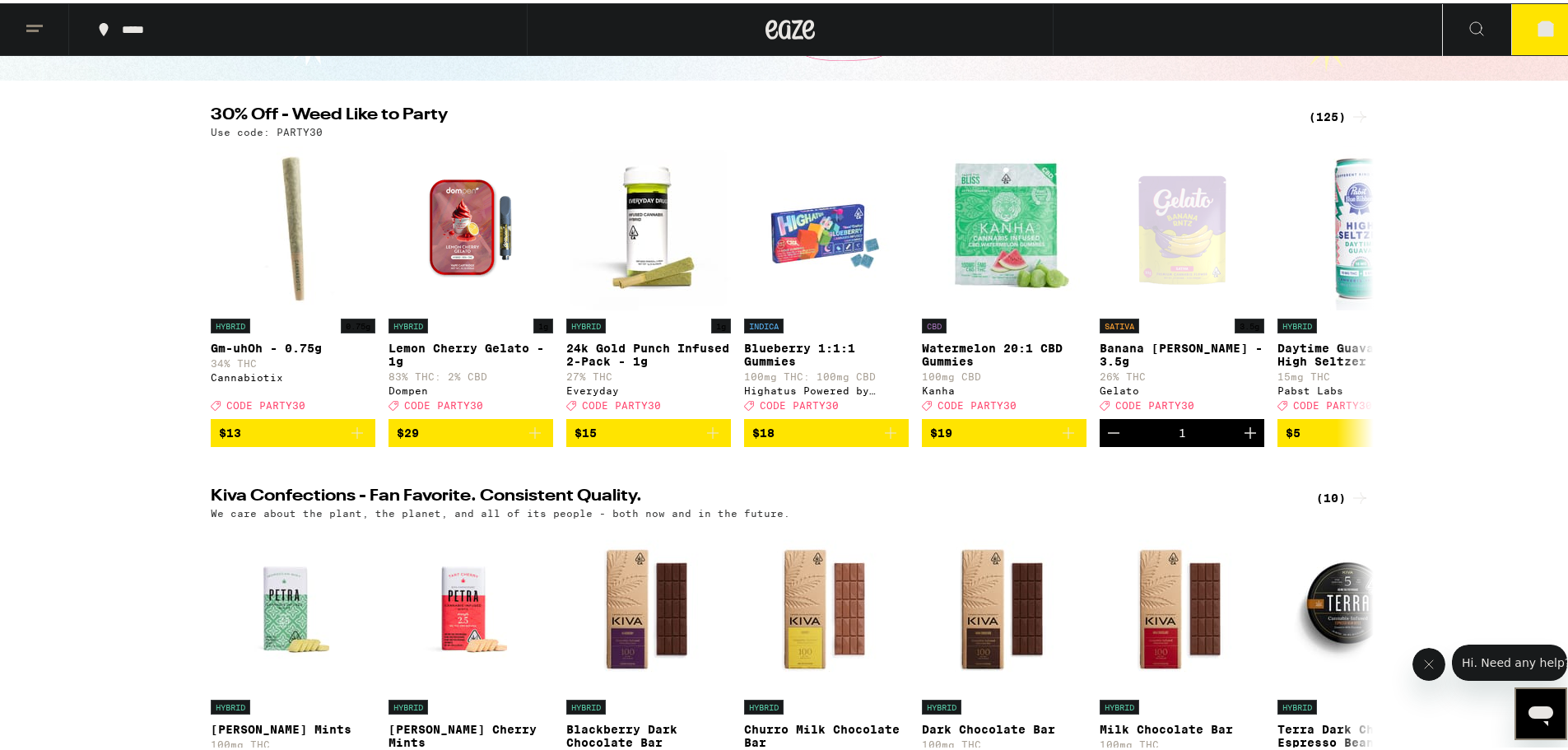
scroll to position [219, 0]
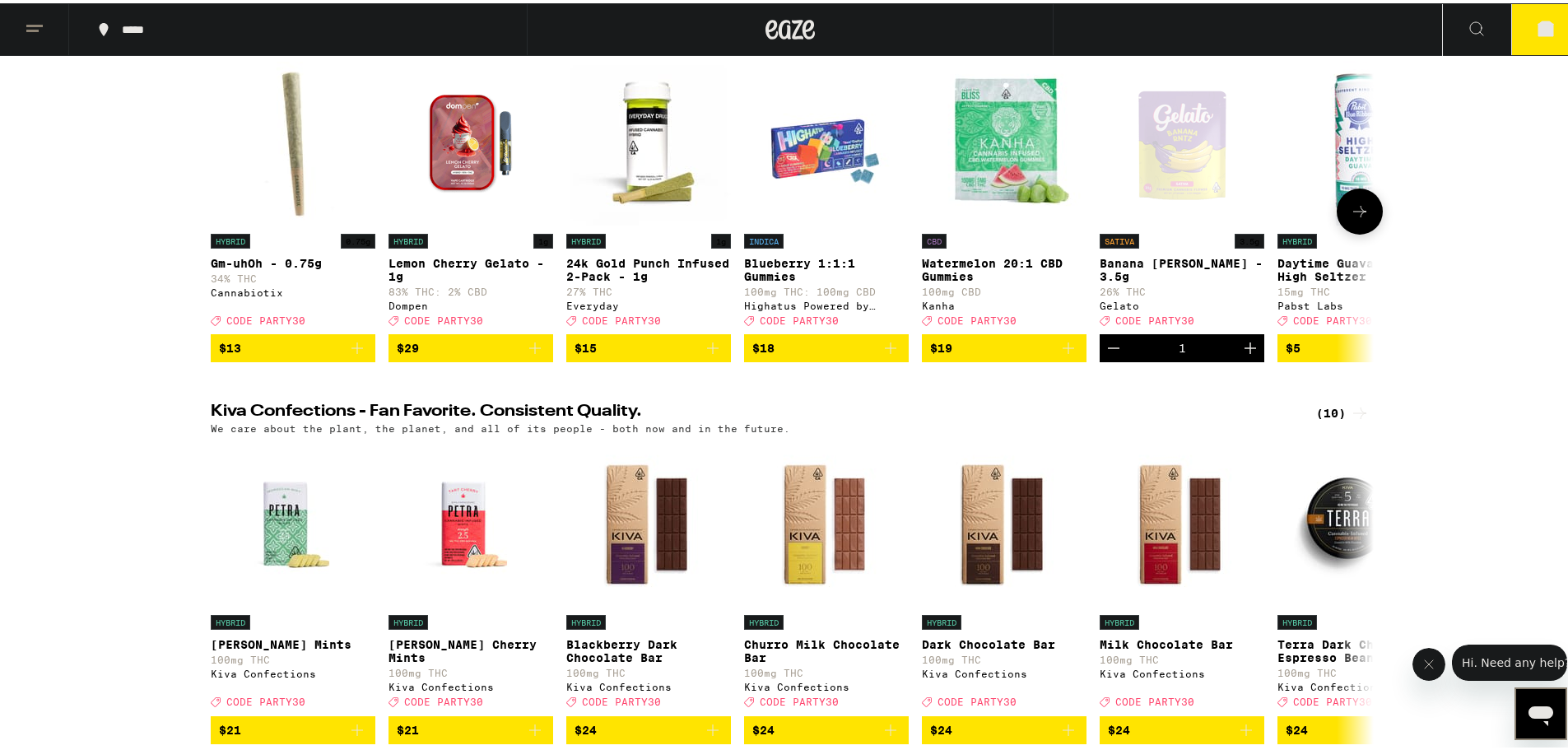
click at [347, 354] on icon "Add to bag" at bounding box center [357, 345] width 20 height 20
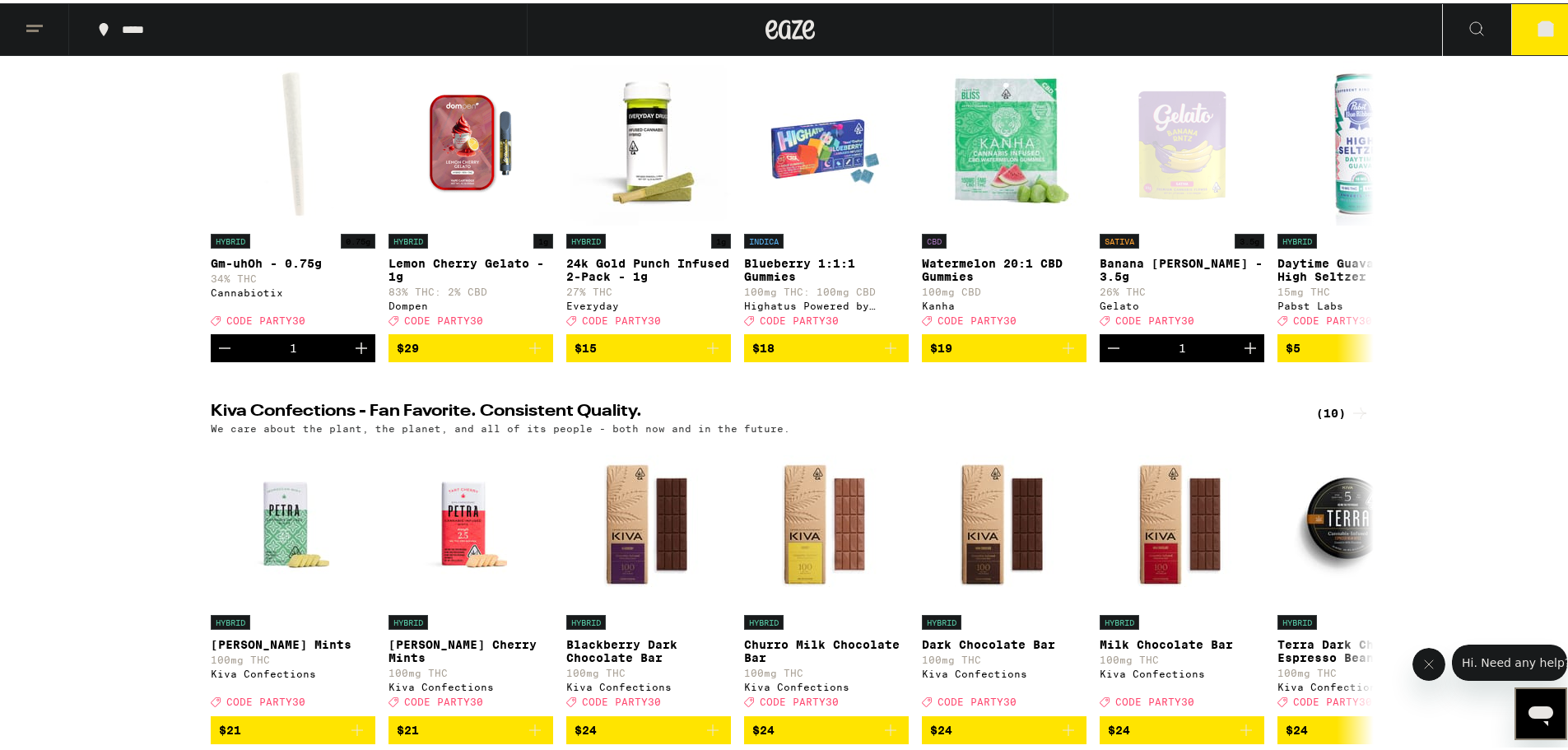
click at [863, 29] on icon at bounding box center [1545, 26] width 15 height 15
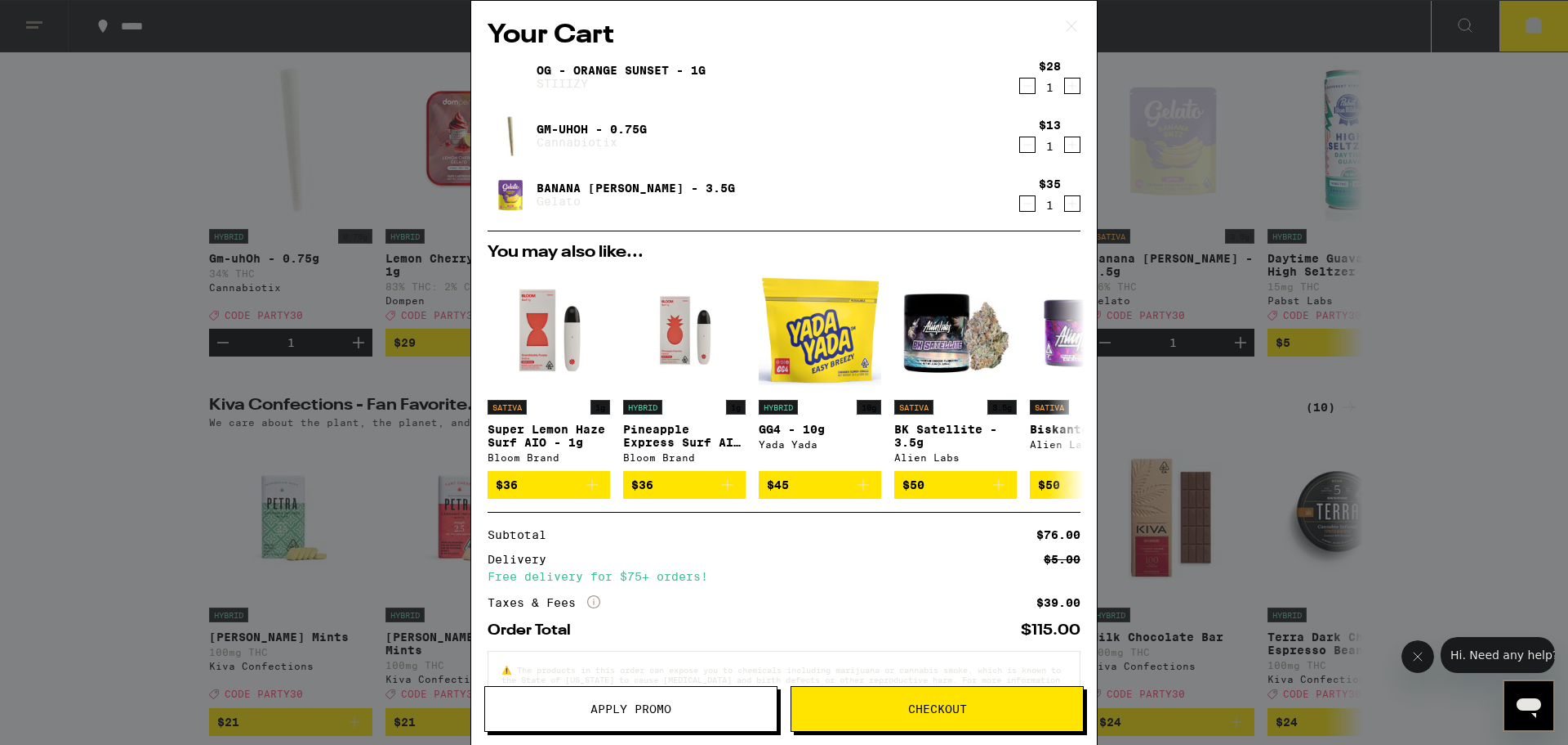
click at [651, 714] on span "Apply Promo" at bounding box center [630, 709] width 81 height 12
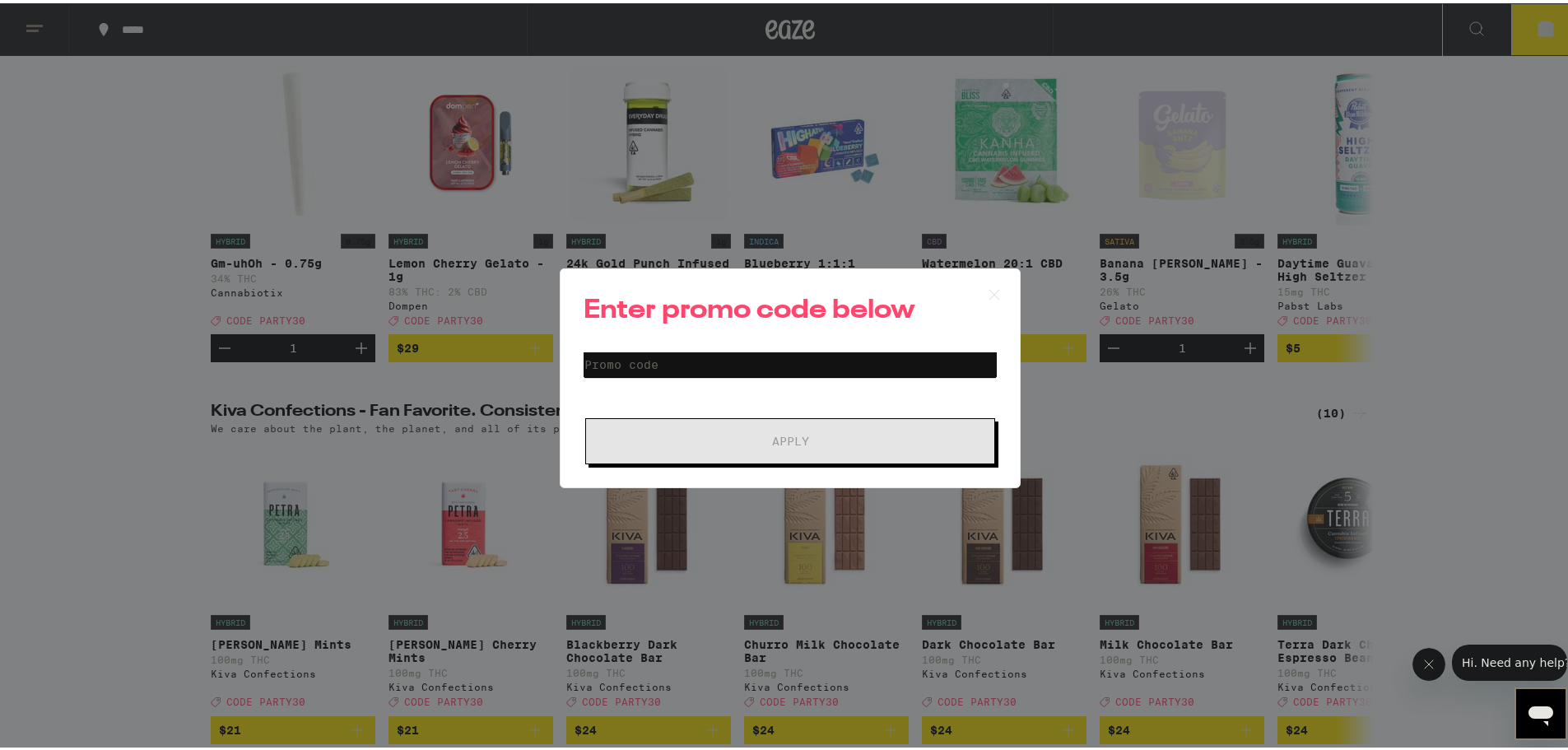
click at [777, 350] on input "Promo Code" at bounding box center [790, 361] width 413 height 25
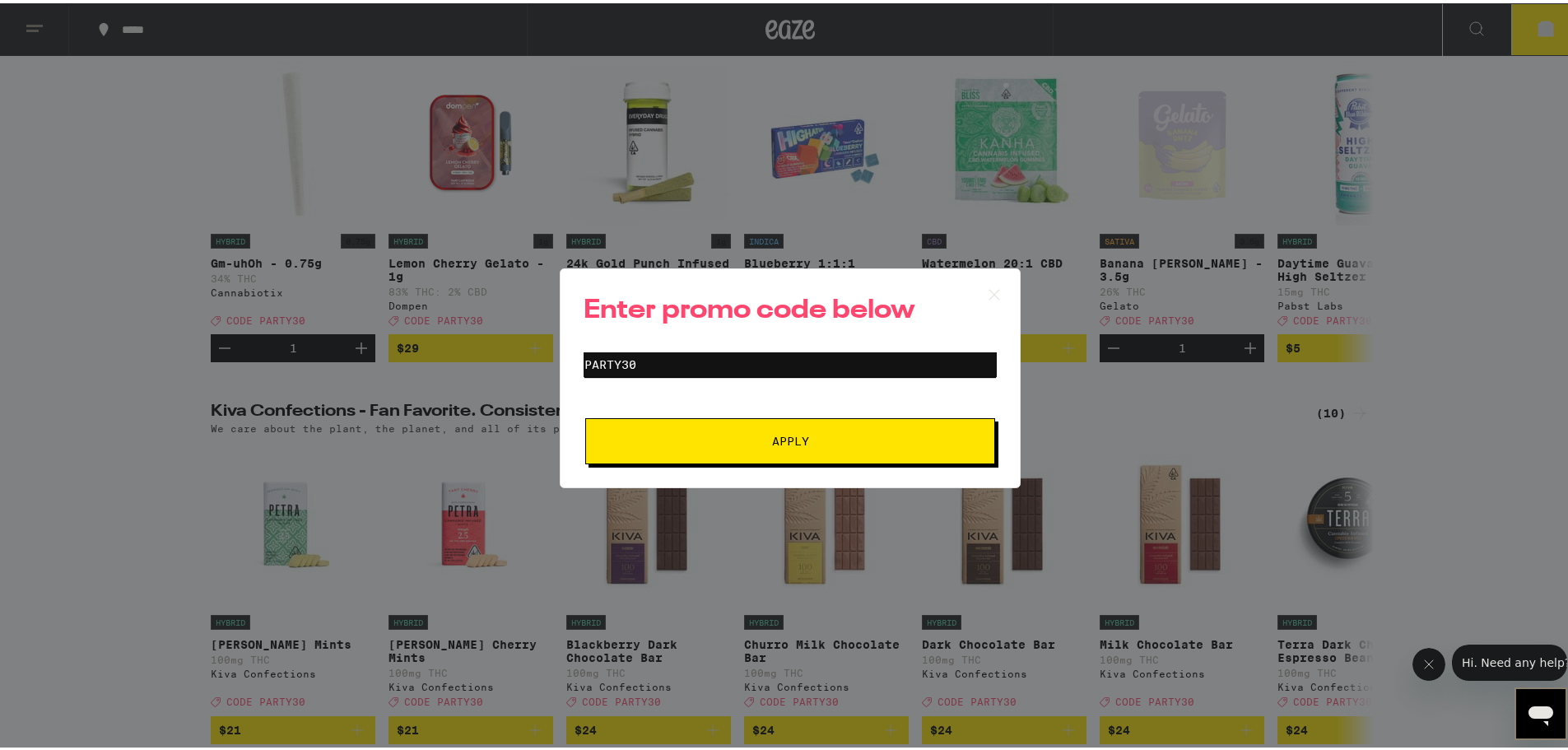
type input "PARTY30"
click at [849, 451] on button "Apply" at bounding box center [789, 438] width 410 height 46
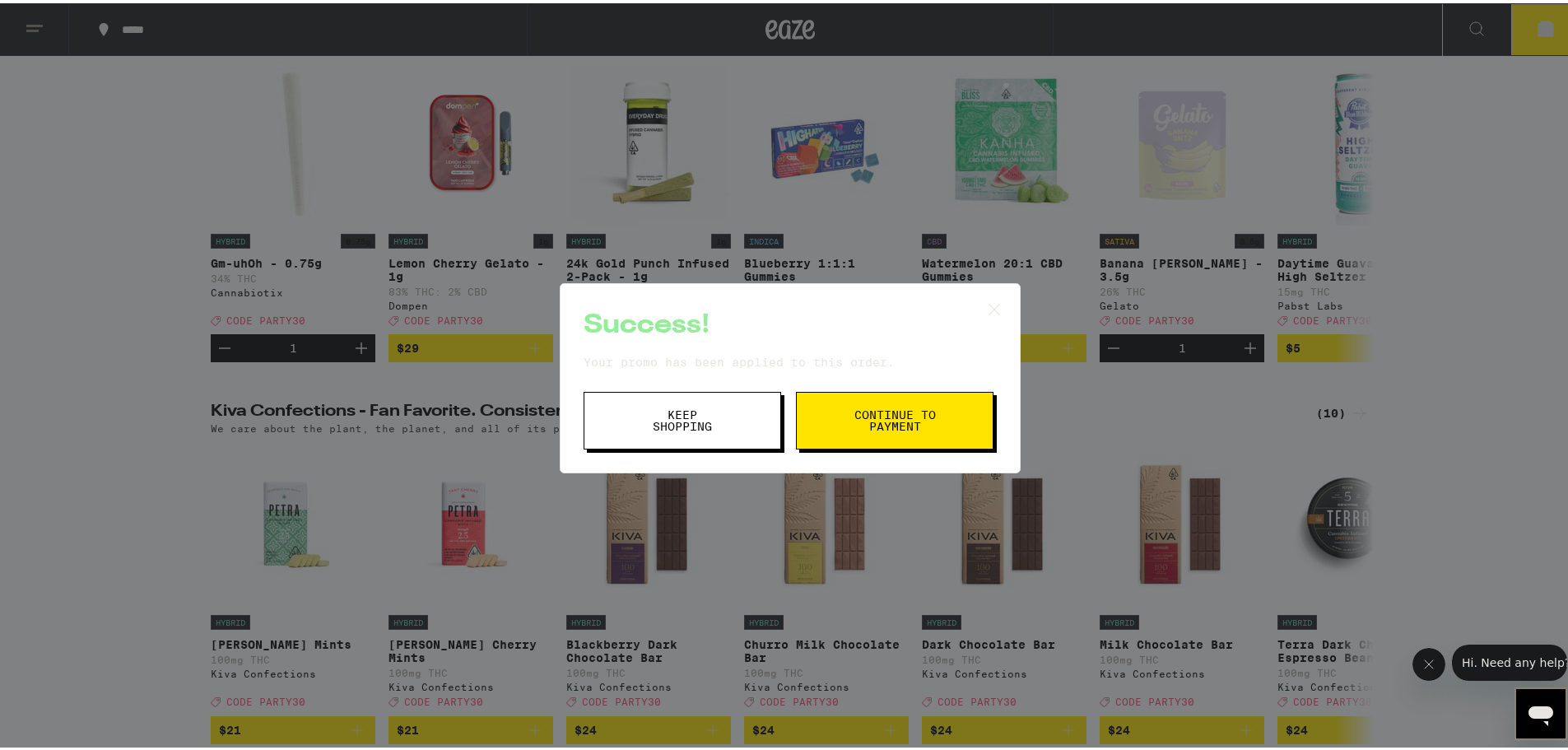
click at [863, 421] on span "Continue to payment" at bounding box center [895, 417] width 84 height 23
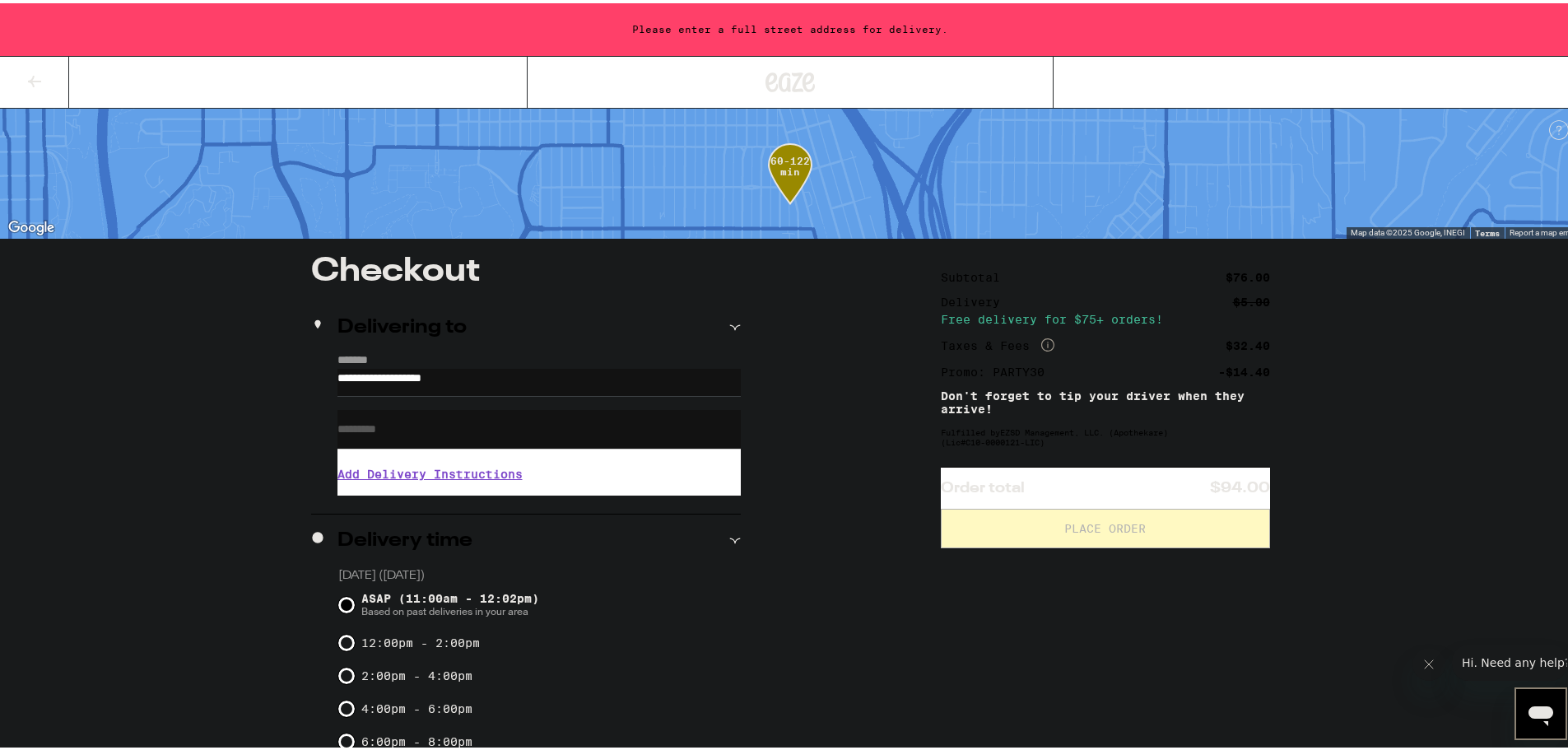
click at [863, 416] on div "**********" at bounding box center [789, 607] width 1580 height 1214
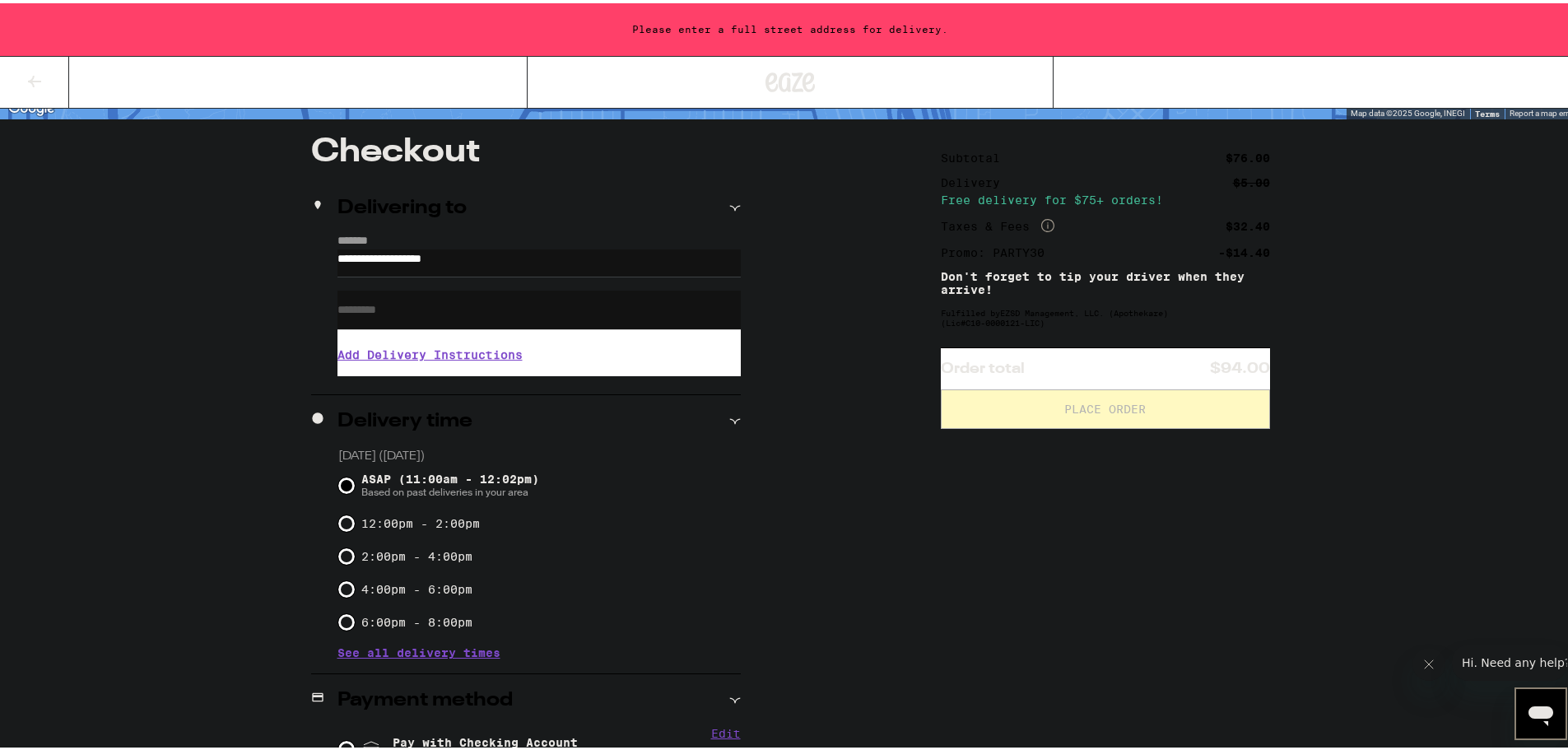
scroll to position [219, 0]
